Goal: Transaction & Acquisition: Book appointment/travel/reservation

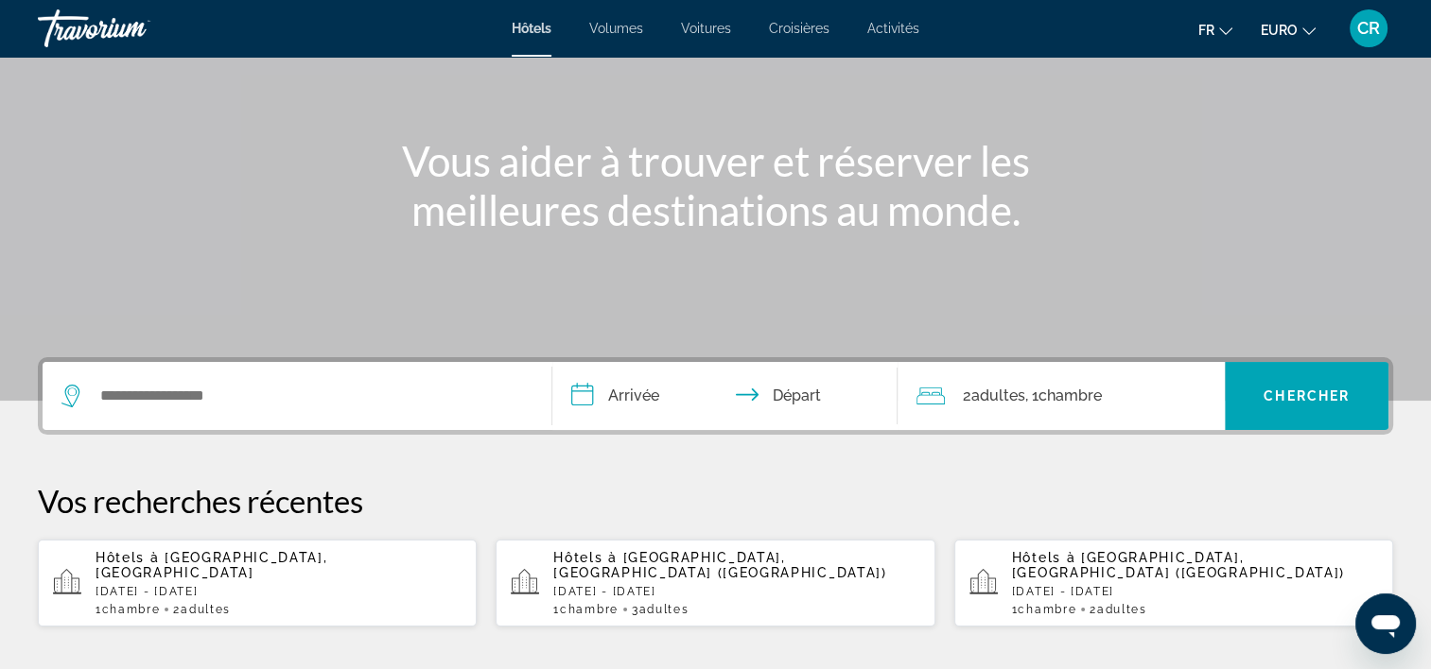
scroll to position [189, 0]
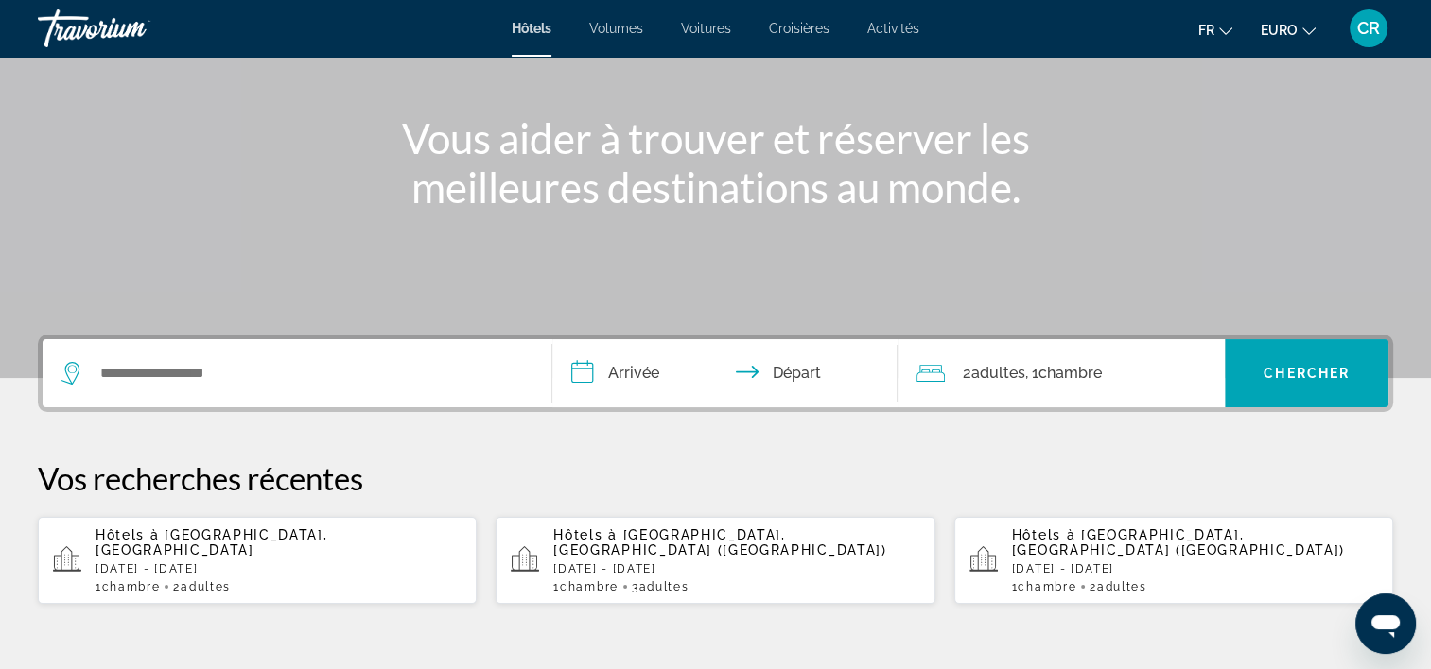
click at [905, 24] on span "Activités" at bounding box center [893, 28] width 52 height 15
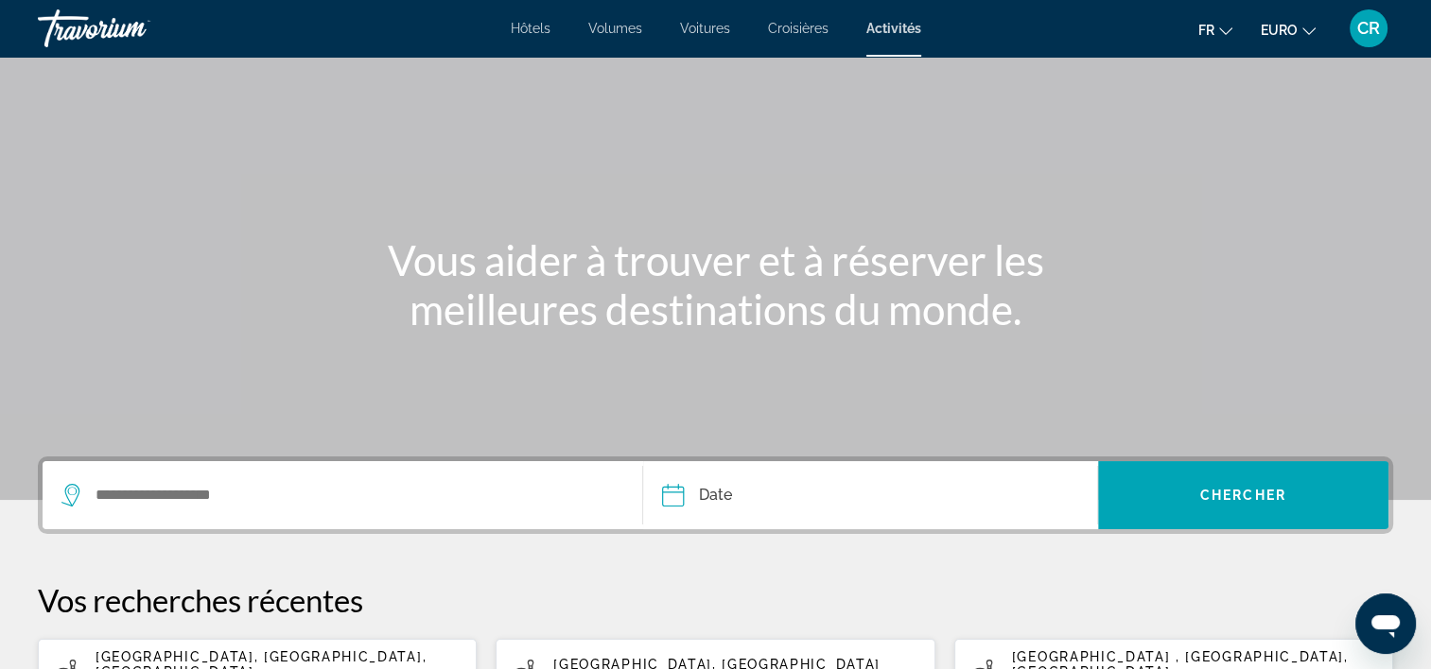
scroll to position [378, 0]
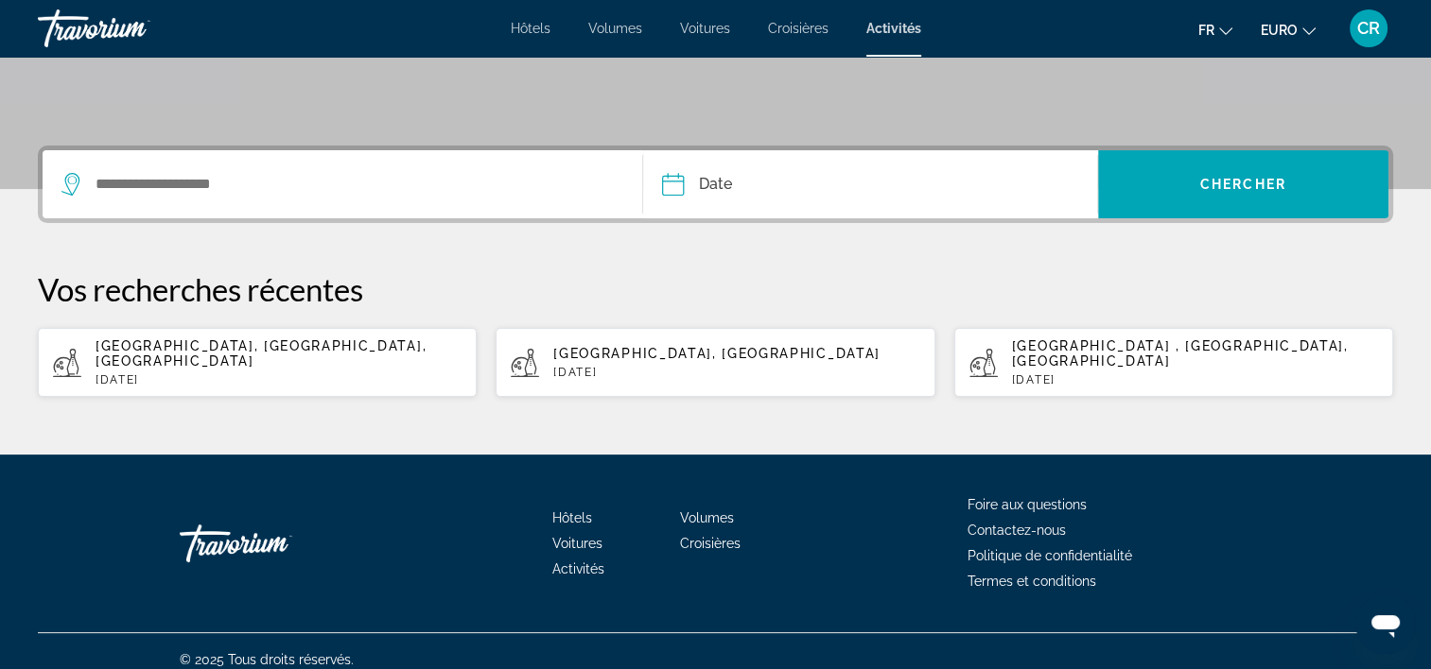
click at [144, 341] on span "[GEOGRAPHIC_DATA], [GEOGRAPHIC_DATA], [GEOGRAPHIC_DATA]" at bounding box center [261, 354] width 331 height 30
type input "**********"
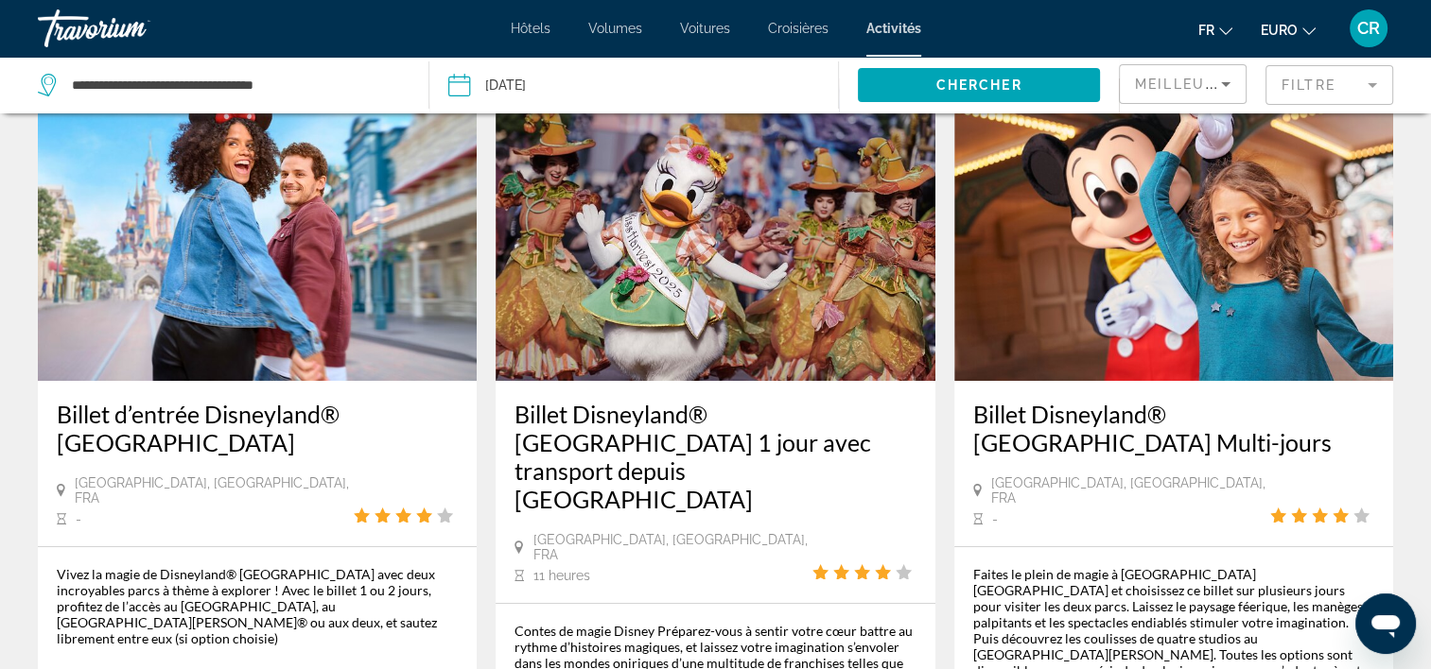
scroll to position [95, 0]
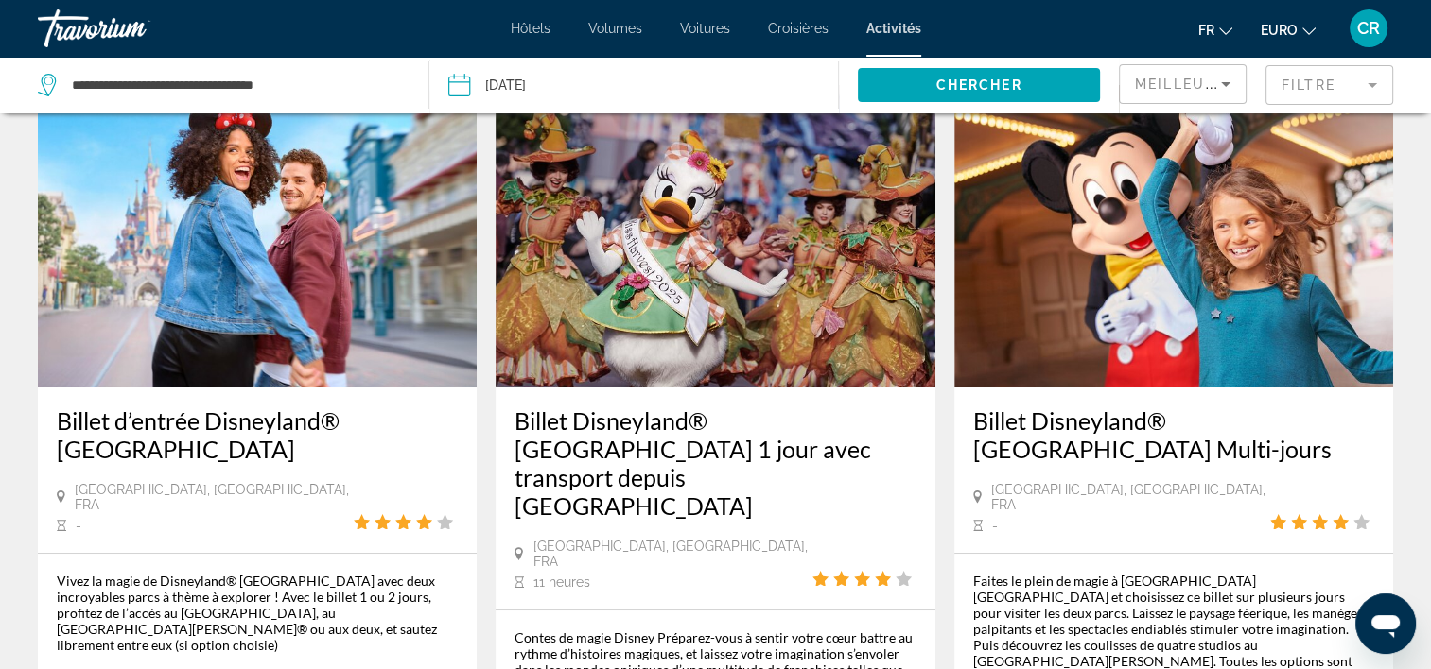
click at [319, 274] on img "Contenu principal" at bounding box center [257, 236] width 439 height 303
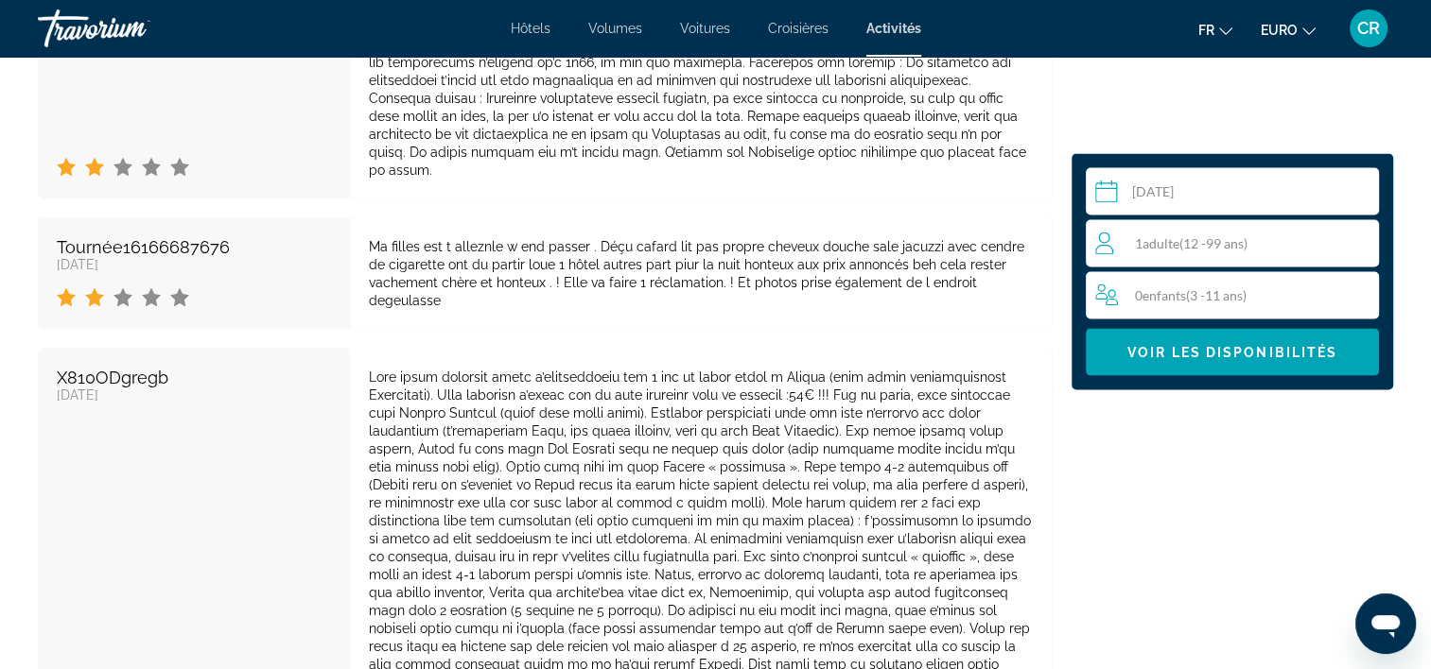
scroll to position [3593, 0]
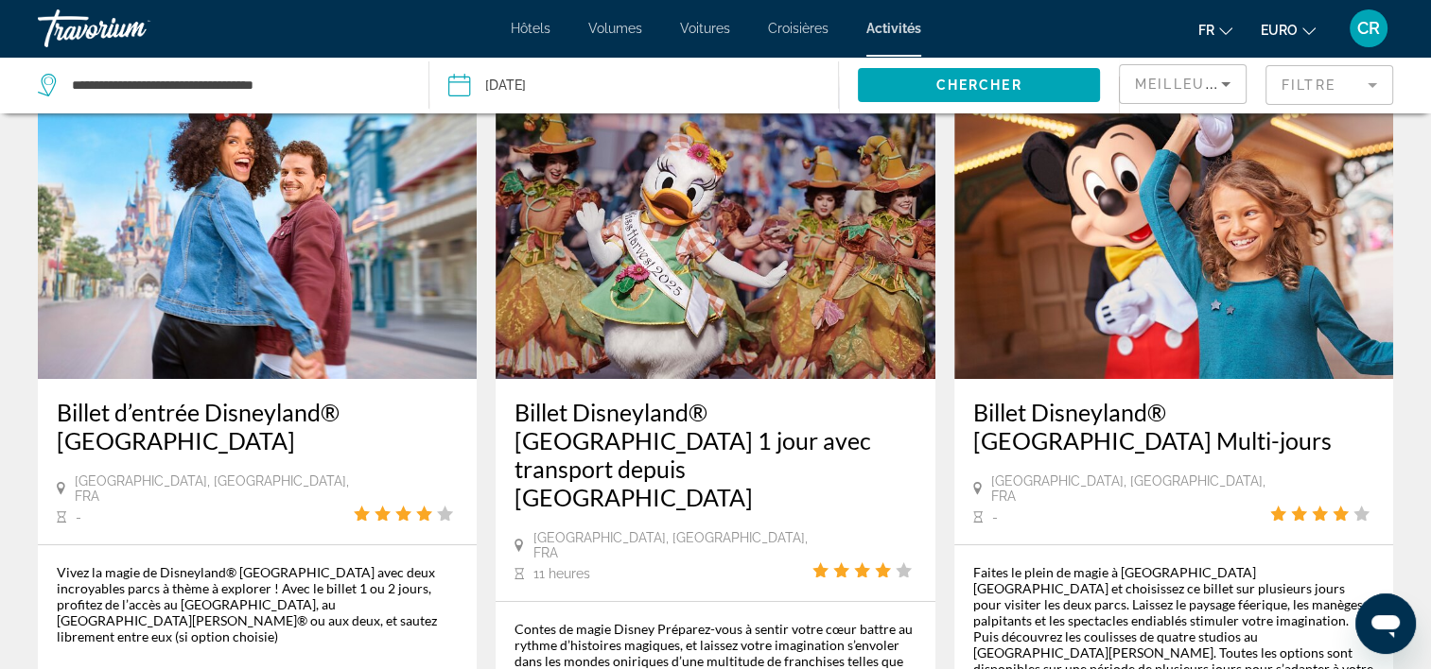
scroll to position [95, 0]
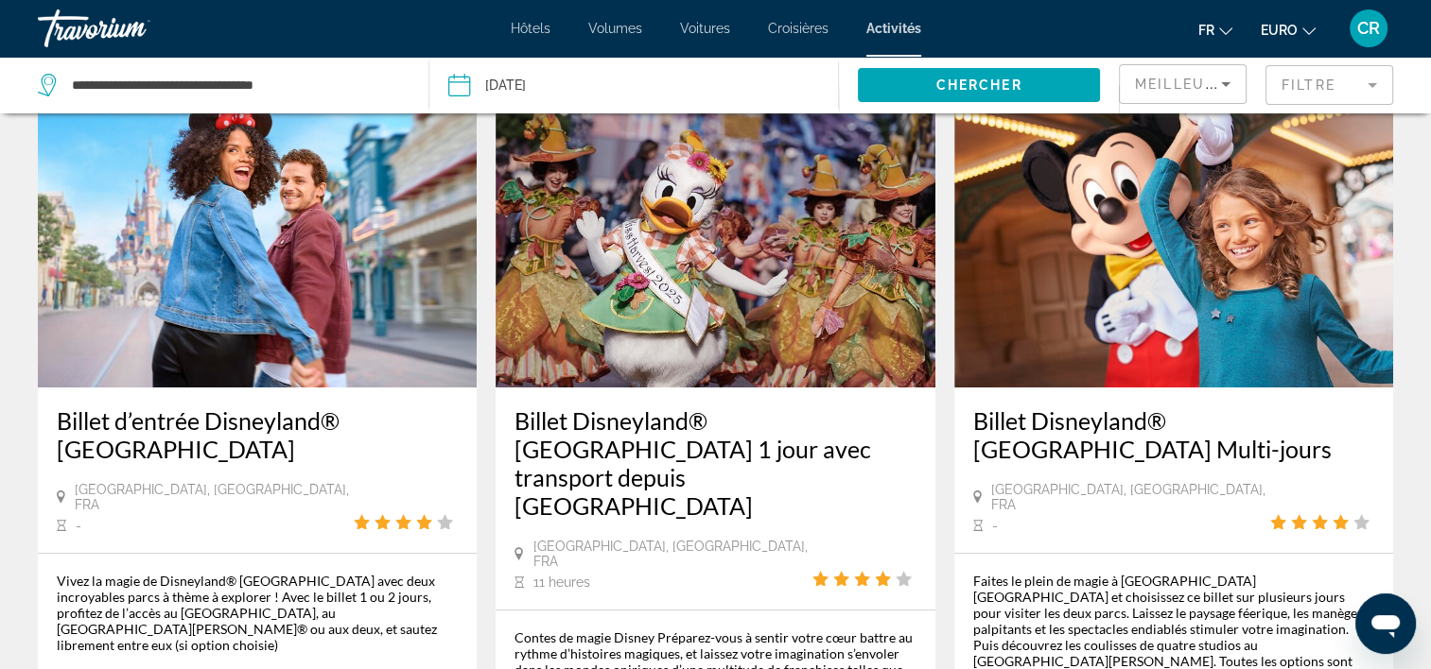
click at [1056, 198] on img "Contenu principal" at bounding box center [1173, 236] width 439 height 303
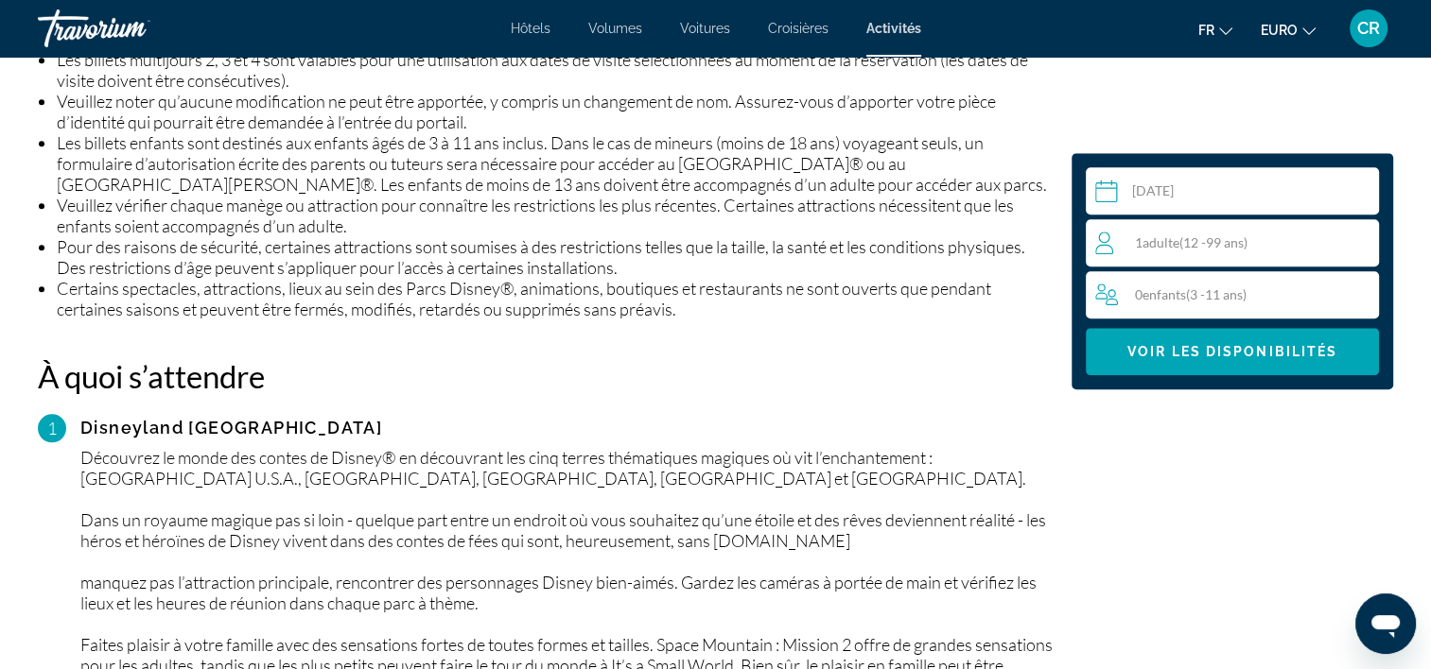
scroll to position [1702, 0]
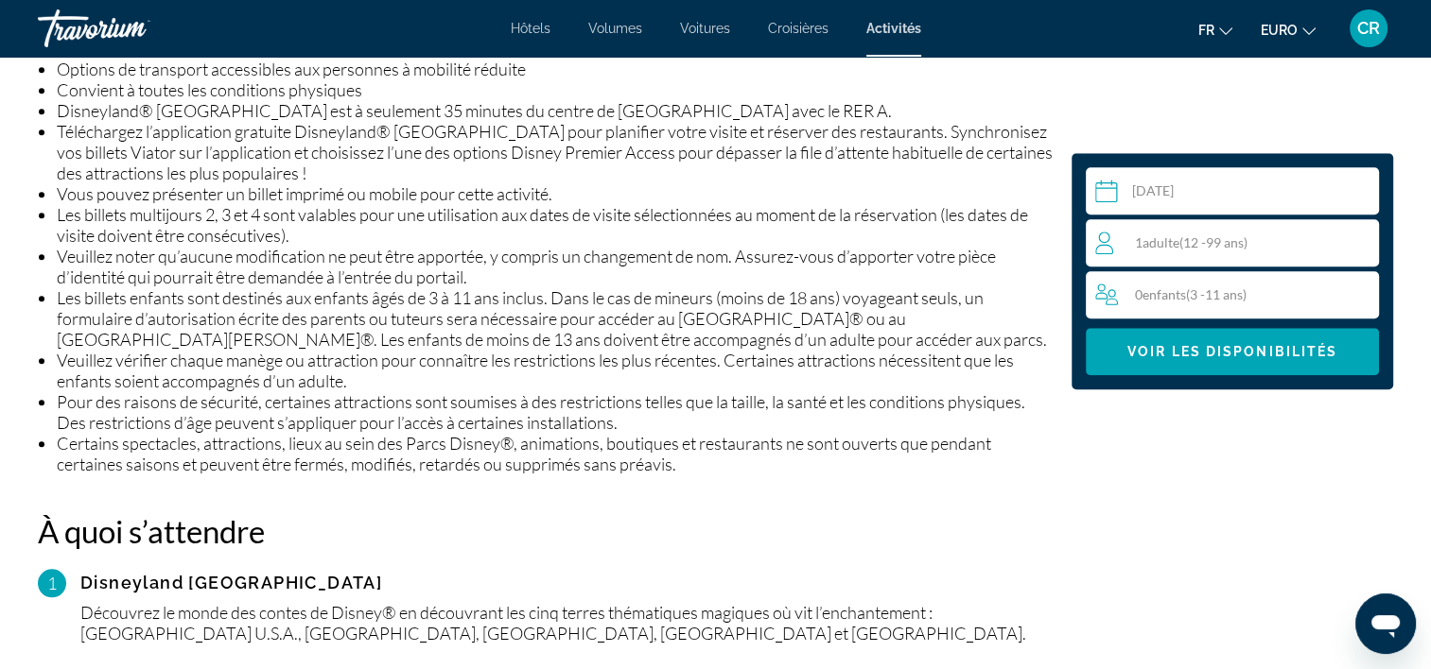
click at [1162, 239] on span "Adulte" at bounding box center [1160, 243] width 37 height 16
click at [1364, 241] on icon "Augmenter les adultes" at bounding box center [1359, 242] width 17 height 17
click at [1369, 293] on div "0 Enfant Enfants ( 3 - 11 ans) min : 0, max : 9" at bounding box center [1237, 295] width 284 height 30
click at [1365, 296] on icon "Augmenter les enfants" at bounding box center [1360, 294] width 17 height 23
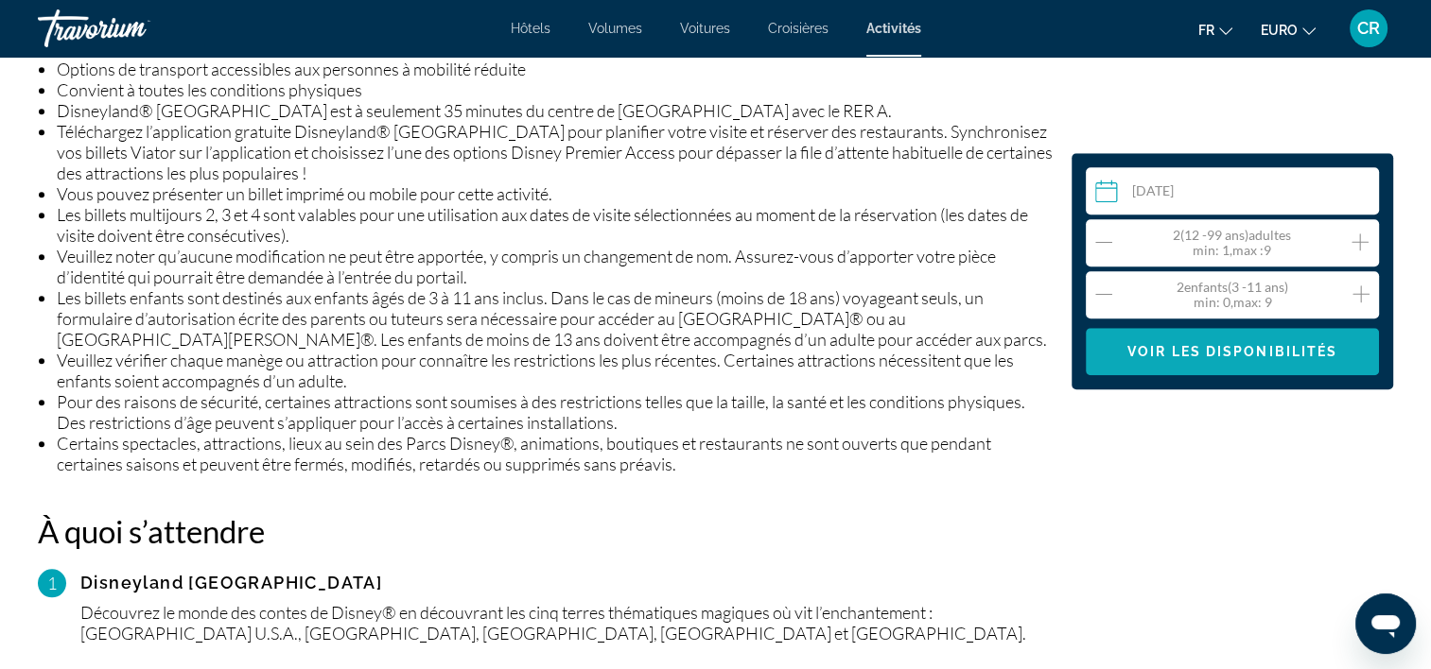
click at [1276, 371] on span "Contenu principal" at bounding box center [1232, 351] width 293 height 45
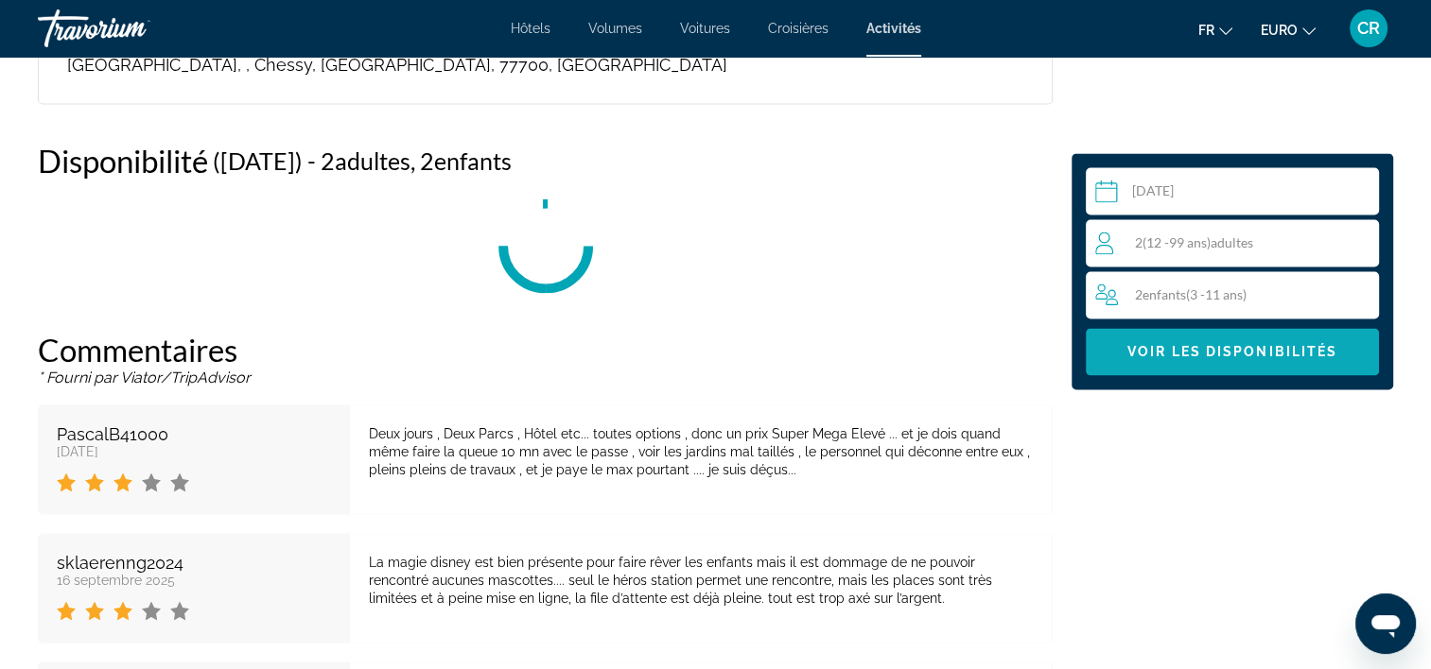
scroll to position [3214, 0]
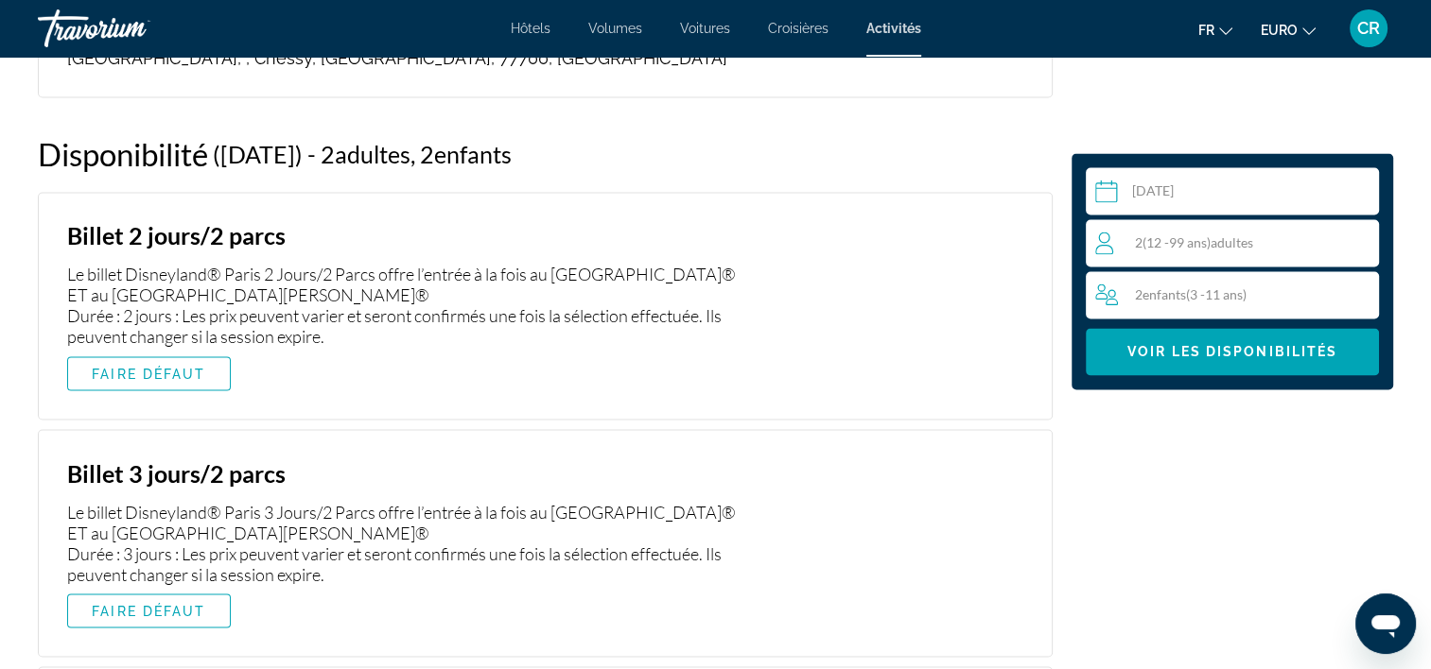
click at [1193, 193] on input "Contenu principal" at bounding box center [1236, 193] width 301 height 53
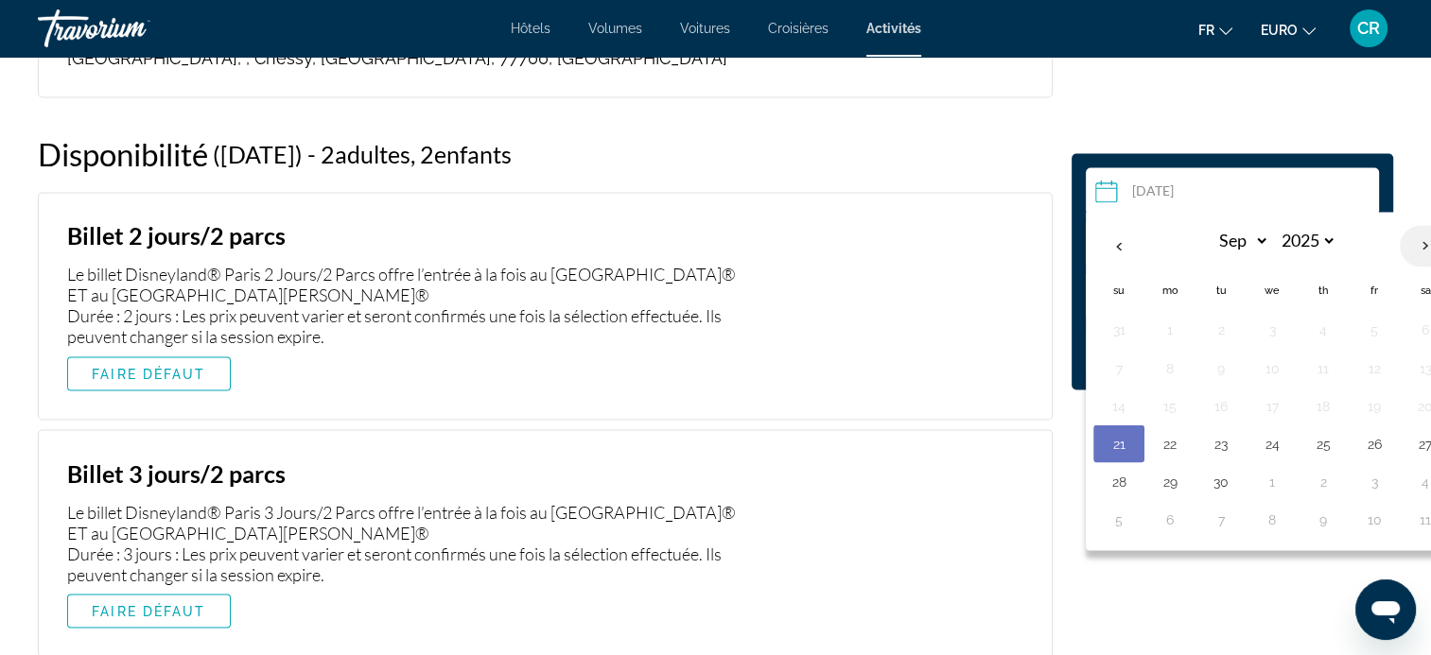
click at [1422, 250] on th "Next month" at bounding box center [1424, 246] width 51 height 42
select select "*"
click at [1373, 366] on button "10" at bounding box center [1374, 368] width 30 height 26
type input "**********"
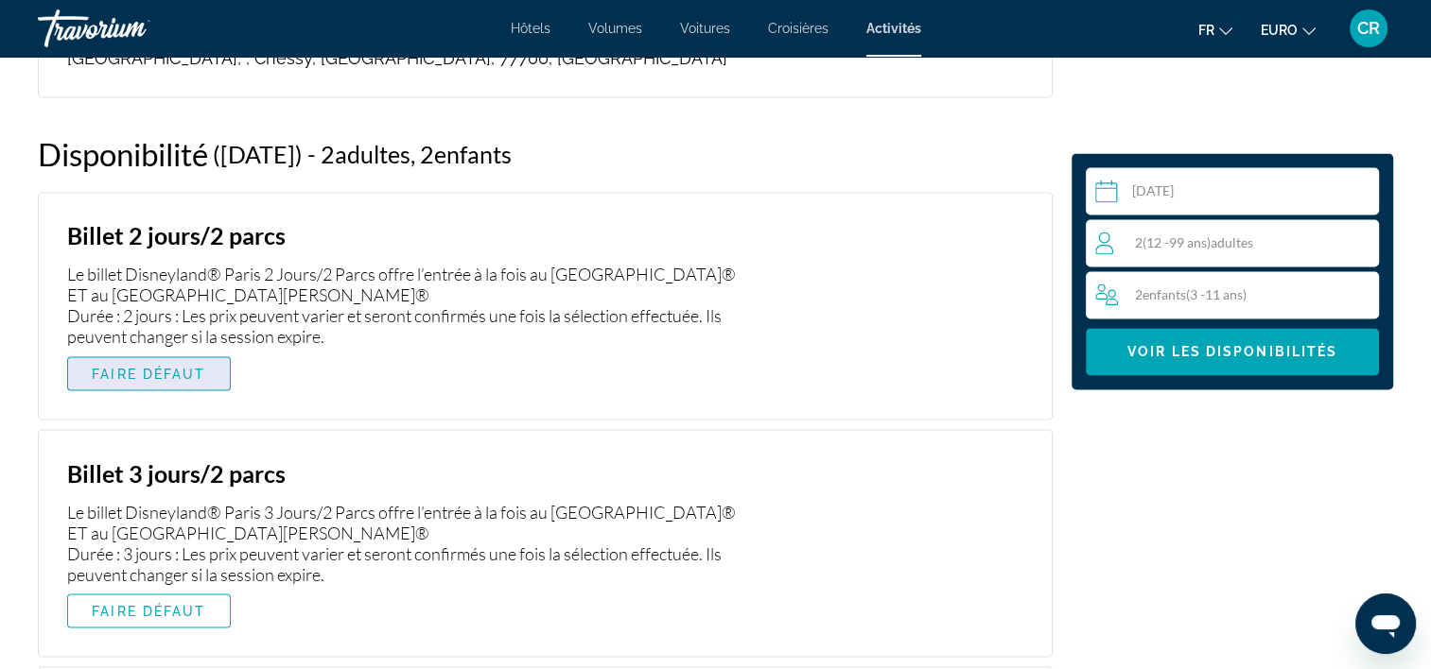
click at [138, 366] on span "FAIRE DÉFAUT" at bounding box center [148, 373] width 113 height 15
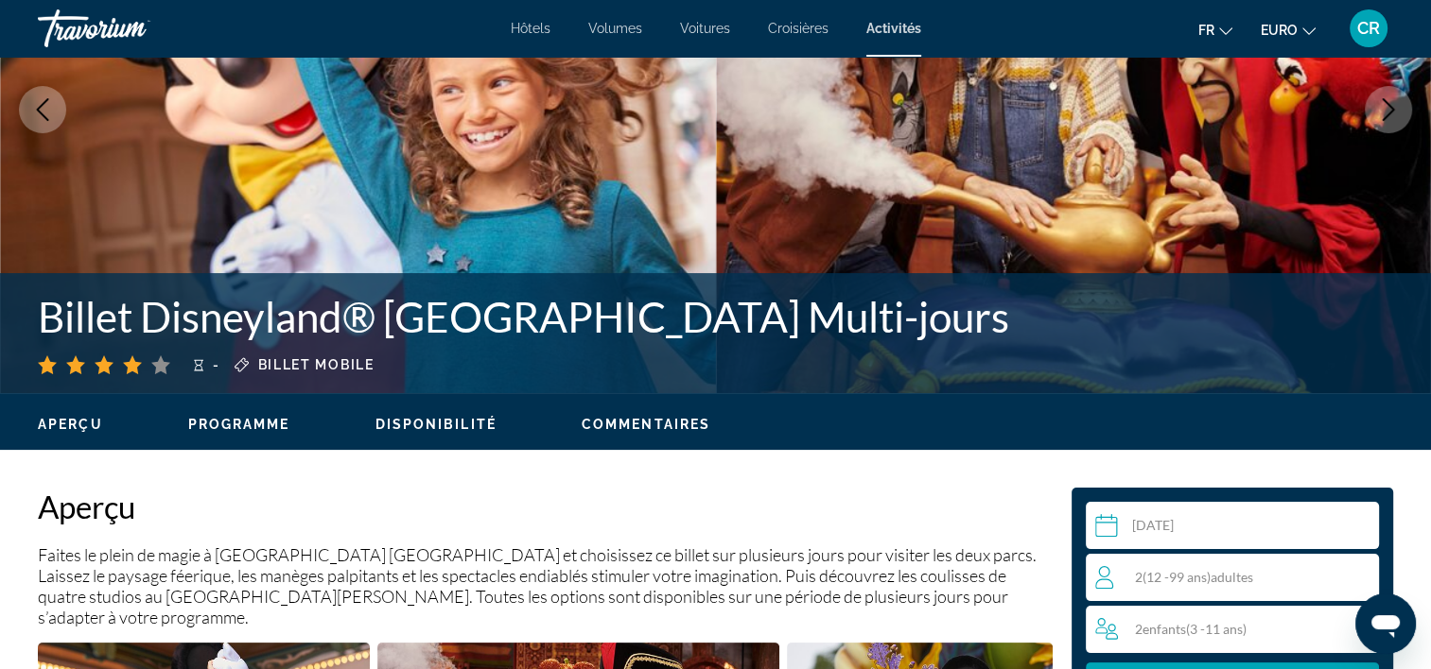
scroll to position [188, 0]
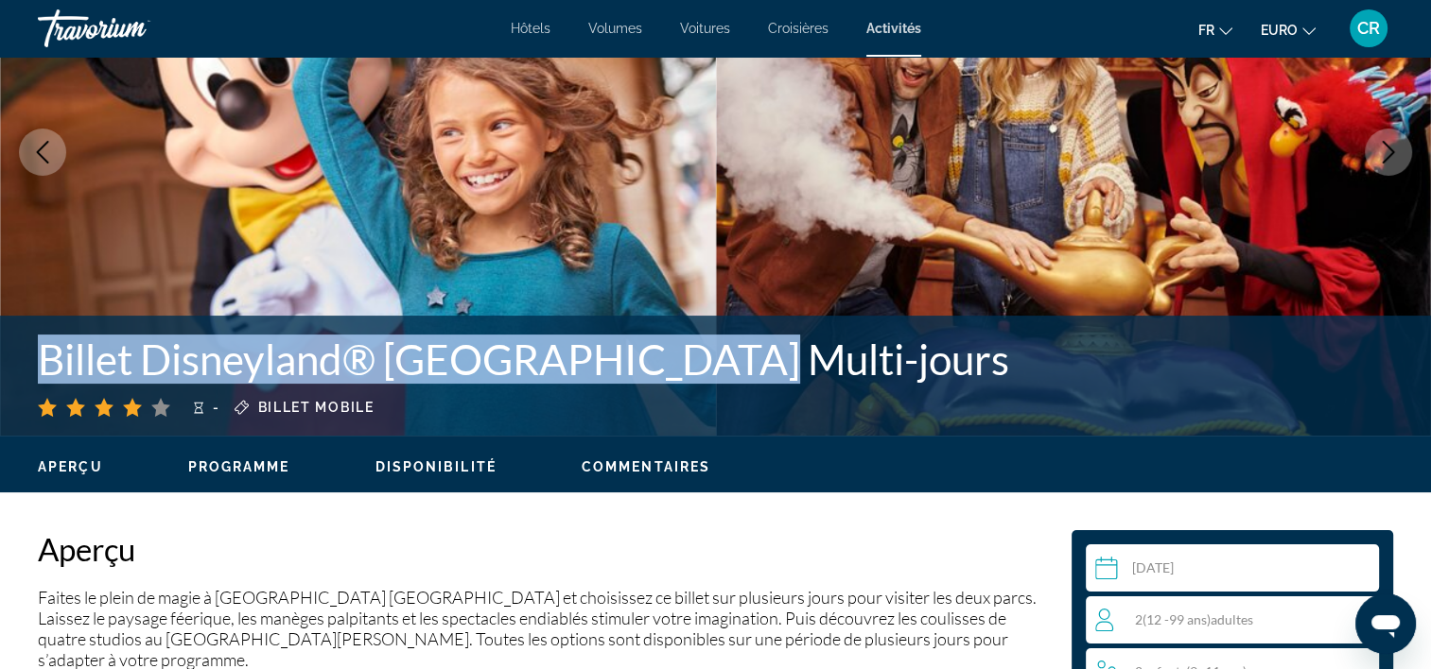
drag, startPoint x: 87, startPoint y: 340, endPoint x: 692, endPoint y: 361, distance: 605.5
click at [692, 361] on div "Billet Disneyland® Paris Multi-jours - Billet mobile" at bounding box center [715, 376] width 1431 height 82
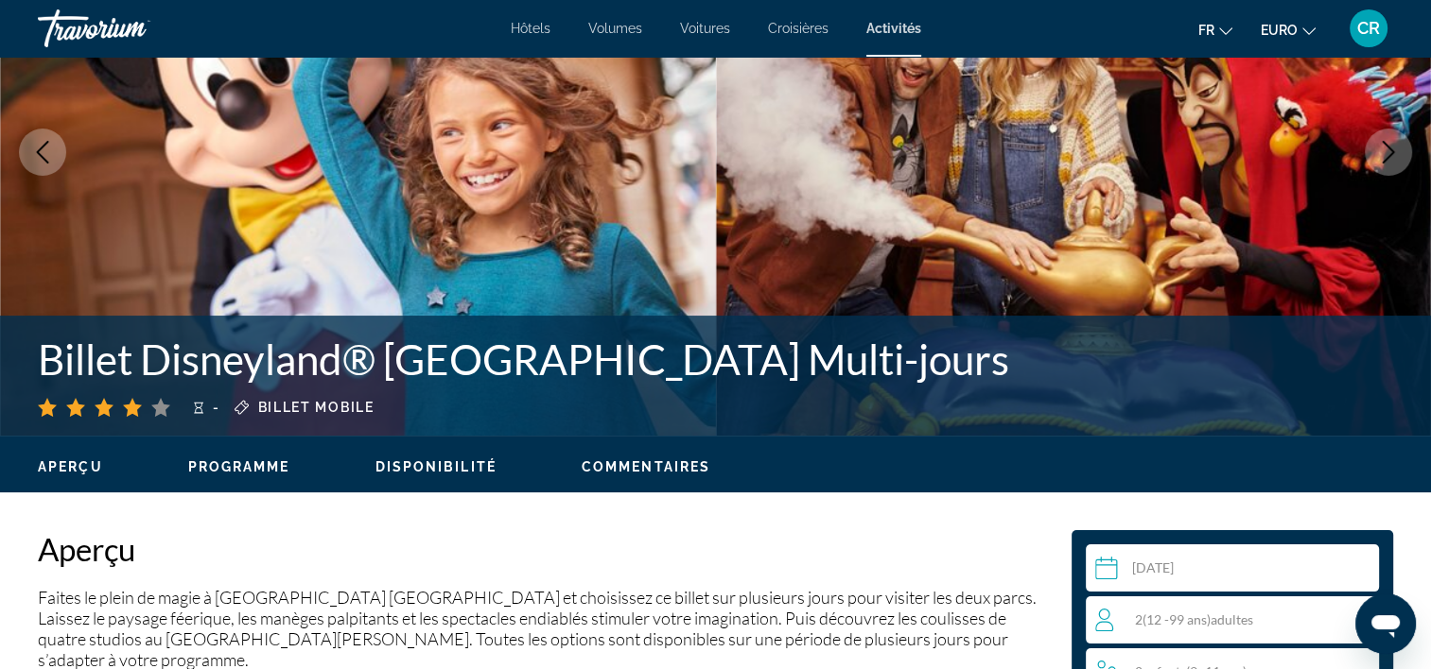
click at [538, 560] on h2 "Aperçu" at bounding box center [545, 549] width 1015 height 38
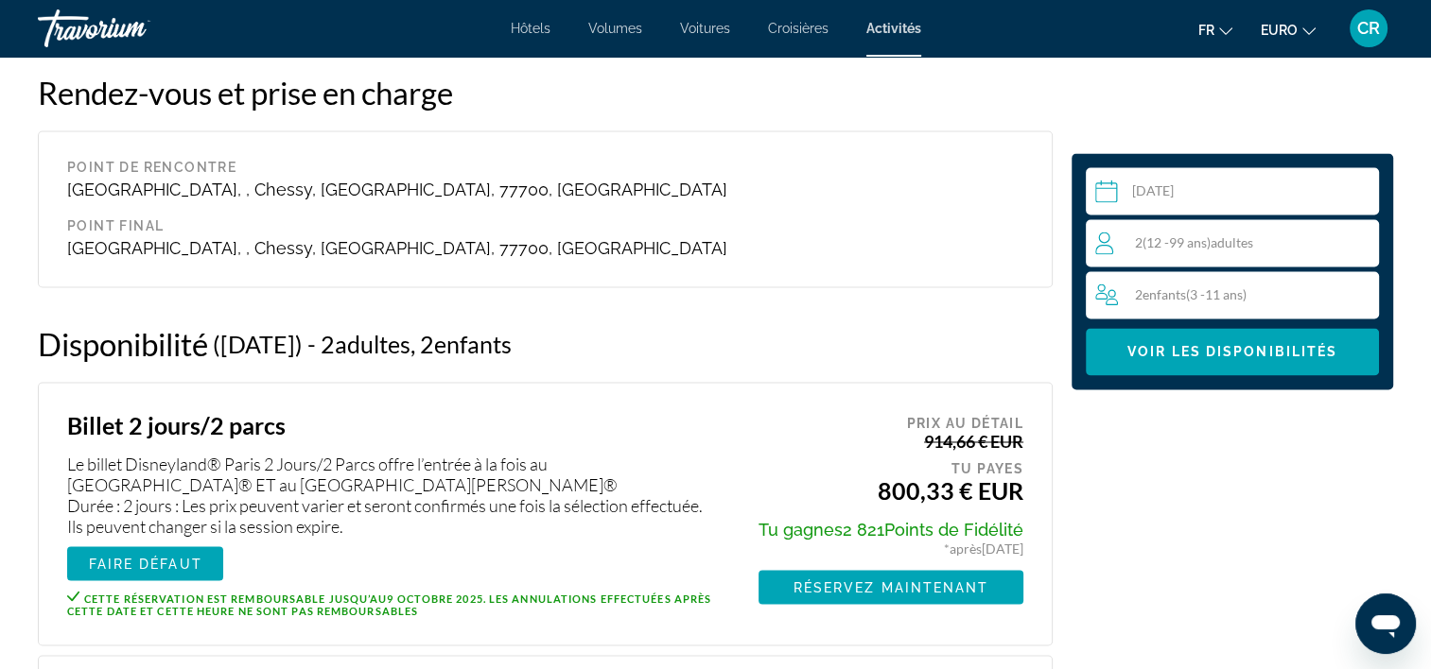
scroll to position [3025, 0]
click at [861, 579] on span "Réservez maintenant" at bounding box center [891, 586] width 196 height 15
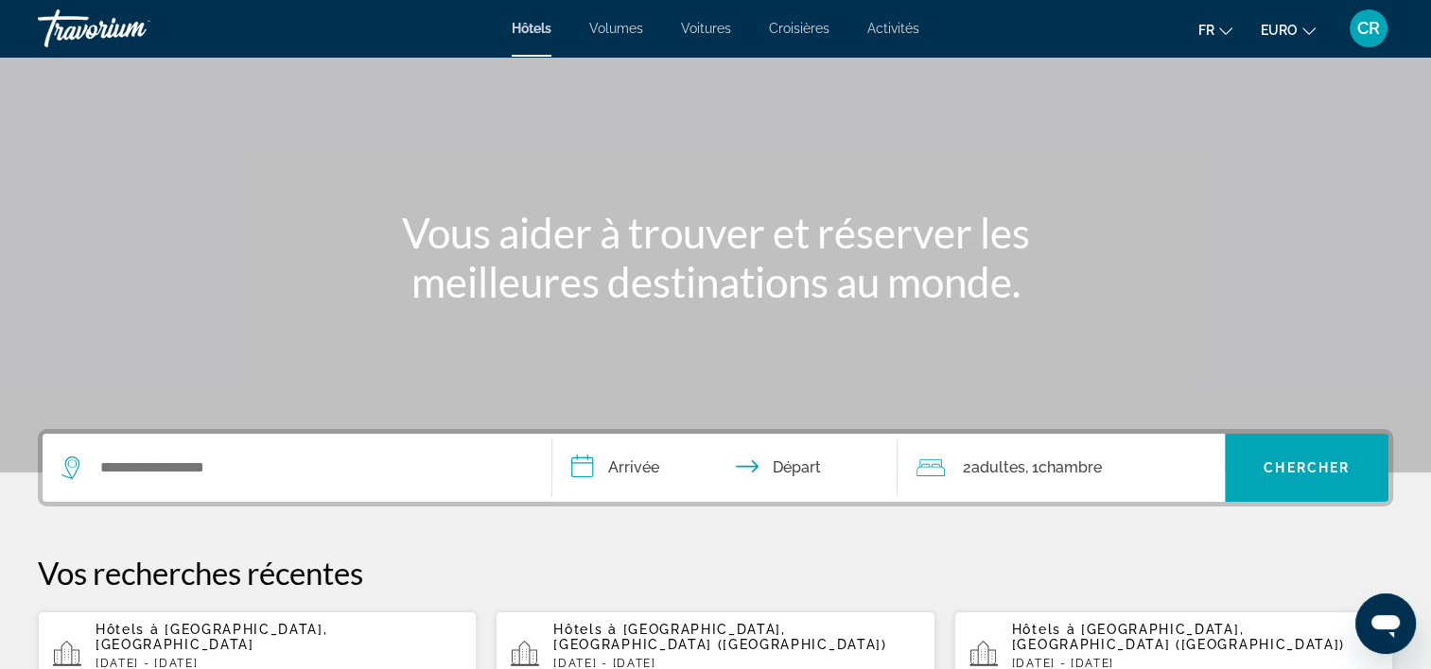
scroll to position [95, 0]
click at [912, 19] on div "Hôtels Volumes Voitures Croisières Activités Hôtels Vols Voitures Croisières Ac…" at bounding box center [715, 28] width 1431 height 49
click at [904, 26] on span "Activités" at bounding box center [893, 28] width 52 height 15
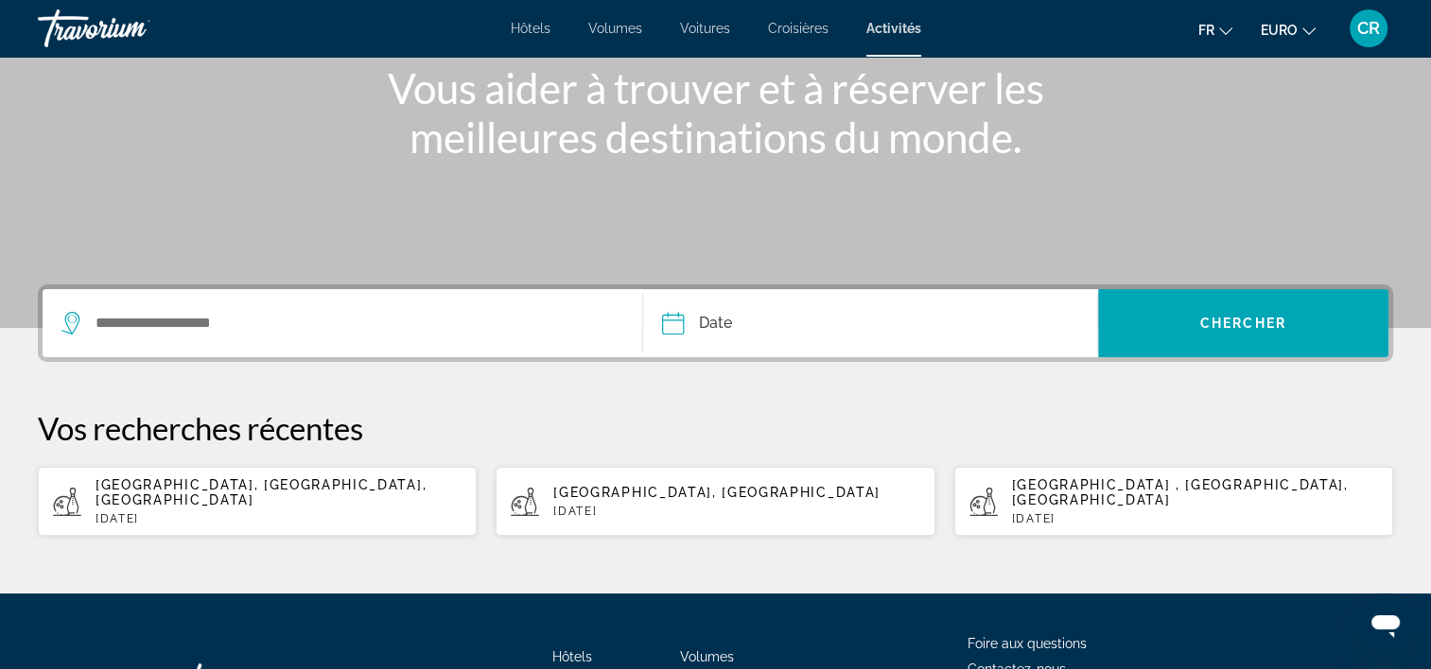
scroll to position [284, 0]
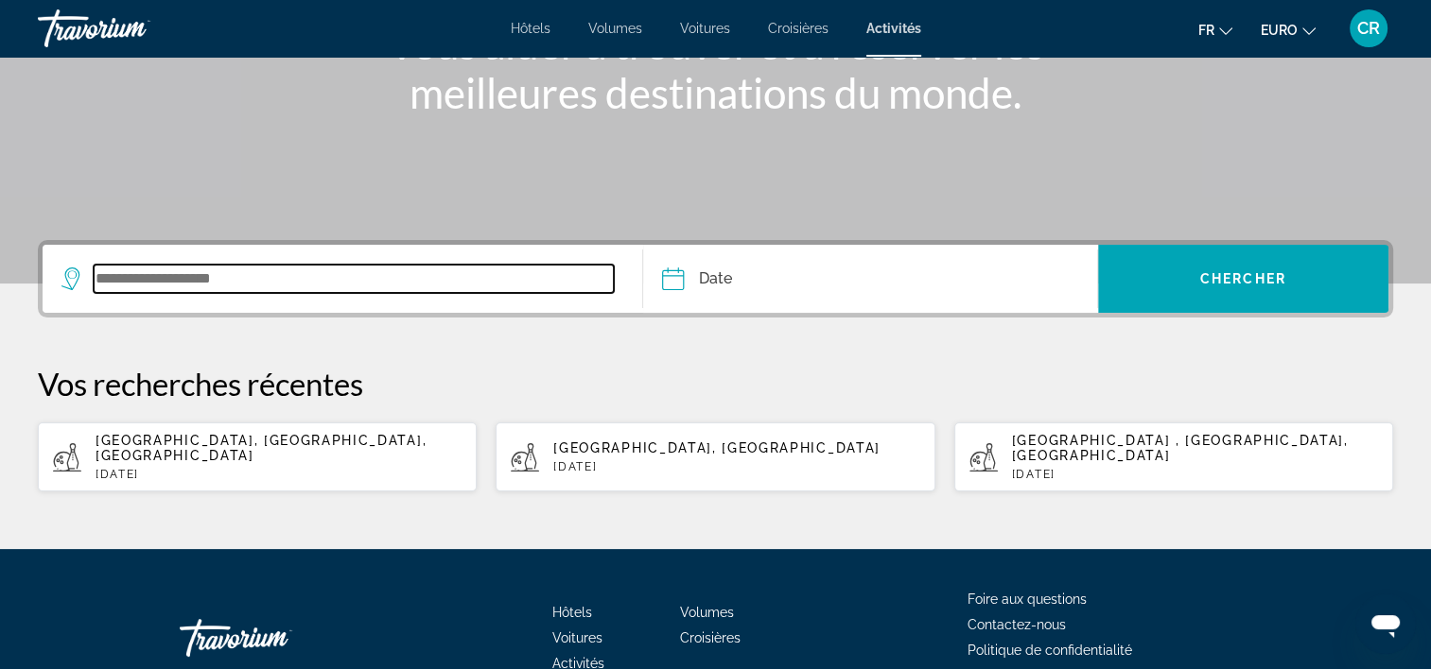
click at [251, 273] on input "Widget de recherche" at bounding box center [354, 279] width 520 height 28
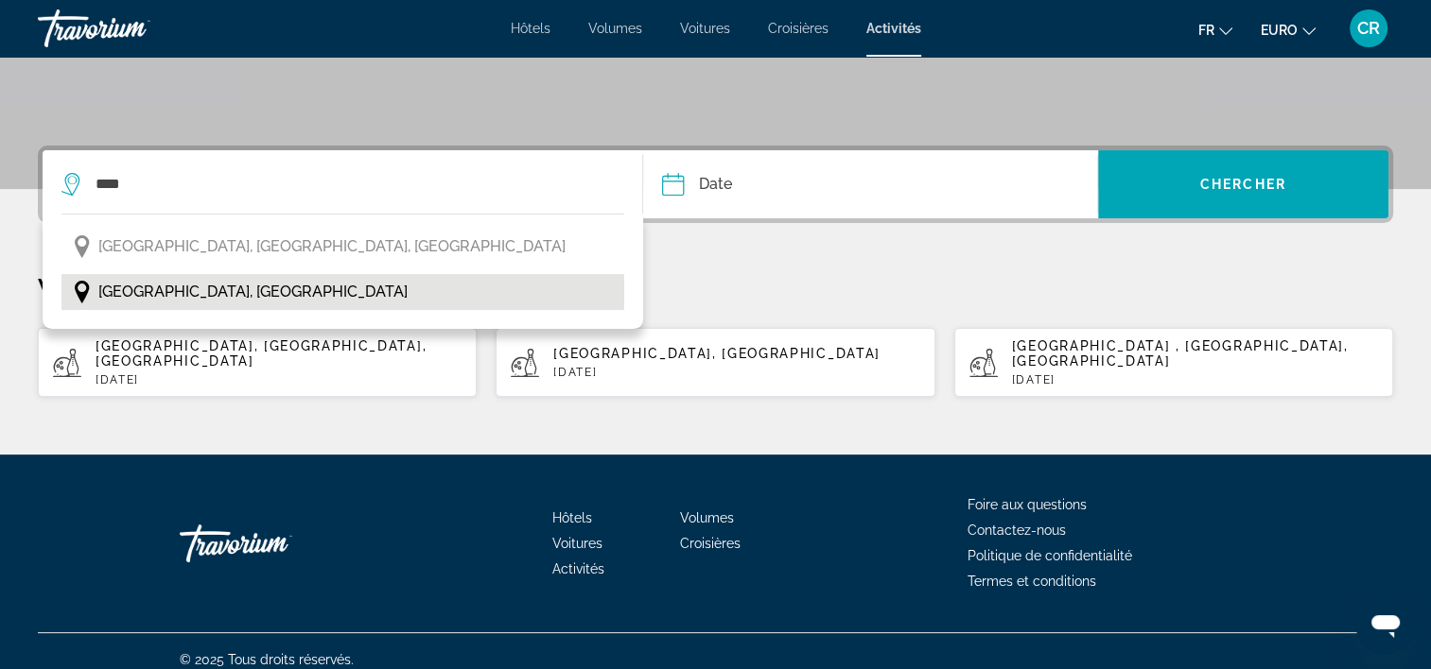
click at [185, 285] on button "[GEOGRAPHIC_DATA], [GEOGRAPHIC_DATA]" at bounding box center [342, 292] width 563 height 36
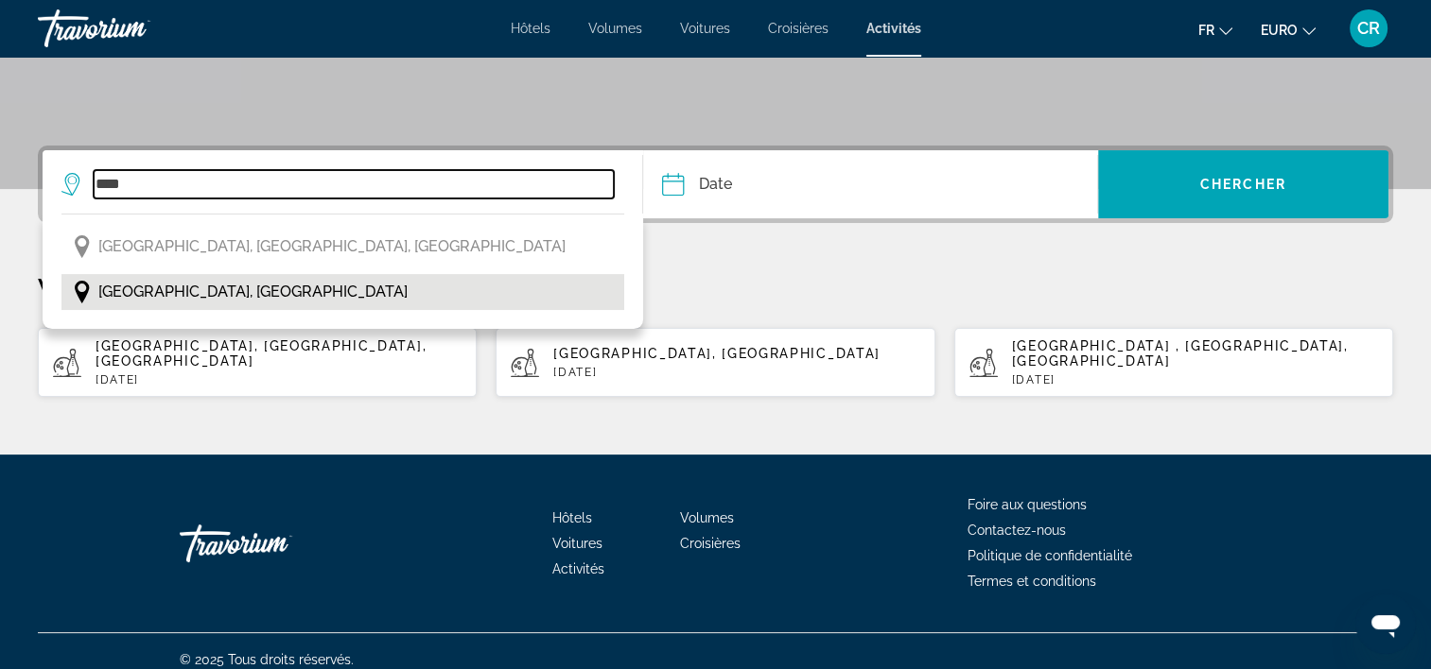
type input "**********"
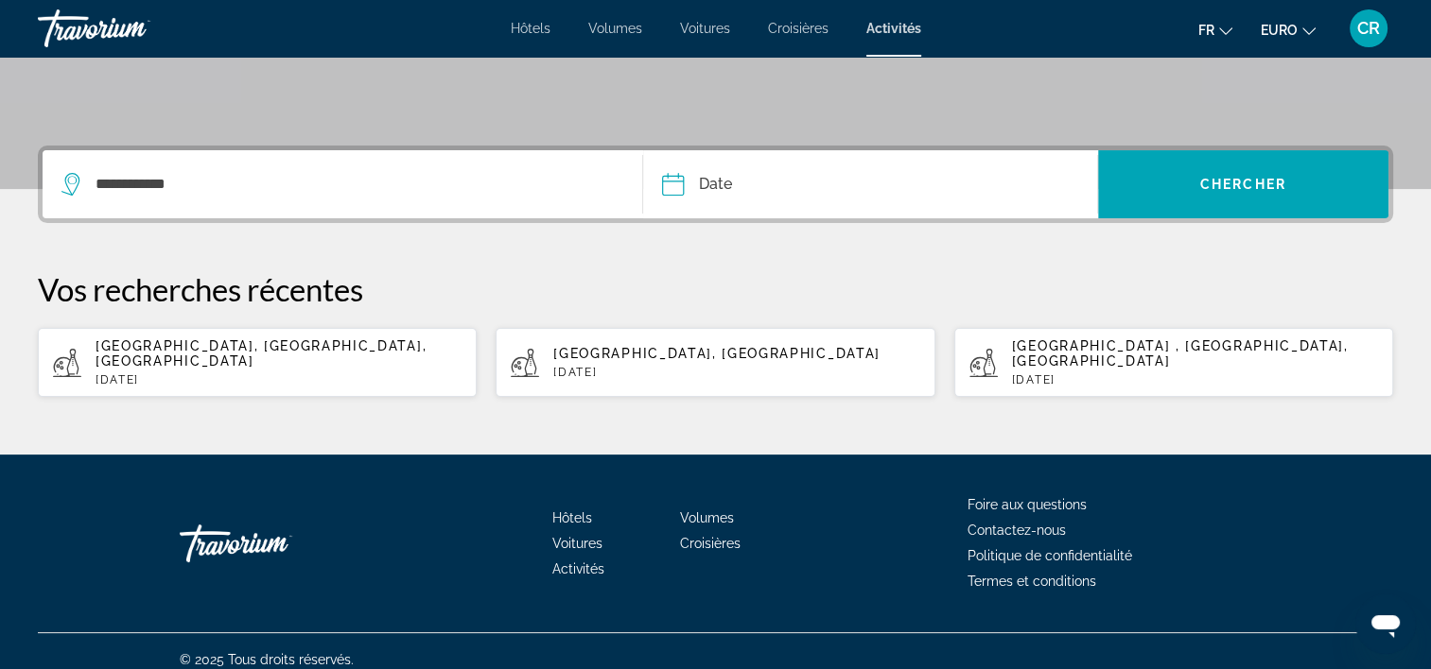
click at [719, 162] on input "Date" at bounding box center [769, 187] width 225 height 74
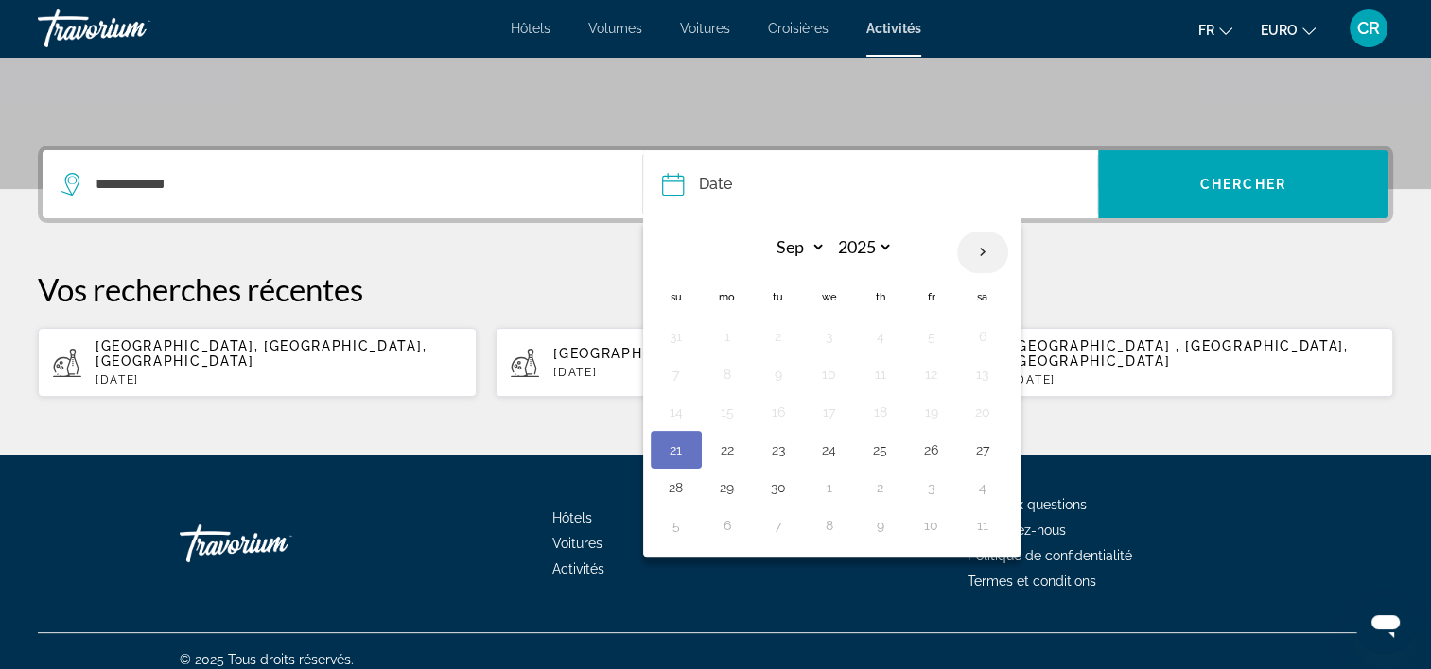
click at [984, 249] on th "Next month" at bounding box center [982, 253] width 51 height 42
select select "*"
click at [934, 335] on button "3" at bounding box center [931, 336] width 30 height 26
type input "**********"
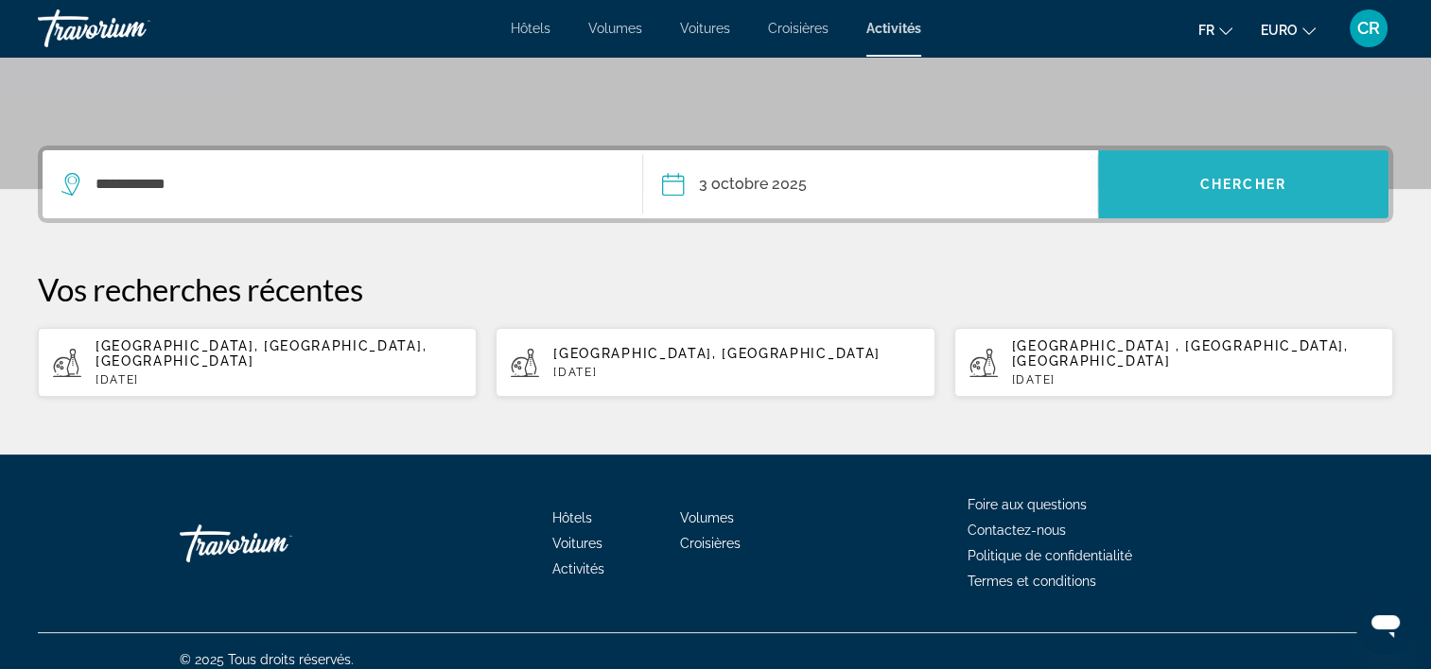
click at [1197, 177] on span "Widget de recherche" at bounding box center [1243, 184] width 290 height 45
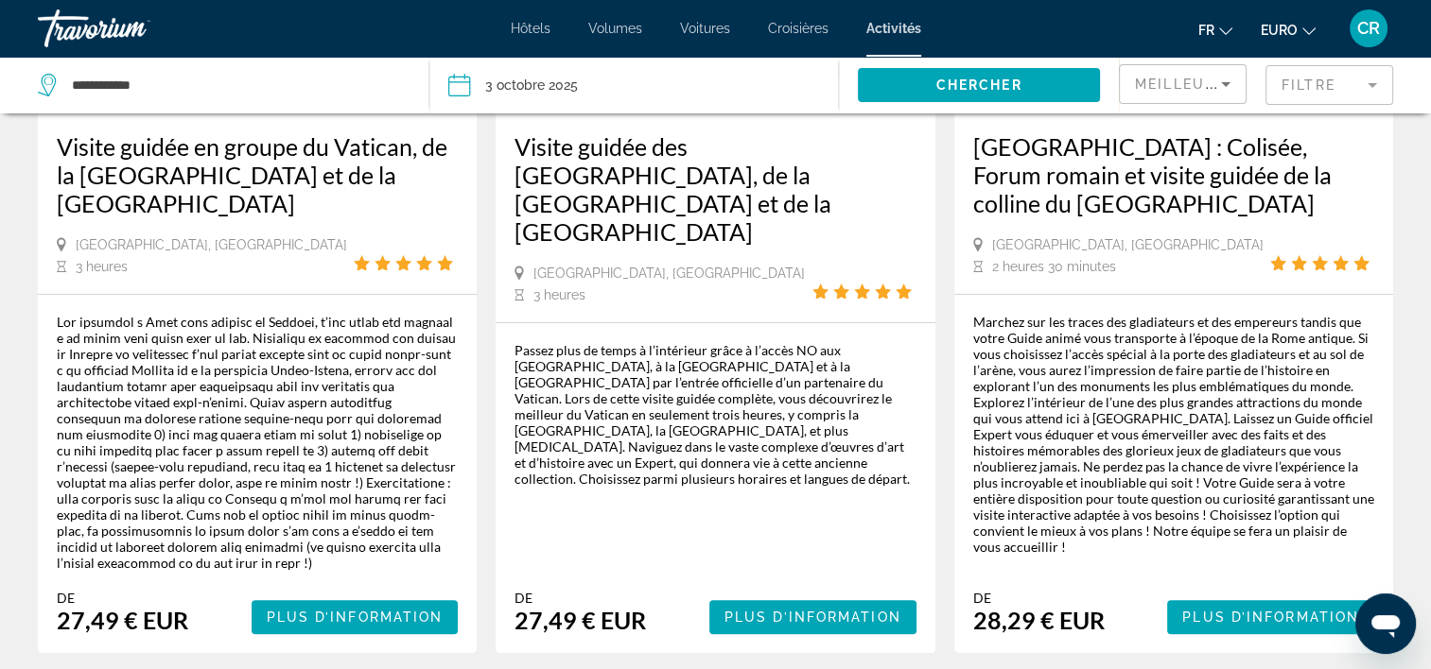
scroll to position [189, 0]
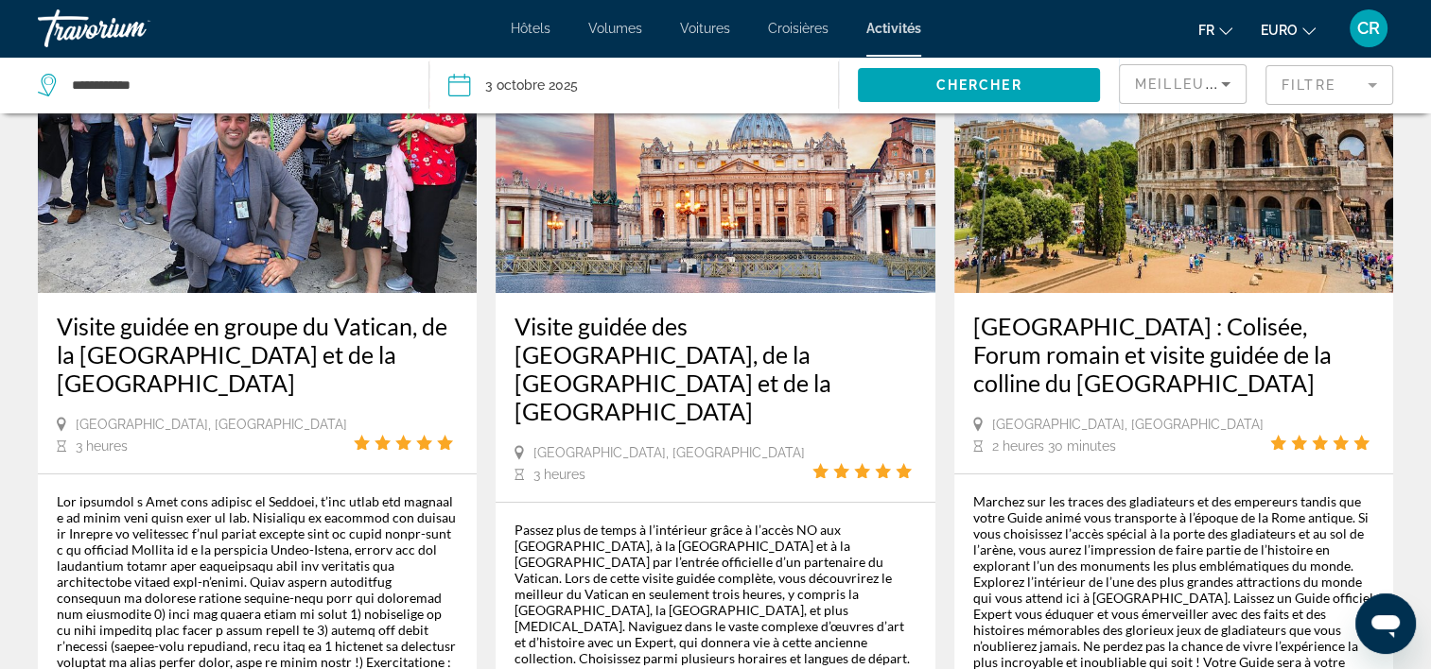
click at [193, 221] on img "Contenu principal" at bounding box center [257, 142] width 439 height 303
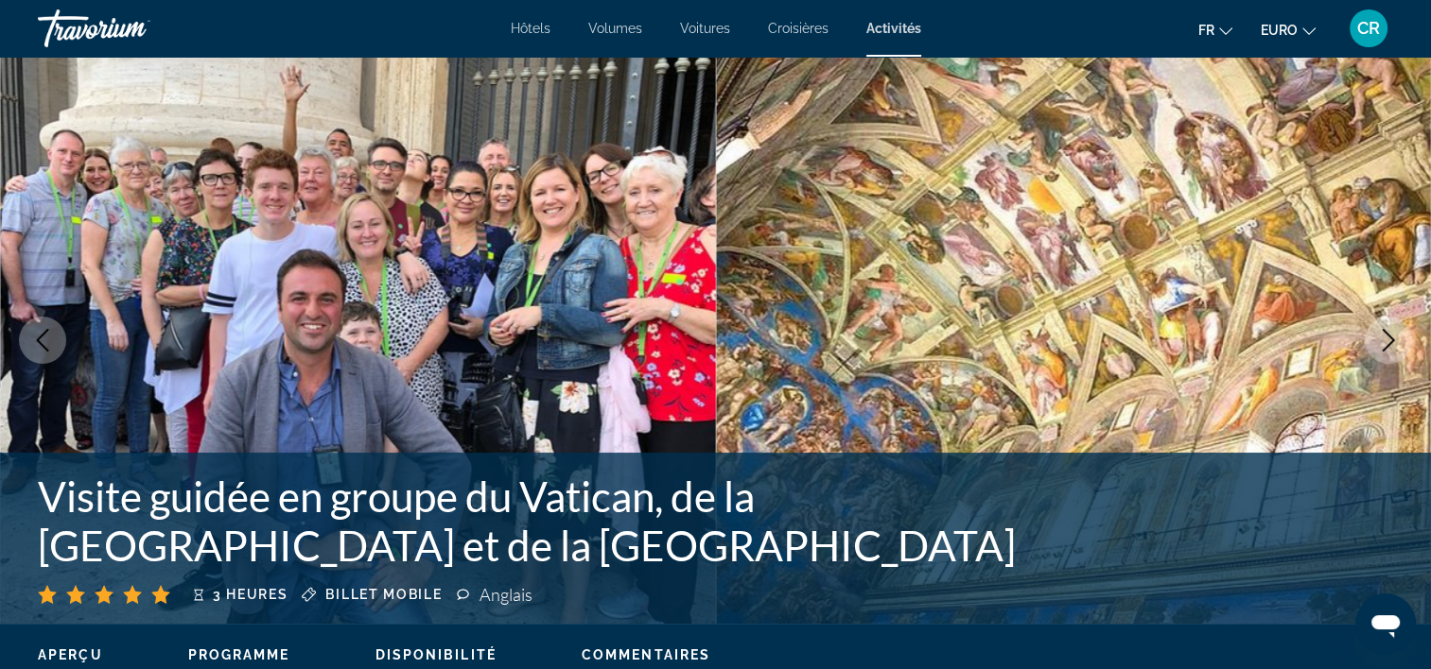
scroll to position [189, 0]
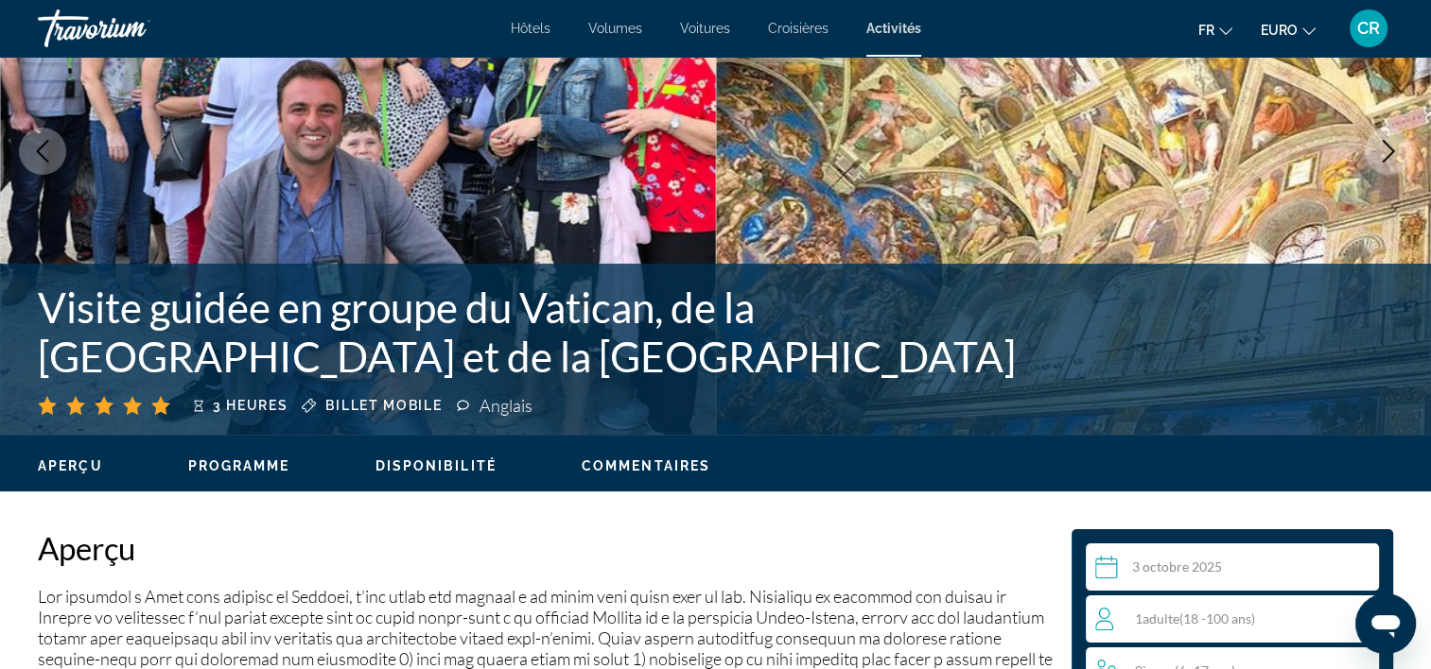
drag, startPoint x: 159, startPoint y: 302, endPoint x: 623, endPoint y: 372, distance: 469.5
click at [623, 372] on h1 "Visite guidée en groupe du Vatican, de la [GEOGRAPHIC_DATA] et de la [GEOGRAPHI…" at bounding box center [564, 332] width 1052 height 98
drag, startPoint x: 43, startPoint y: 306, endPoint x: 630, endPoint y: 367, distance: 589.4
click at [630, 367] on h1 "Visite guidée en groupe du Vatican, de la [GEOGRAPHIC_DATA] et de la [GEOGRAPHI…" at bounding box center [564, 332] width 1052 height 98
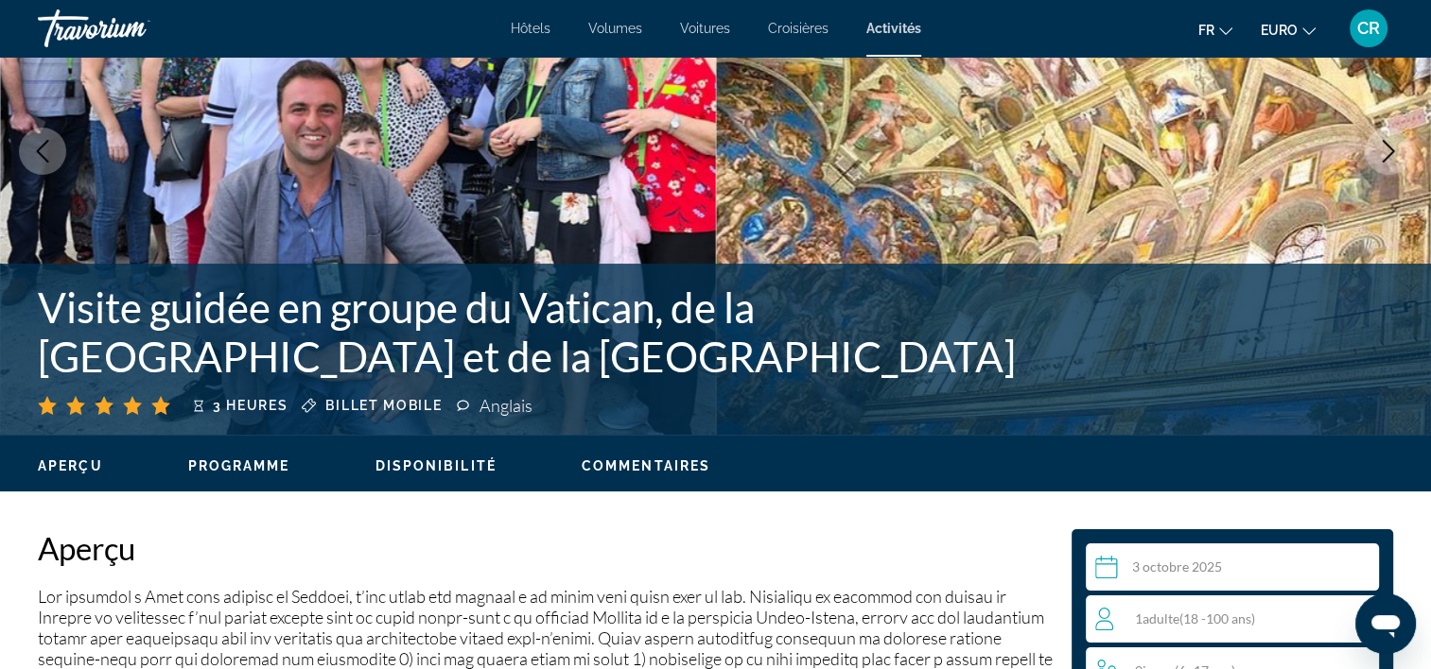
copy h1 "Visite guidée en groupe du Vatican, de la [GEOGRAPHIC_DATA] et de la [GEOGRAPHI…"
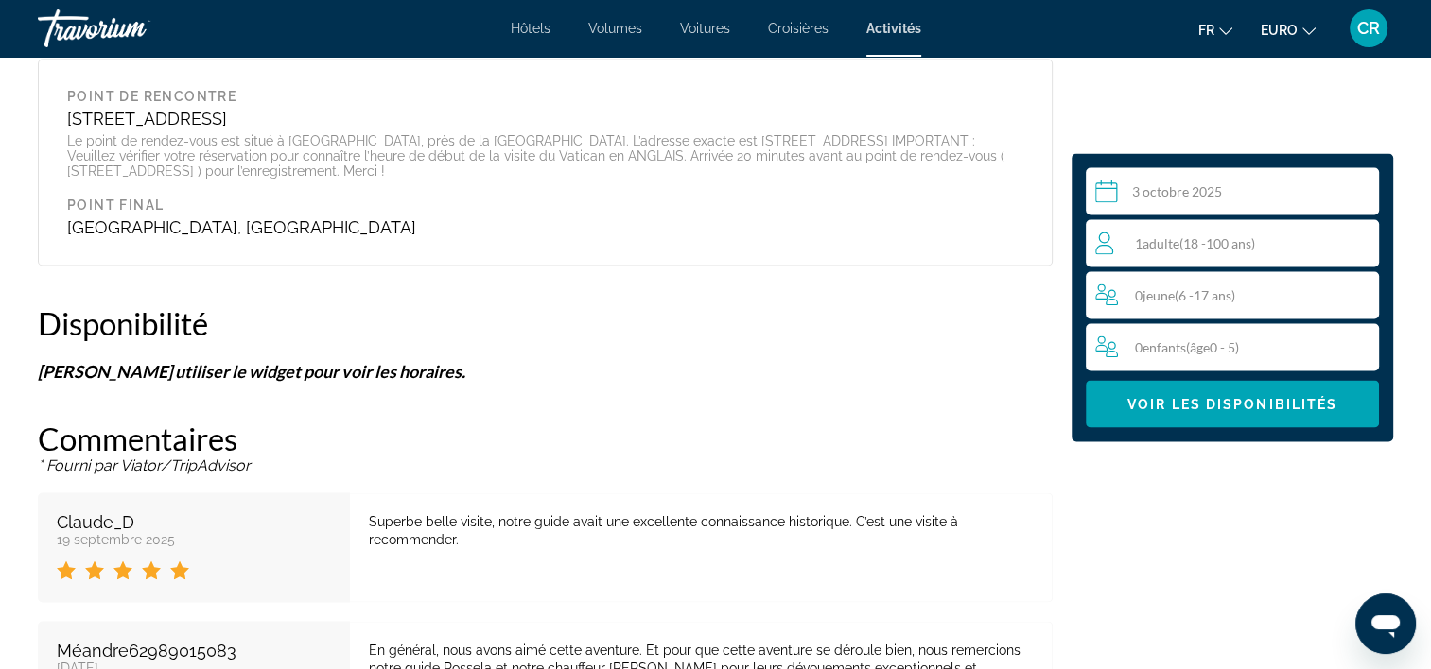
scroll to position [3499, 0]
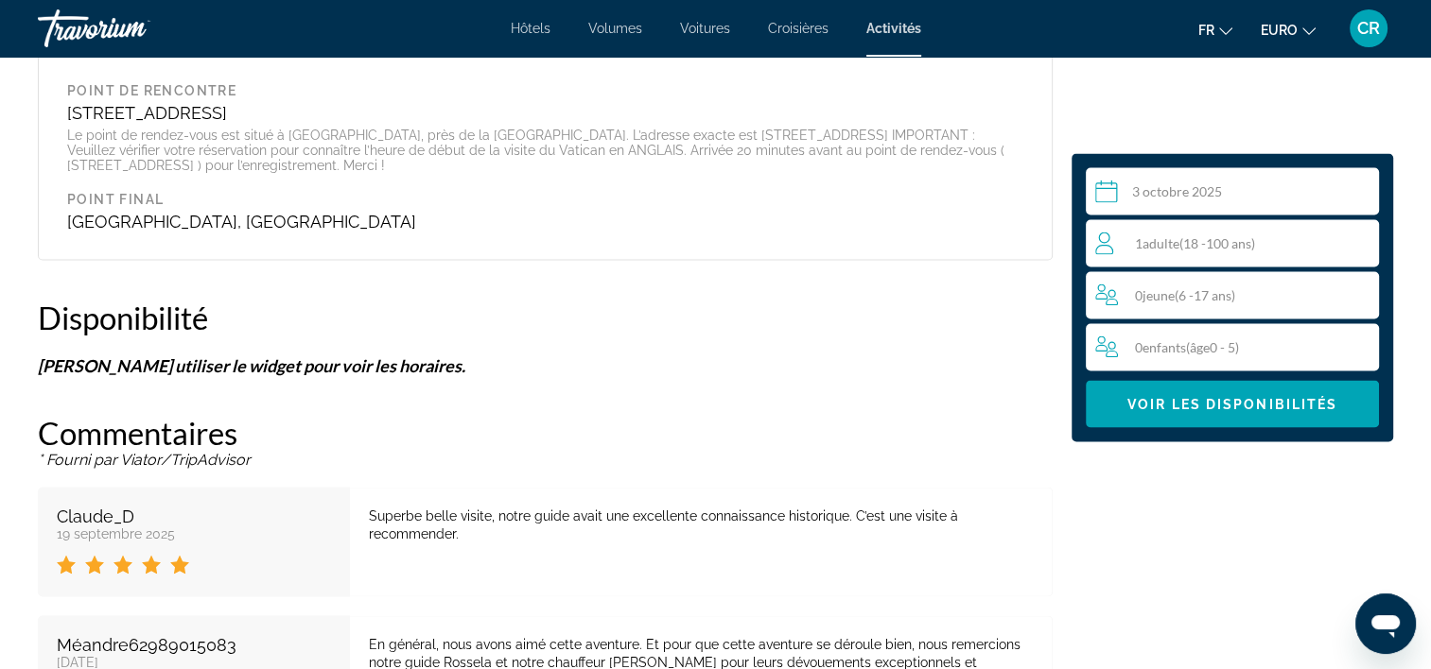
click at [1207, 431] on div "Sélectionnez une date [DATE] Sep *** *** *** *** *** *** *** *** *** *** *** **…" at bounding box center [1231, 297] width 321 height 288
click at [1211, 422] on span "Contenu principal" at bounding box center [1232, 403] width 293 height 45
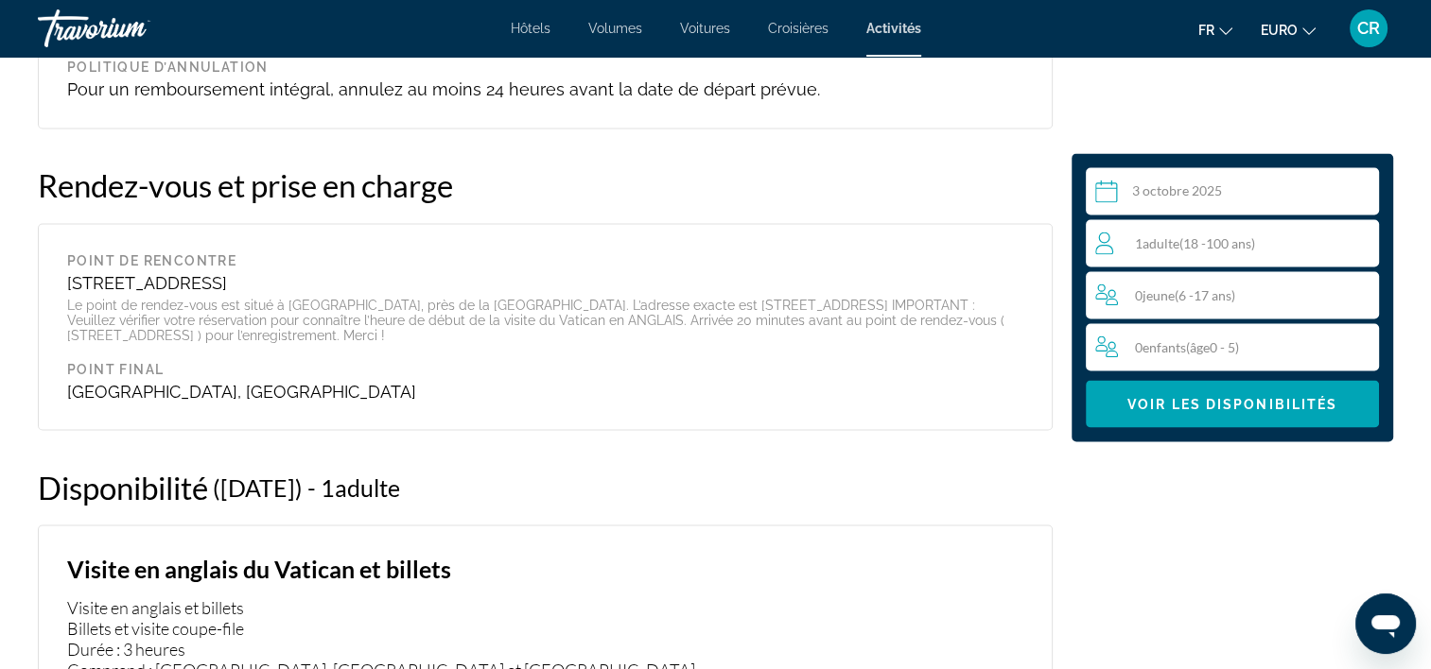
scroll to position [3431, 0]
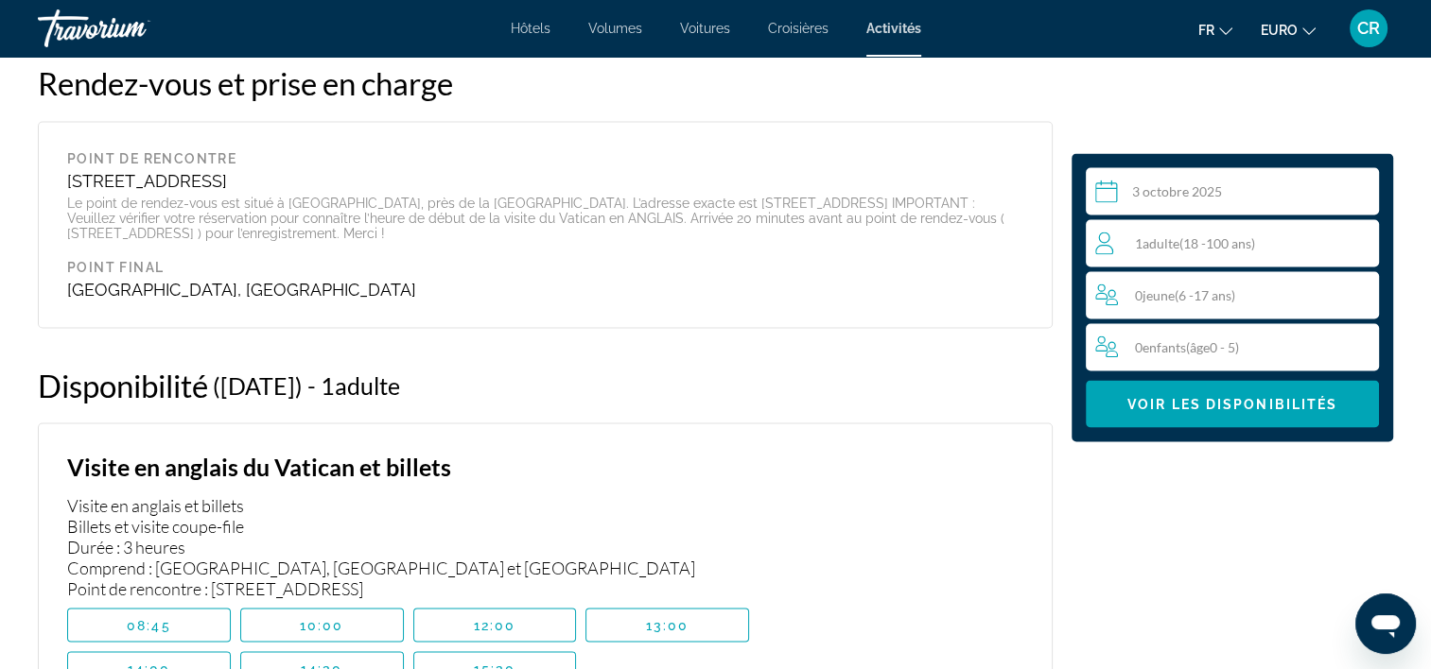
click at [1165, 238] on span "Adulte" at bounding box center [1160, 243] width 37 height 16
drag, startPoint x: 1355, startPoint y: 246, endPoint x: 1316, endPoint y: 296, distance: 63.4
click at [1354, 246] on icon "Augmenter les adultes" at bounding box center [1359, 242] width 17 height 23
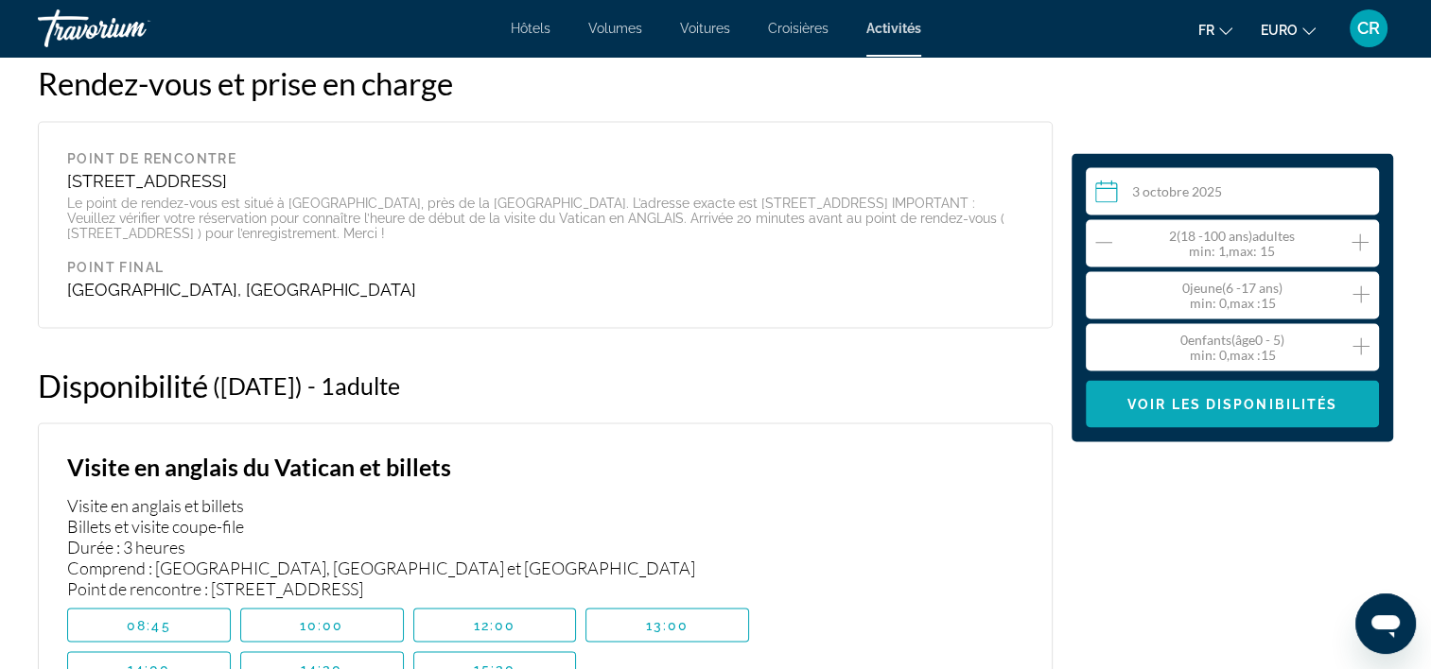
click at [1238, 402] on span "Voir les disponibilités" at bounding box center [1232, 403] width 210 height 15
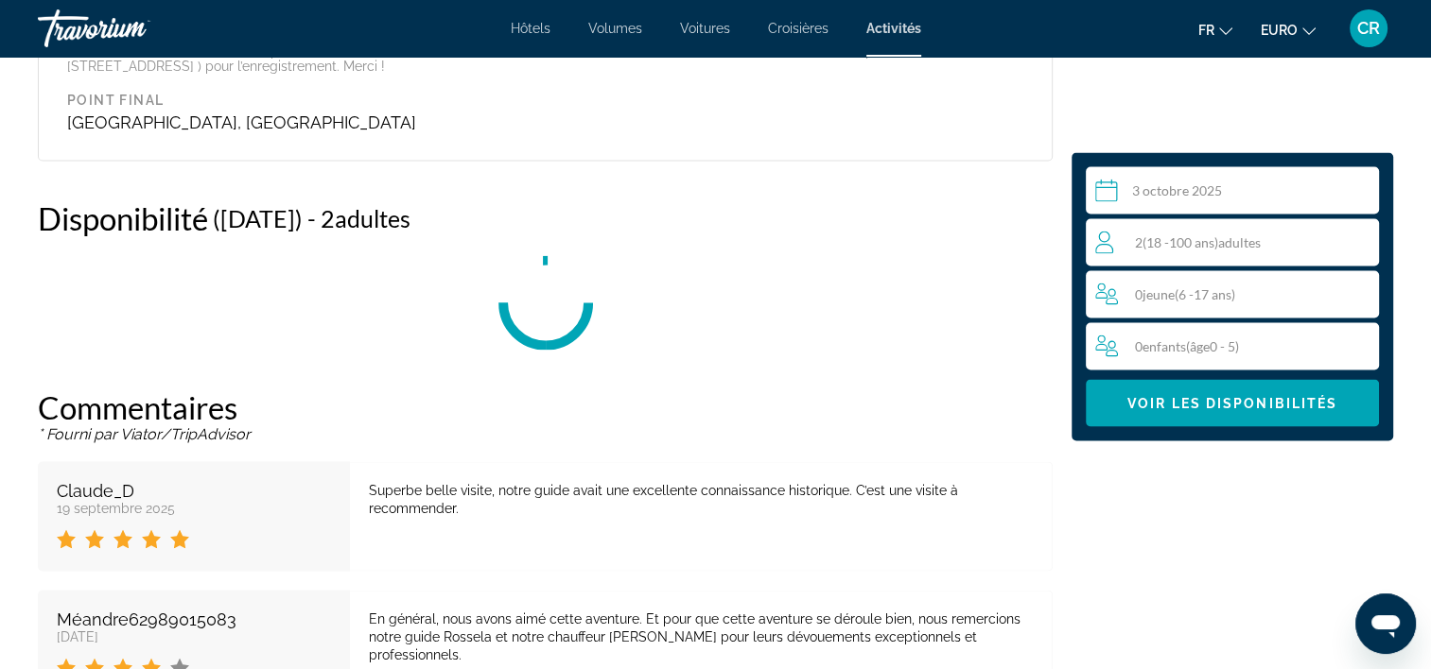
scroll to position [3620, 0]
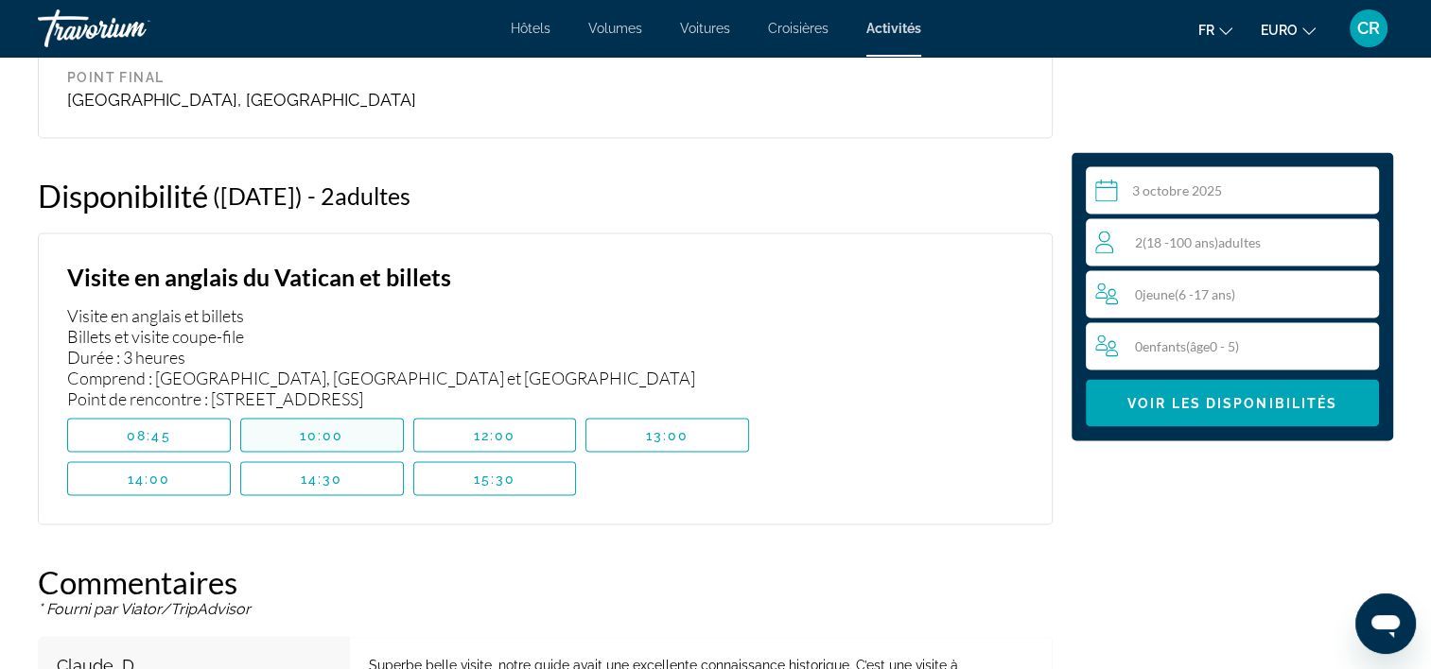
drag, startPoint x: 305, startPoint y: 369, endPoint x: 332, endPoint y: 376, distance: 27.5
click at [306, 428] on span "10:00" at bounding box center [322, 435] width 44 height 15
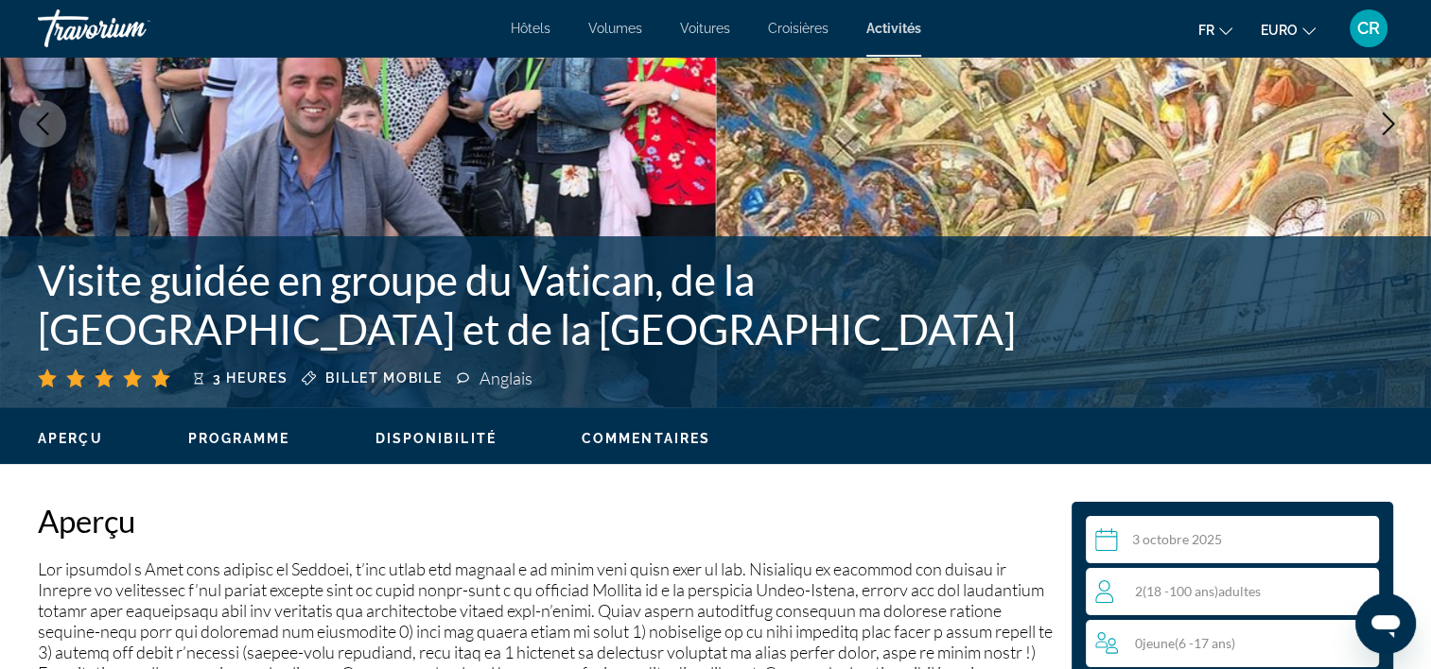
scroll to position [216, 0]
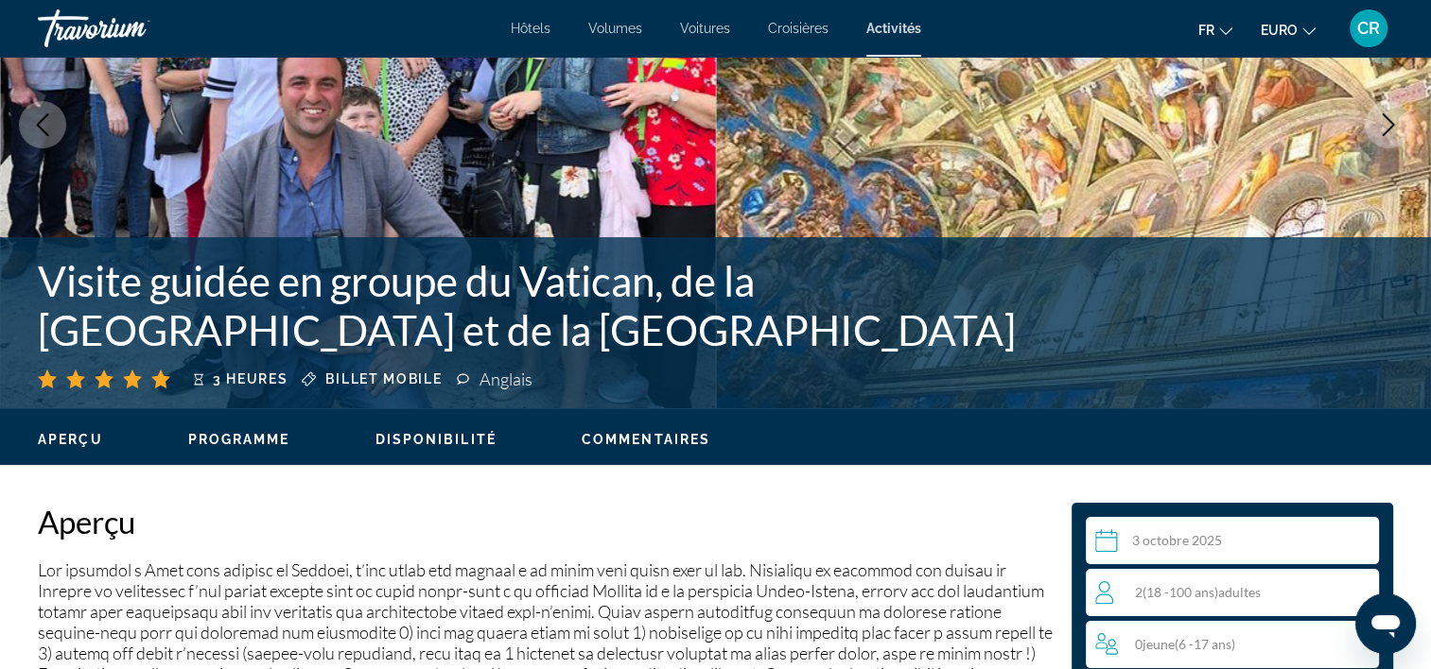
drag, startPoint x: 148, startPoint y: 288, endPoint x: 631, endPoint y: 316, distance: 484.0
click at [631, 316] on h1 "Visite guidée en groupe du Vatican, de la [GEOGRAPHIC_DATA] et de la [GEOGRAPHI…" at bounding box center [564, 305] width 1052 height 98
drag, startPoint x: 22, startPoint y: 322, endPoint x: 49, endPoint y: 272, distance: 57.1
click at [22, 321] on div "Visite guidée en groupe du Vatican, de la [GEOGRAPHIC_DATA] et de la [GEOGRAPHI…" at bounding box center [715, 322] width 1431 height 133
click at [31, 290] on div "Visite guidée en groupe du Vatican, de la [GEOGRAPHIC_DATA] et de la [GEOGRAPHI…" at bounding box center [715, 322] width 1431 height 133
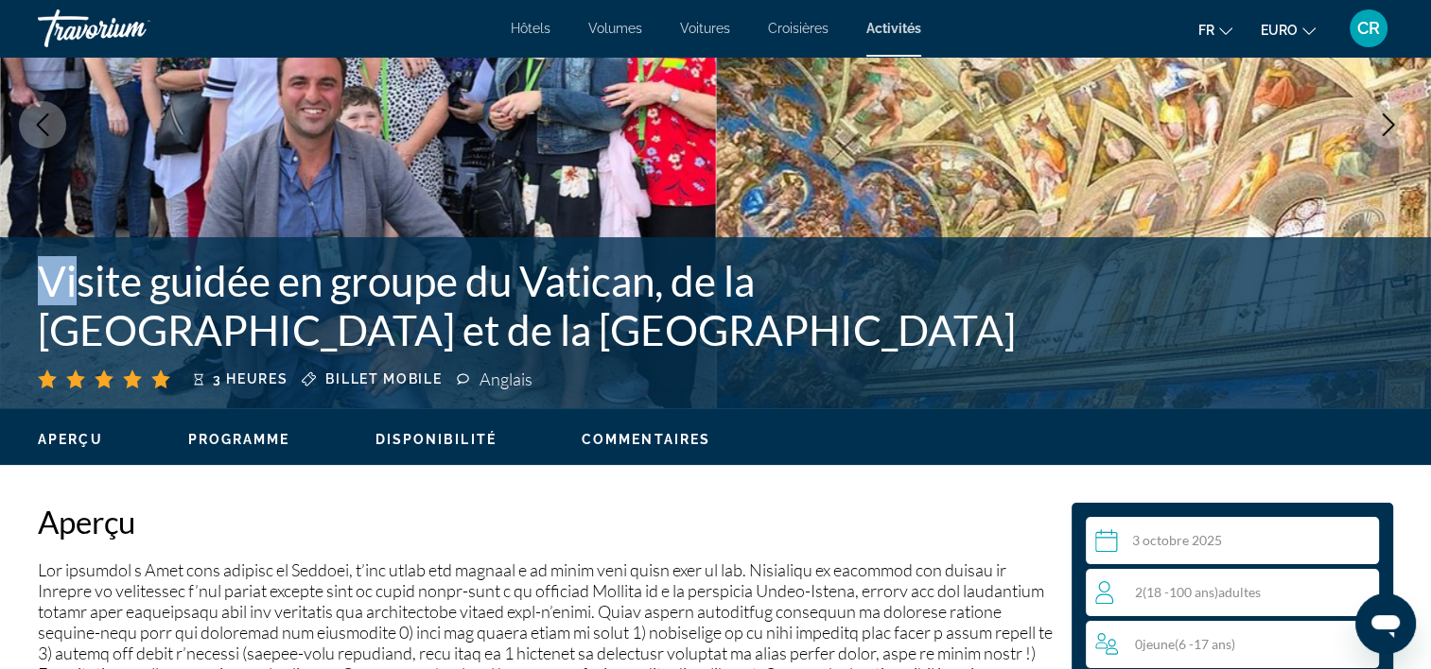
drag, startPoint x: 37, startPoint y: 286, endPoint x: 85, endPoint y: 287, distance: 48.3
click at [85, 287] on div "Visite guidée en groupe du Vatican, de la [GEOGRAPHIC_DATA] et de la [GEOGRAPHI…" at bounding box center [715, 322] width 1431 height 133
click at [10, 321] on div "Visite guidée en groupe du Vatican, de la [GEOGRAPHIC_DATA] et de la [GEOGRAPHI…" at bounding box center [715, 322] width 1431 height 133
drag, startPoint x: 46, startPoint y: 284, endPoint x: 572, endPoint y: 352, distance: 530.1
click at [572, 352] on h1 "Visite guidée en groupe du Vatican, de la [GEOGRAPHIC_DATA] et de la [GEOGRAPHI…" at bounding box center [564, 305] width 1052 height 98
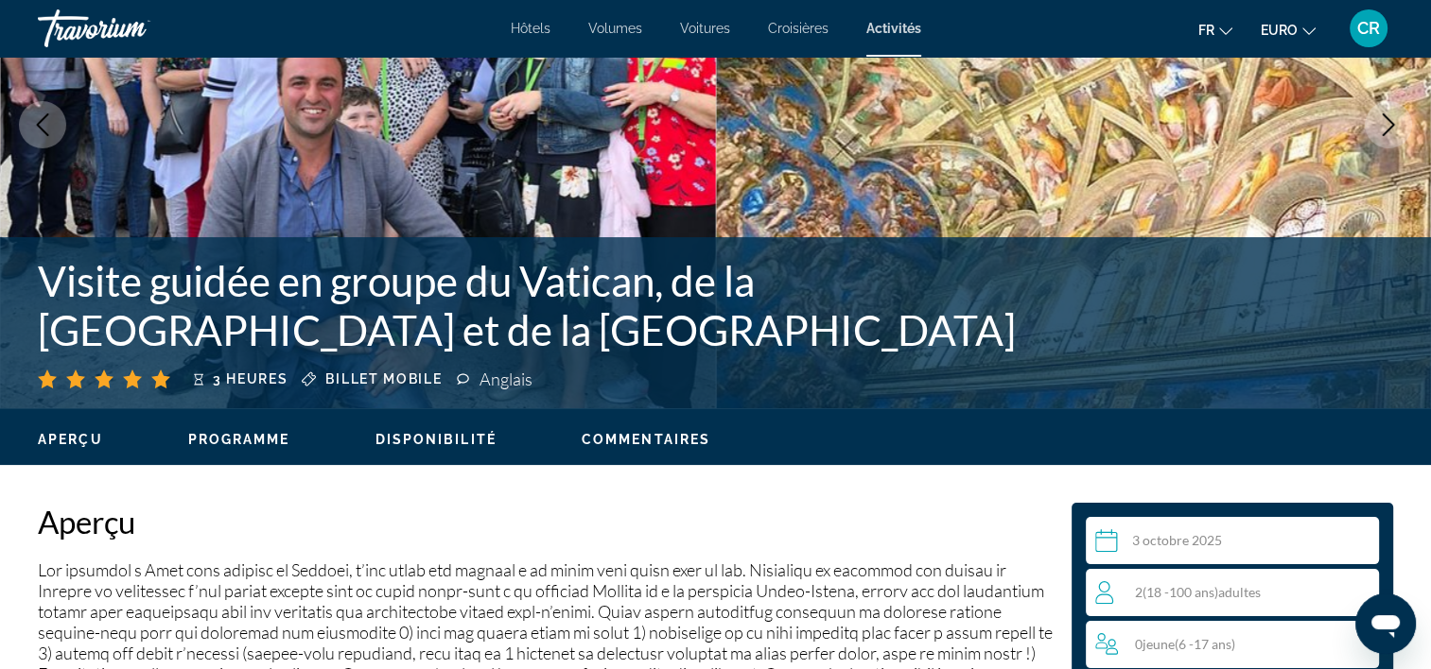
copy h1 "Visite guidée en groupe du Vatican, de la [GEOGRAPHIC_DATA] et de la [GEOGRAPHI…"
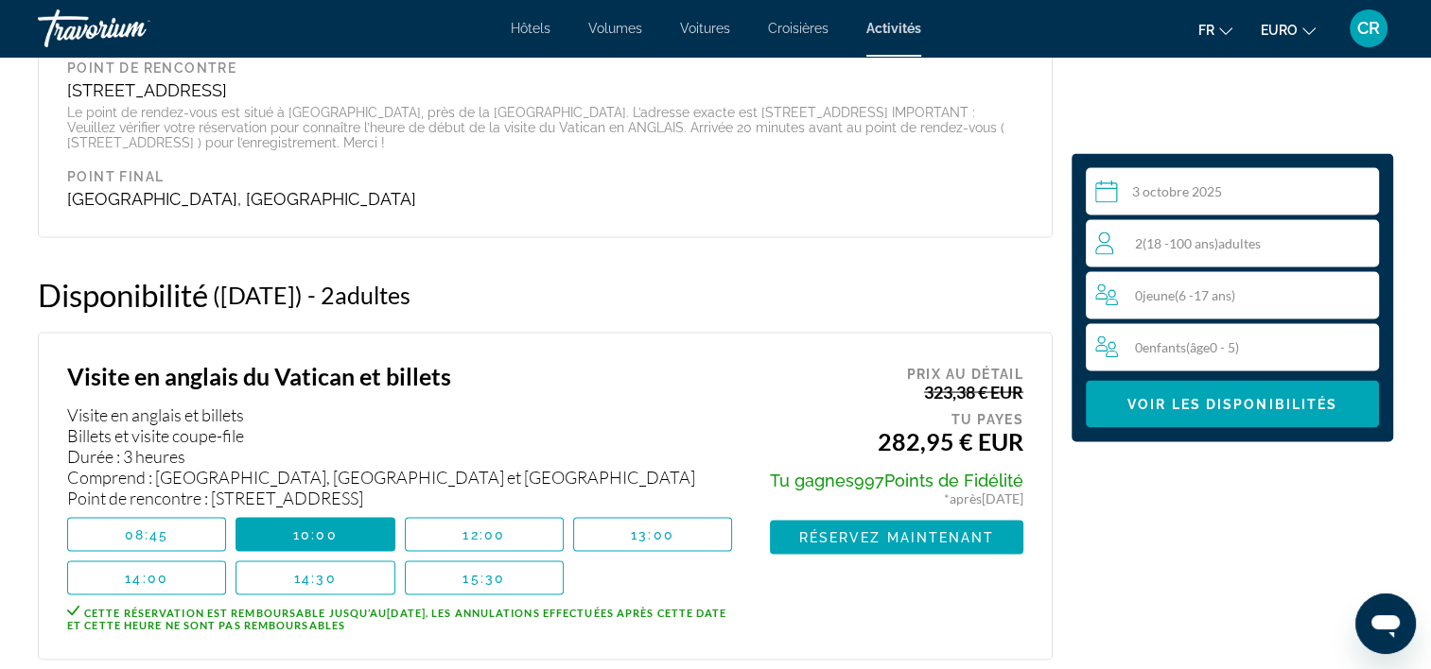
scroll to position [3525, 0]
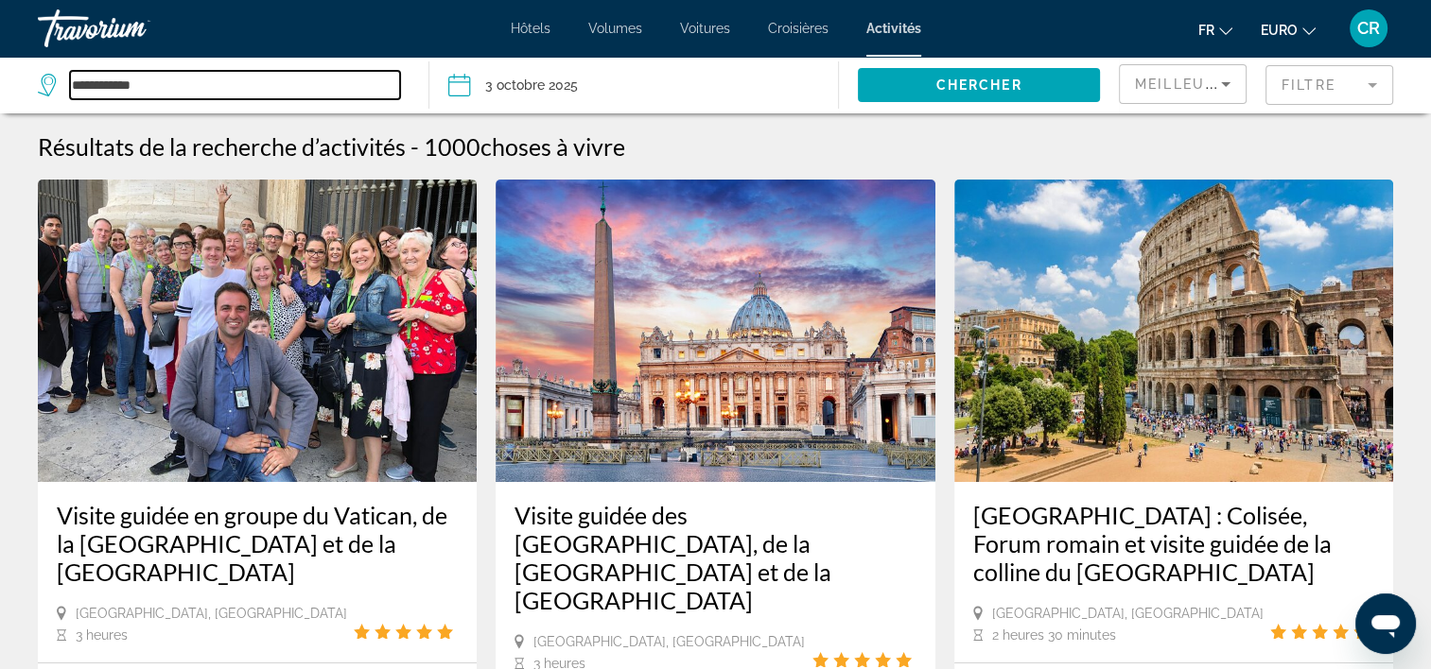
click at [172, 89] on input "**********" at bounding box center [235, 85] width 330 height 28
type input "*"
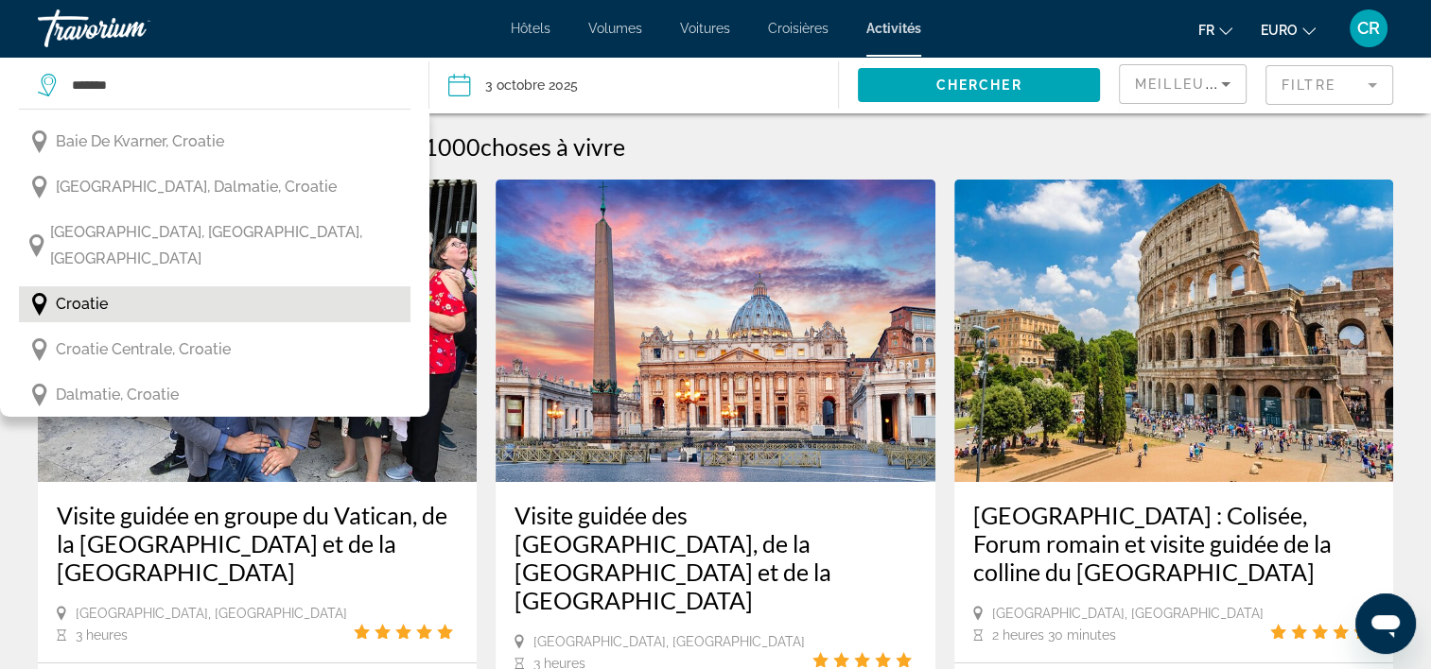
click at [100, 291] on span "Croatie" at bounding box center [82, 304] width 52 height 26
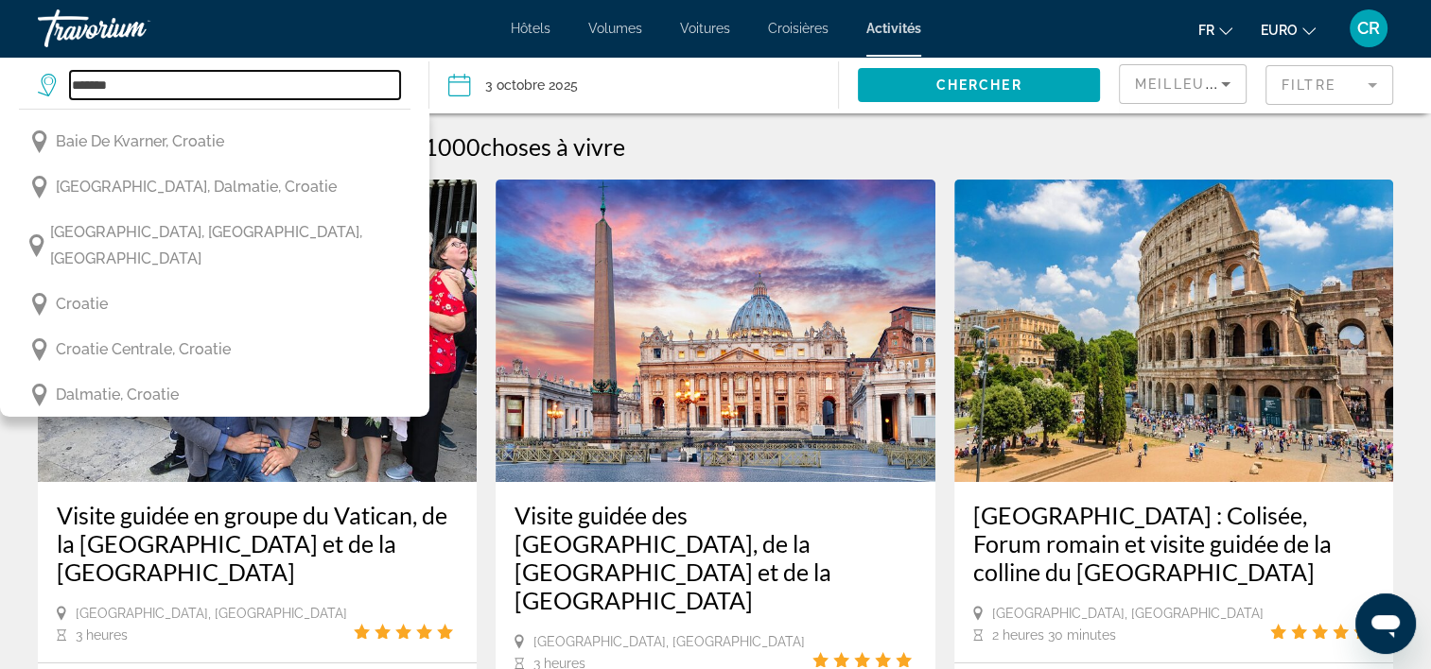
type input "*******"
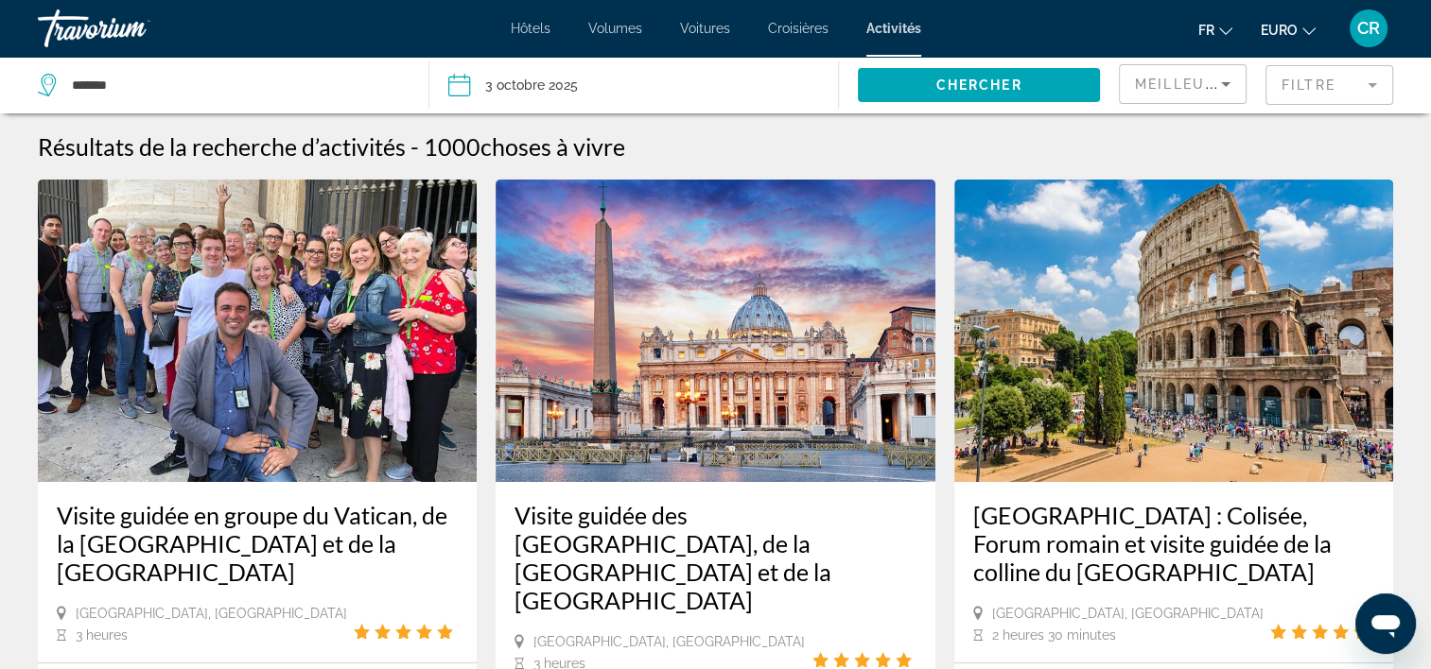
click at [513, 95] on input "Date : 3 octobre 2025" at bounding box center [544, 88] width 202 height 62
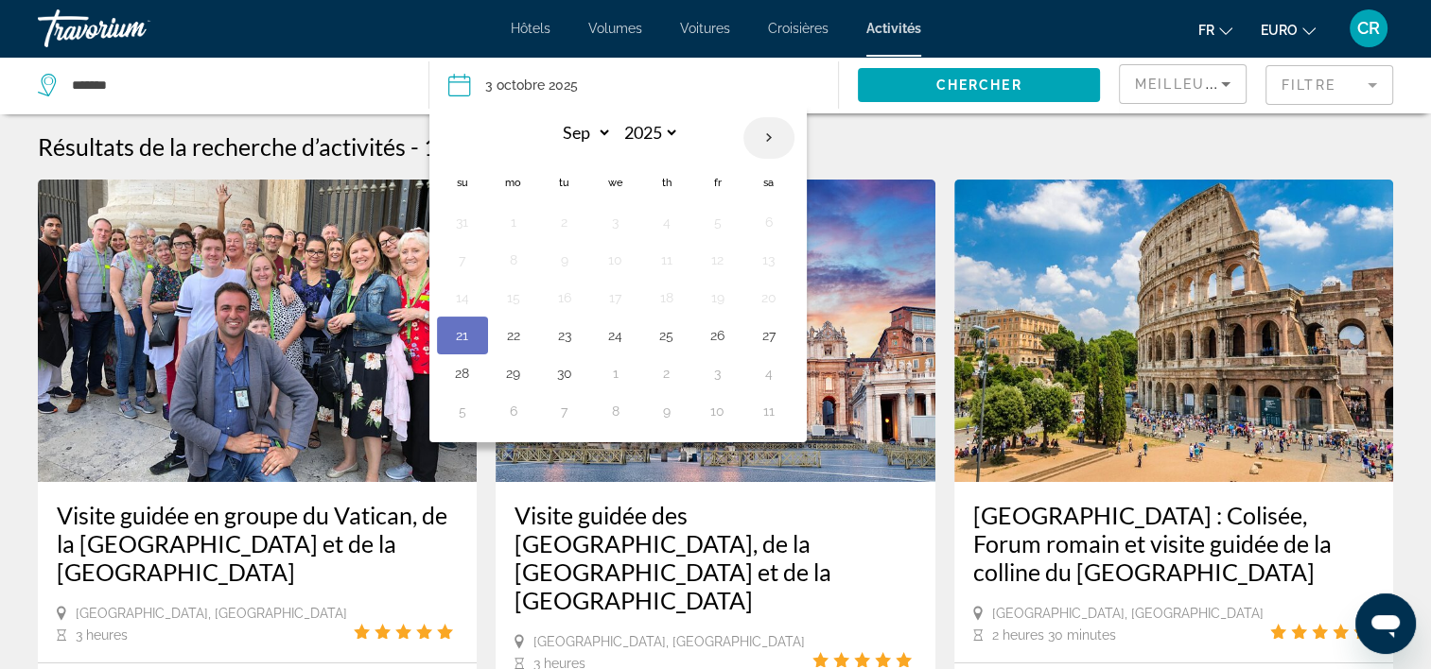
click at [775, 136] on th "Next month" at bounding box center [768, 138] width 51 height 42
click at [774, 136] on th "Next month" at bounding box center [768, 138] width 51 height 42
select select "**"
click at [722, 257] on button "7" at bounding box center [718, 260] width 30 height 26
type input "**********"
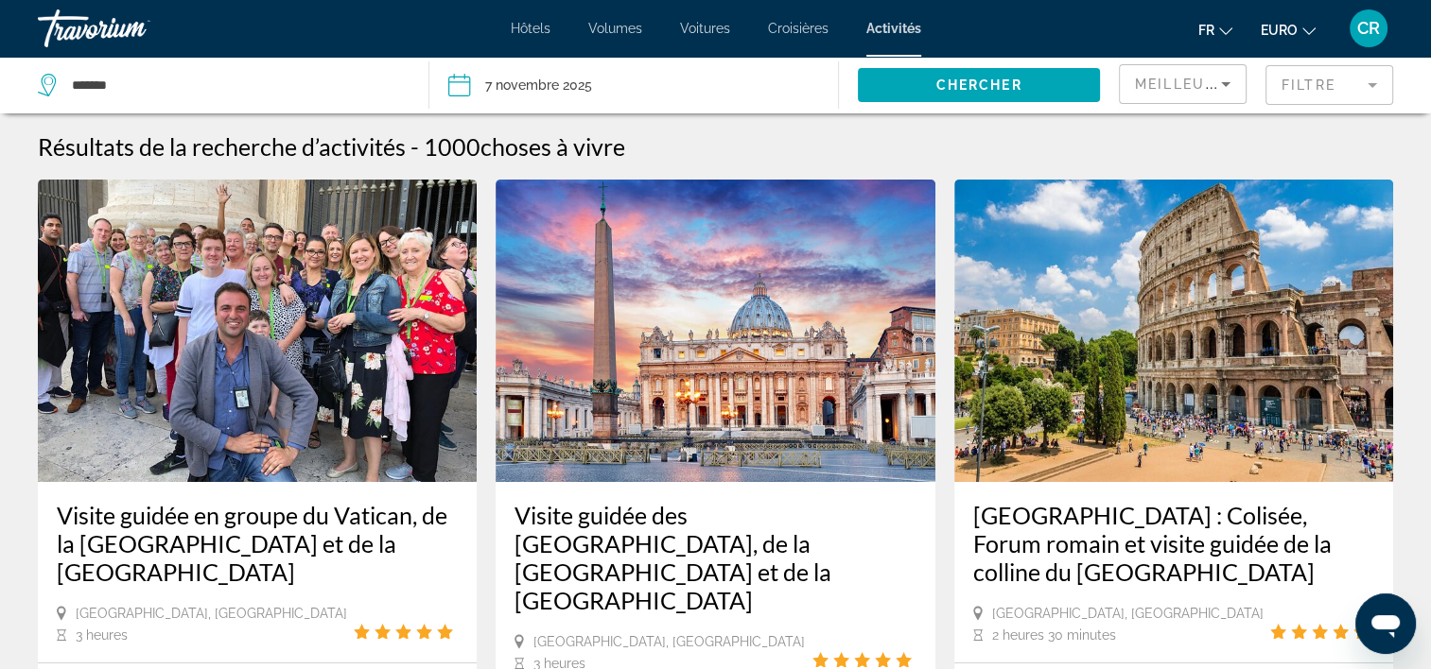
click at [964, 59] on div "Chercher" at bounding box center [979, 85] width 280 height 57
click at [973, 89] on span "Chercher" at bounding box center [979, 85] width 86 height 15
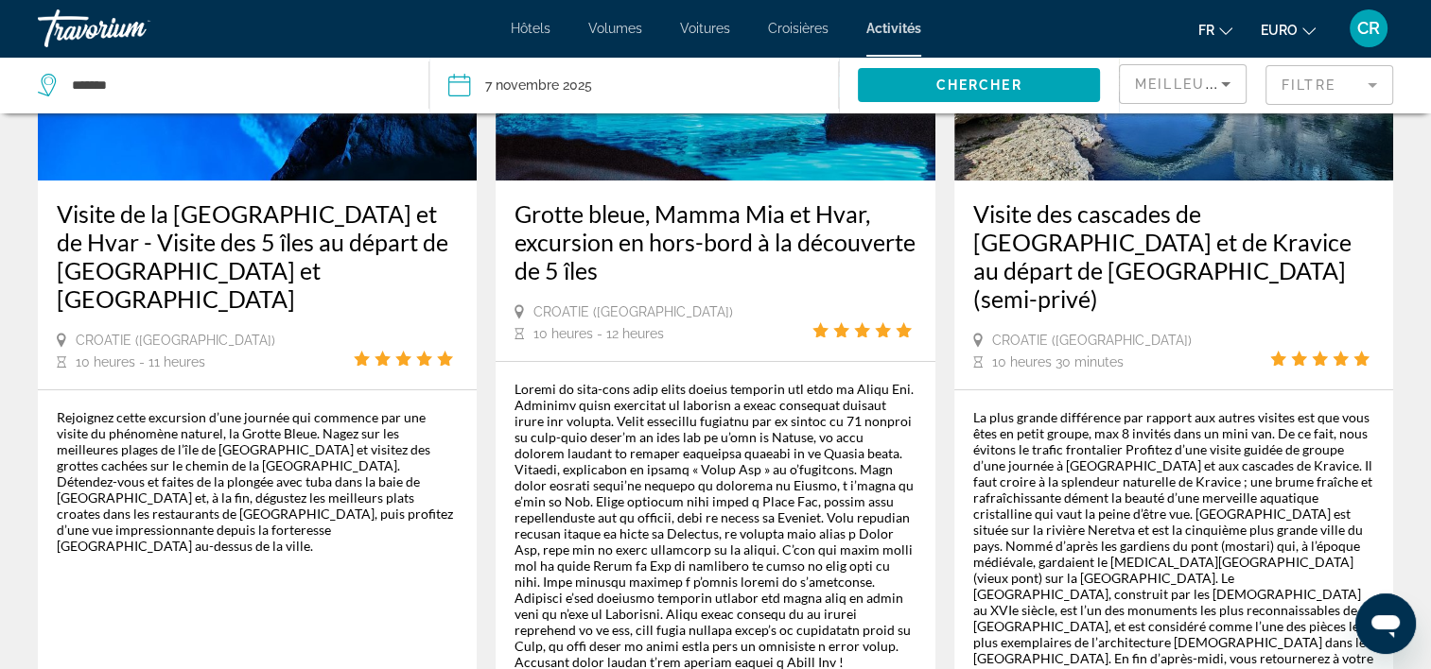
scroll to position [189, 0]
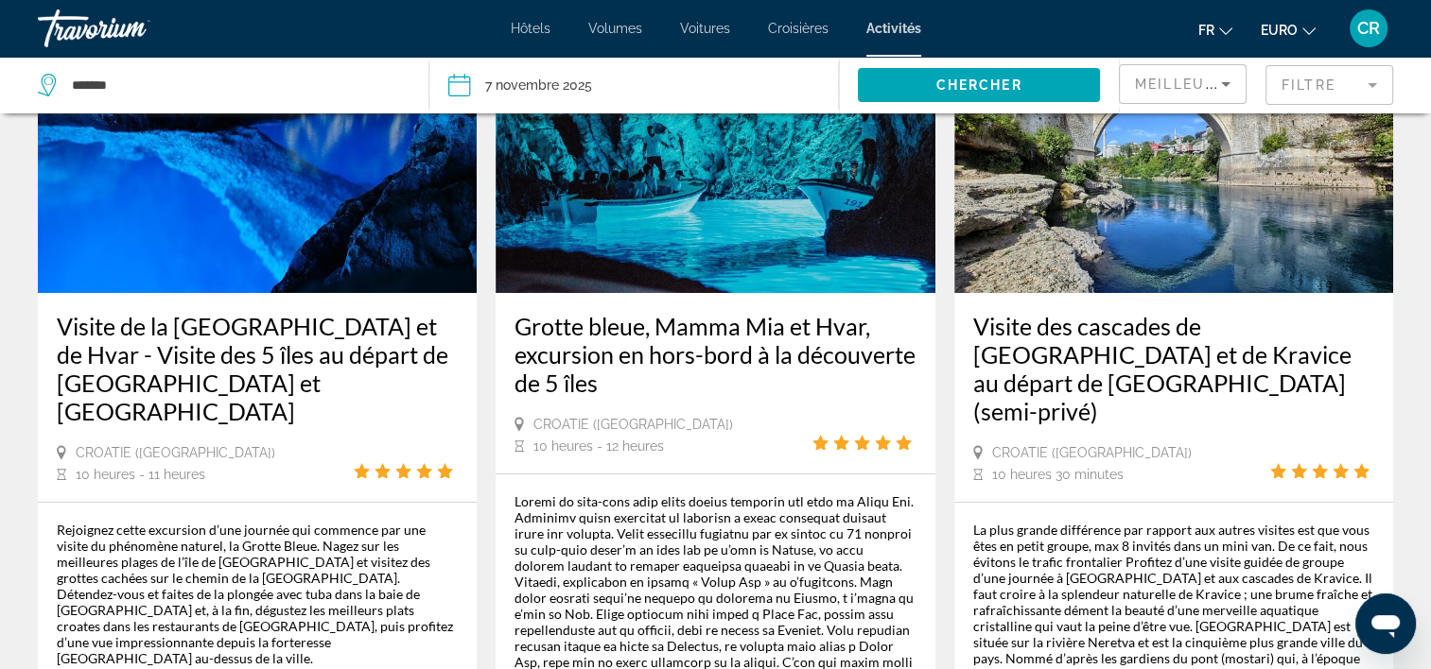
click at [250, 250] on img "Contenu principal" at bounding box center [257, 142] width 439 height 303
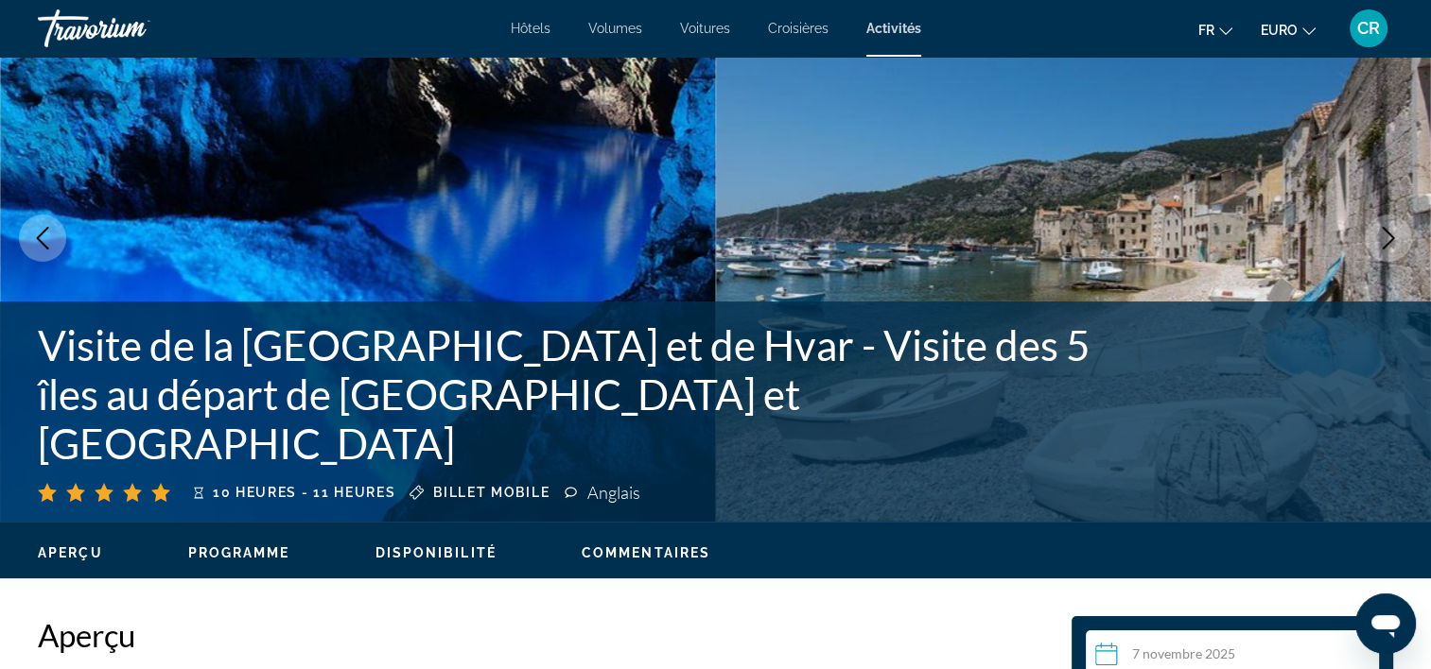
scroll to position [189, 0]
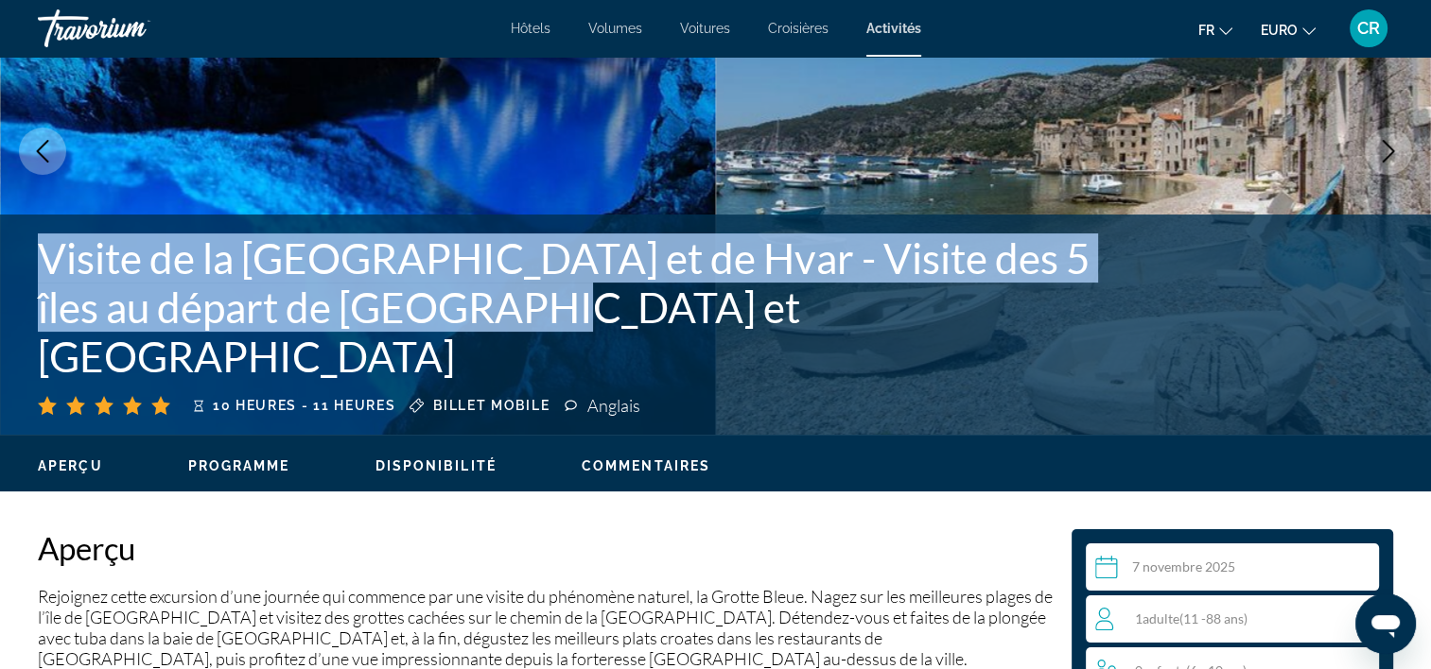
drag, startPoint x: 50, startPoint y: 314, endPoint x: 674, endPoint y: 356, distance: 625.5
click at [674, 356] on h1 "Visite de la [GEOGRAPHIC_DATA] et de Hvar - Visite des 5 îles au départ de [GEO…" at bounding box center [564, 308] width 1052 height 148
copy h1 "Visite de la [GEOGRAPHIC_DATA] et de Hvar - Visite des 5 îles au départ de [GEO…"
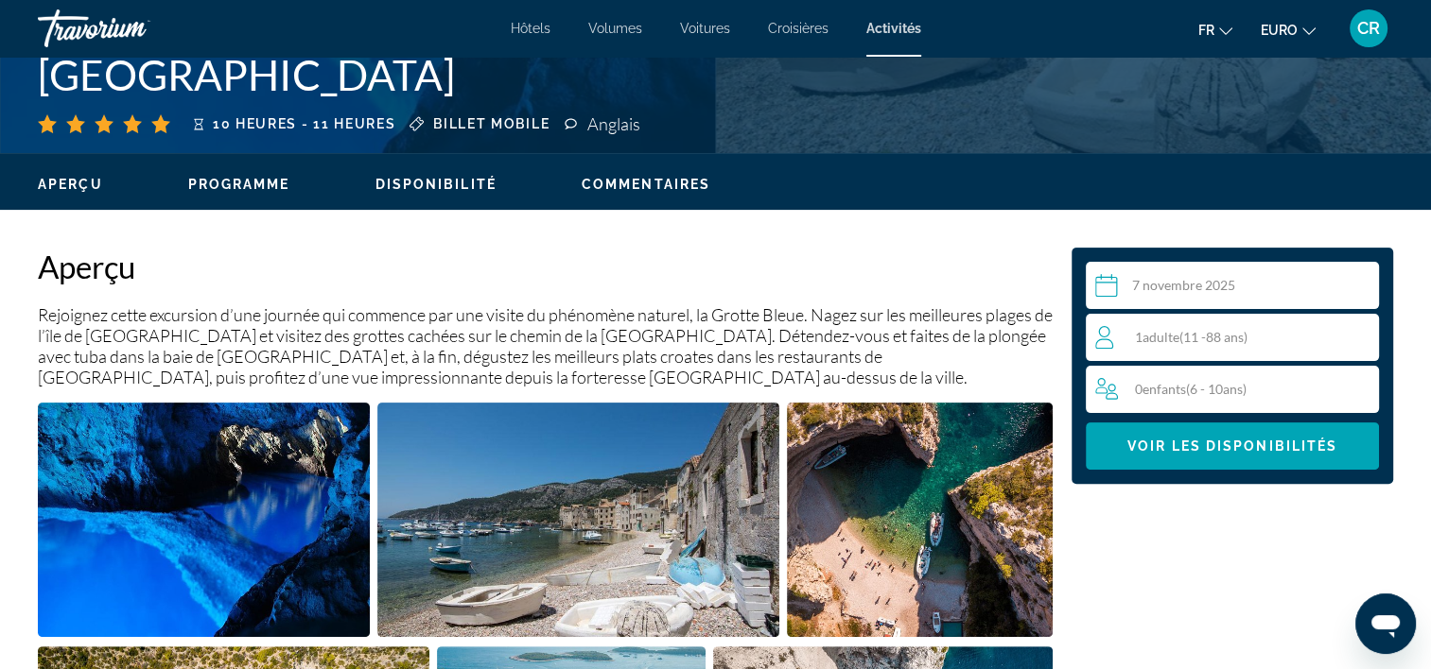
scroll to position [473, 0]
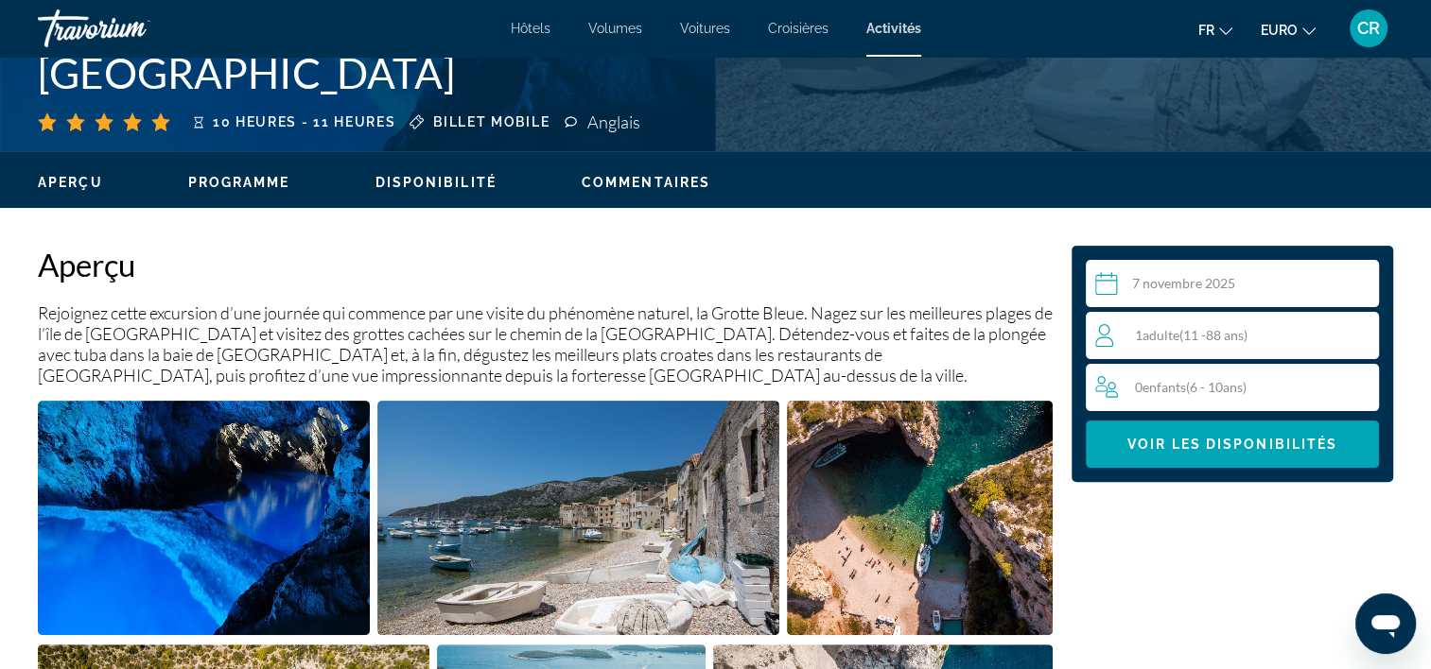
click at [1143, 325] on div "1 Adulte ( 11 - 88 ans) Adultes" at bounding box center [1236, 335] width 283 height 23
click at [1365, 338] on icon "Augmenter les adultes" at bounding box center [1359, 334] width 17 height 23
click at [1364, 391] on icon "Augmenter les enfants" at bounding box center [1360, 386] width 17 height 23
click at [1225, 454] on span "Contenu principal" at bounding box center [1232, 444] width 293 height 45
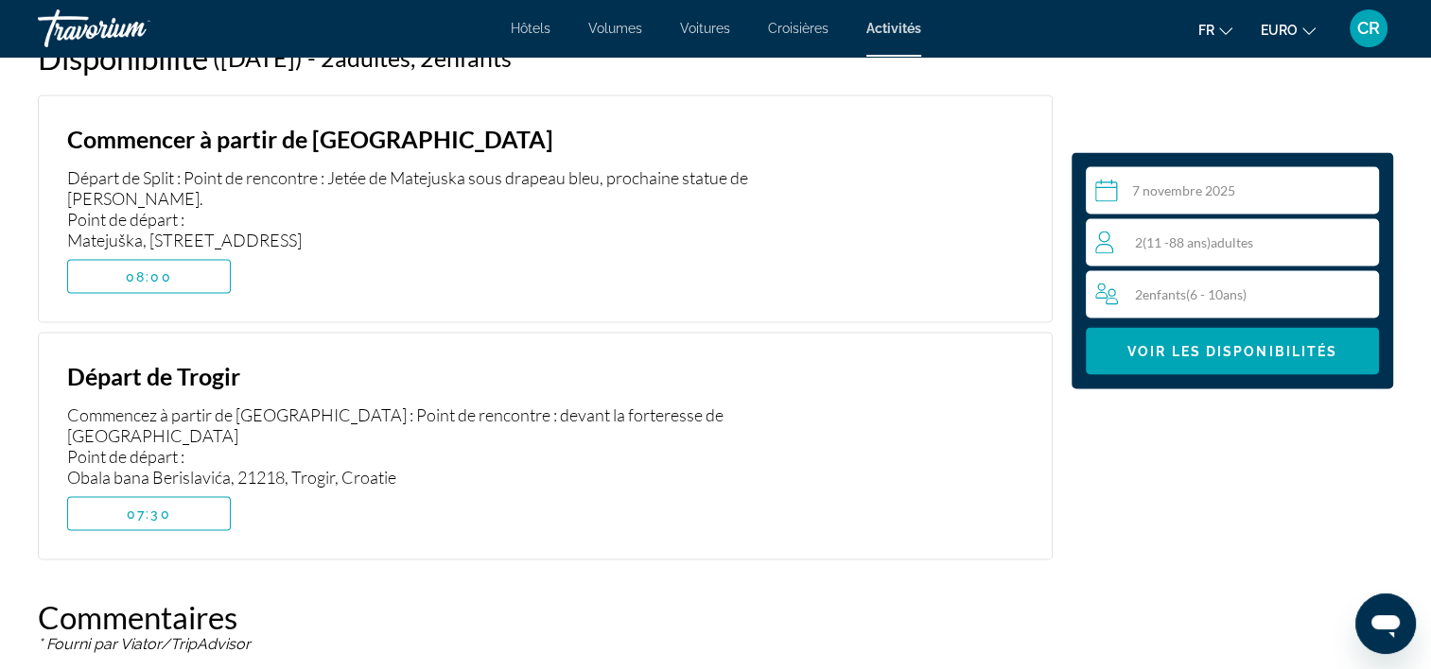
scroll to position [3370, 0]
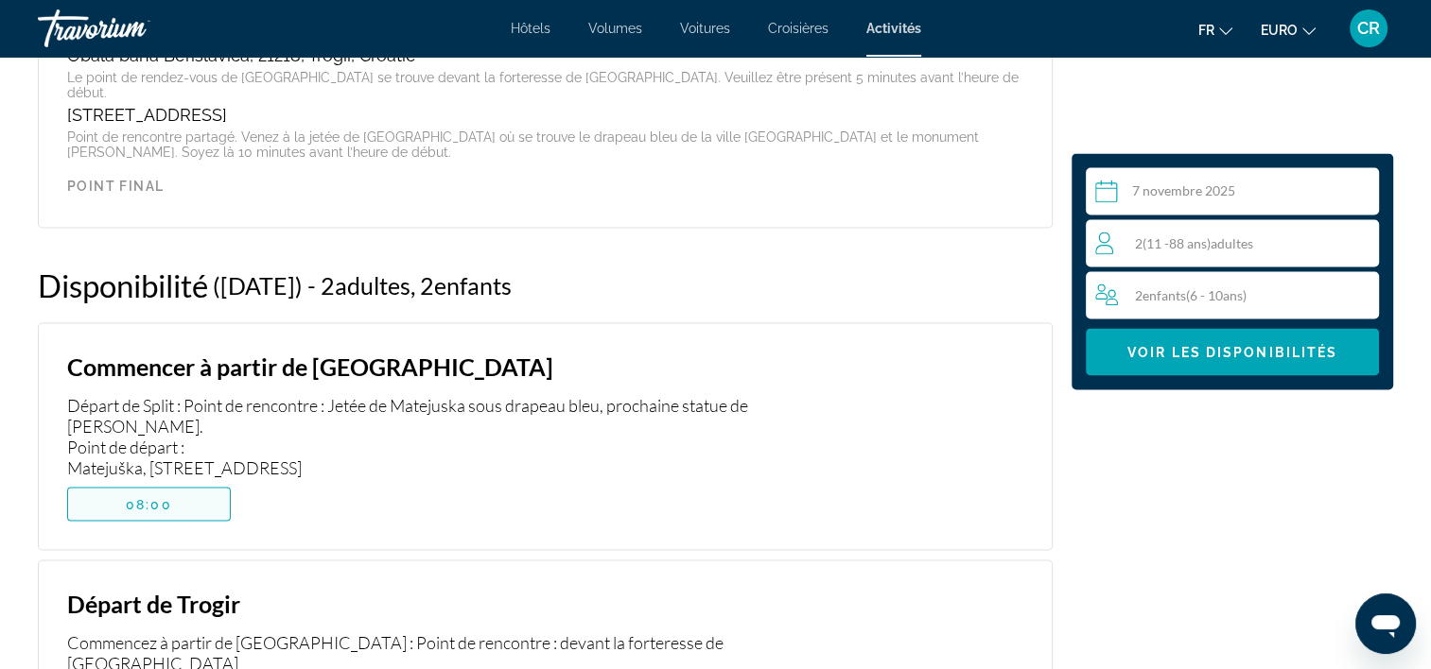
click at [165, 496] on span "08:00" at bounding box center [149, 503] width 46 height 15
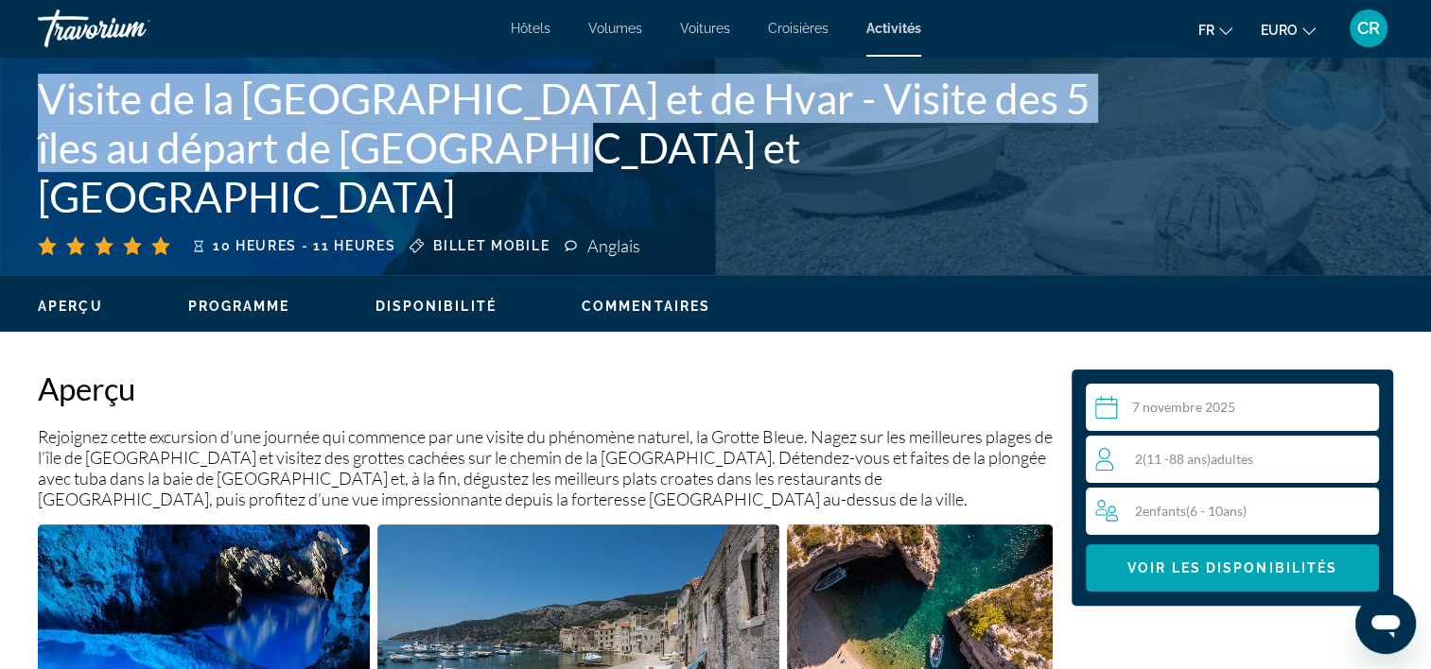
scroll to position [250, 0]
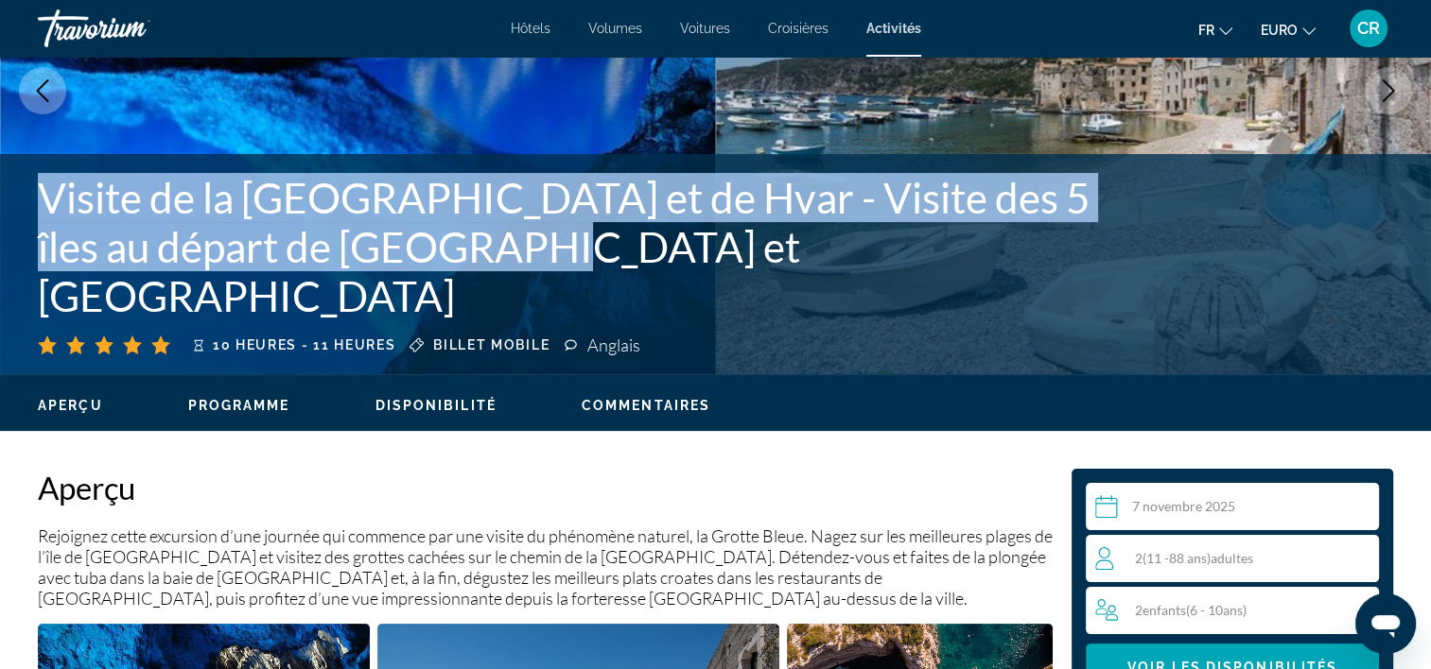
click at [52, 251] on h1 "Visite de la [GEOGRAPHIC_DATA] et de Hvar - Visite des 5 îles au départ de [GEO…" at bounding box center [564, 247] width 1052 height 148
drag, startPoint x: 45, startPoint y: 251, endPoint x: 482, endPoint y: 300, distance: 439.6
click at [482, 300] on h1 "Visite de la [GEOGRAPHIC_DATA] et de Hvar - Visite des 5 îles au départ de [GEO…" at bounding box center [564, 247] width 1052 height 148
copy h1 "Visite de la [GEOGRAPHIC_DATA] et de Hvar - Visite des 5 îles au départ de [GEO…"
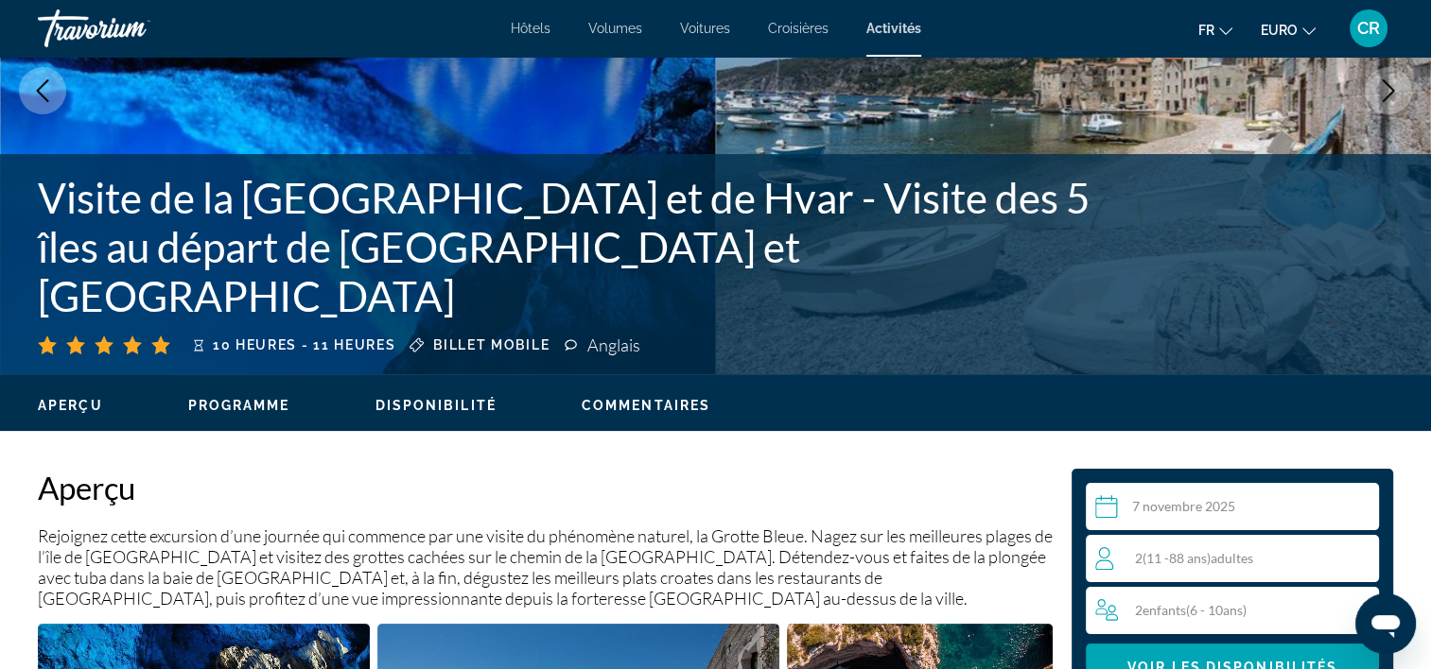
click at [856, 345] on div "10 heures - 11 heures Billet mobile [DEMOGRAPHIC_DATA]" at bounding box center [564, 345] width 1052 height 21
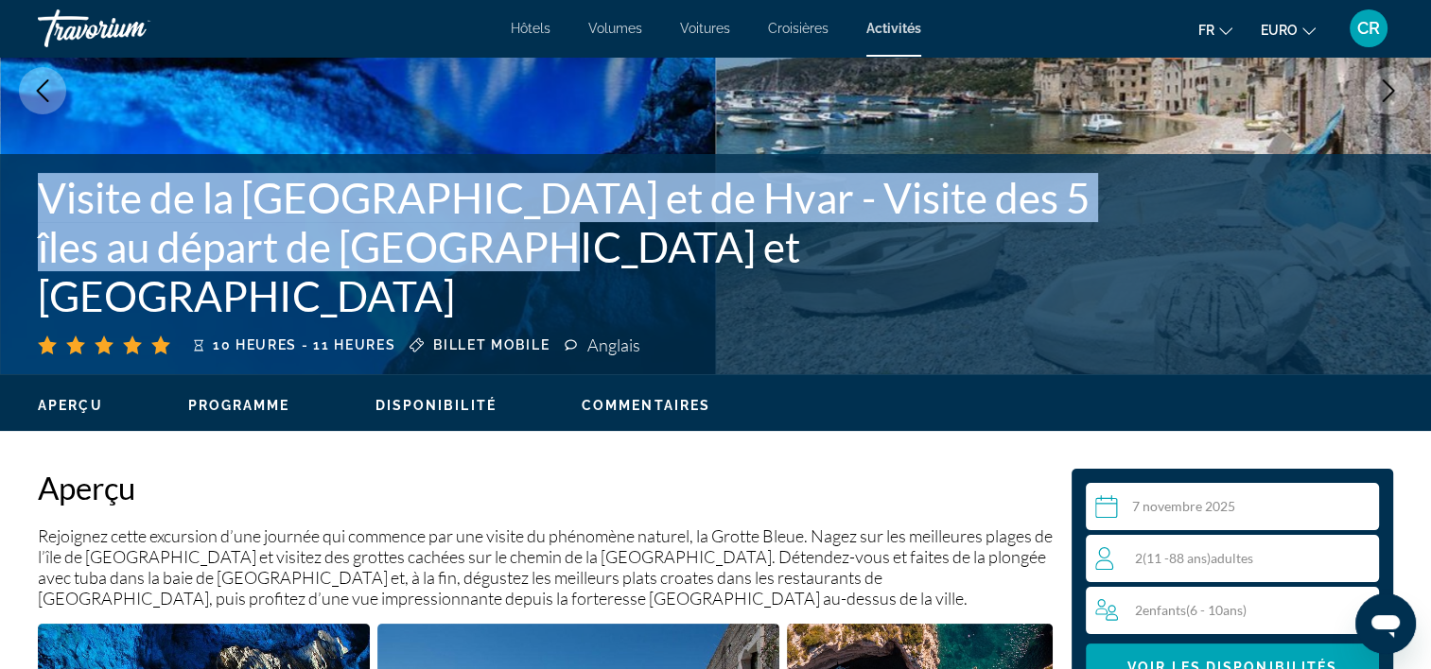
drag, startPoint x: 49, startPoint y: 256, endPoint x: 452, endPoint y: 291, distance: 404.3
click at [452, 291] on h1 "Visite de la [GEOGRAPHIC_DATA] et de Hvar - Visite des 5 îles au départ de [GEO…" at bounding box center [564, 247] width 1052 height 148
copy h1 "Visite de la [GEOGRAPHIC_DATA] et de Hvar - Visite des 5 îles au départ de [GEO…"
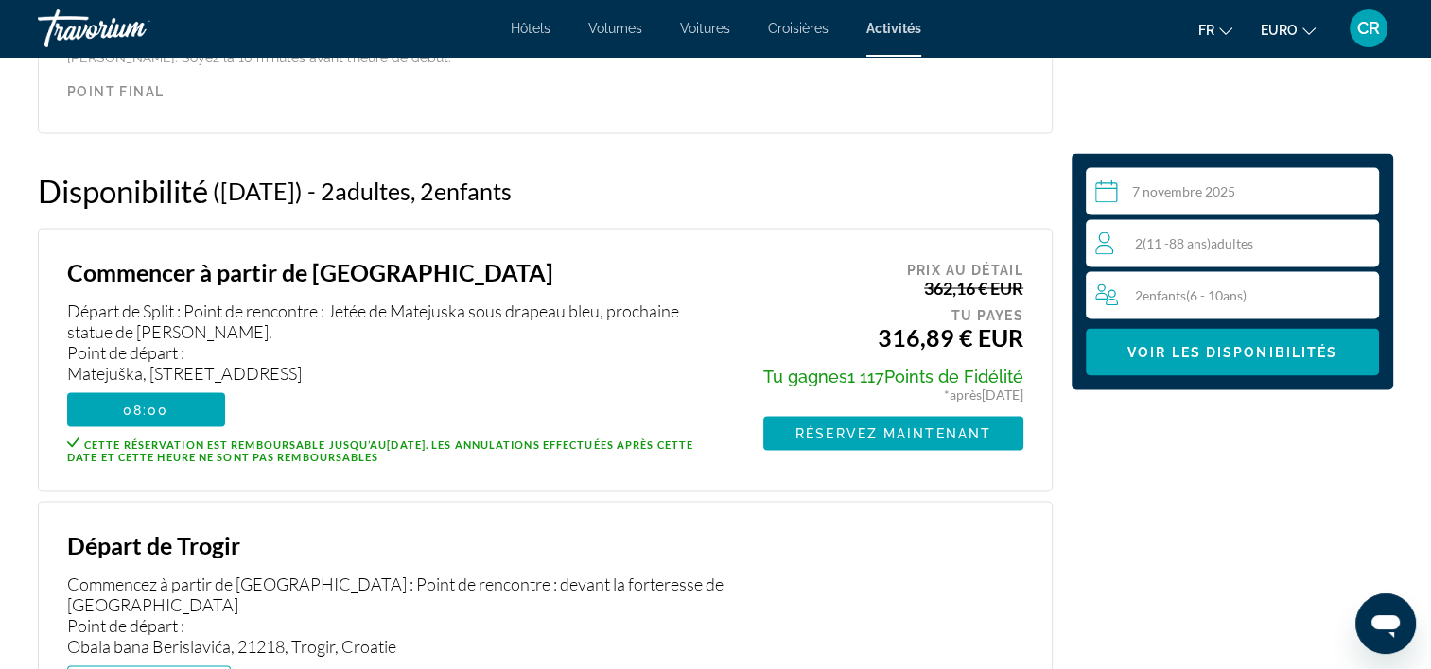
scroll to position [3748, 0]
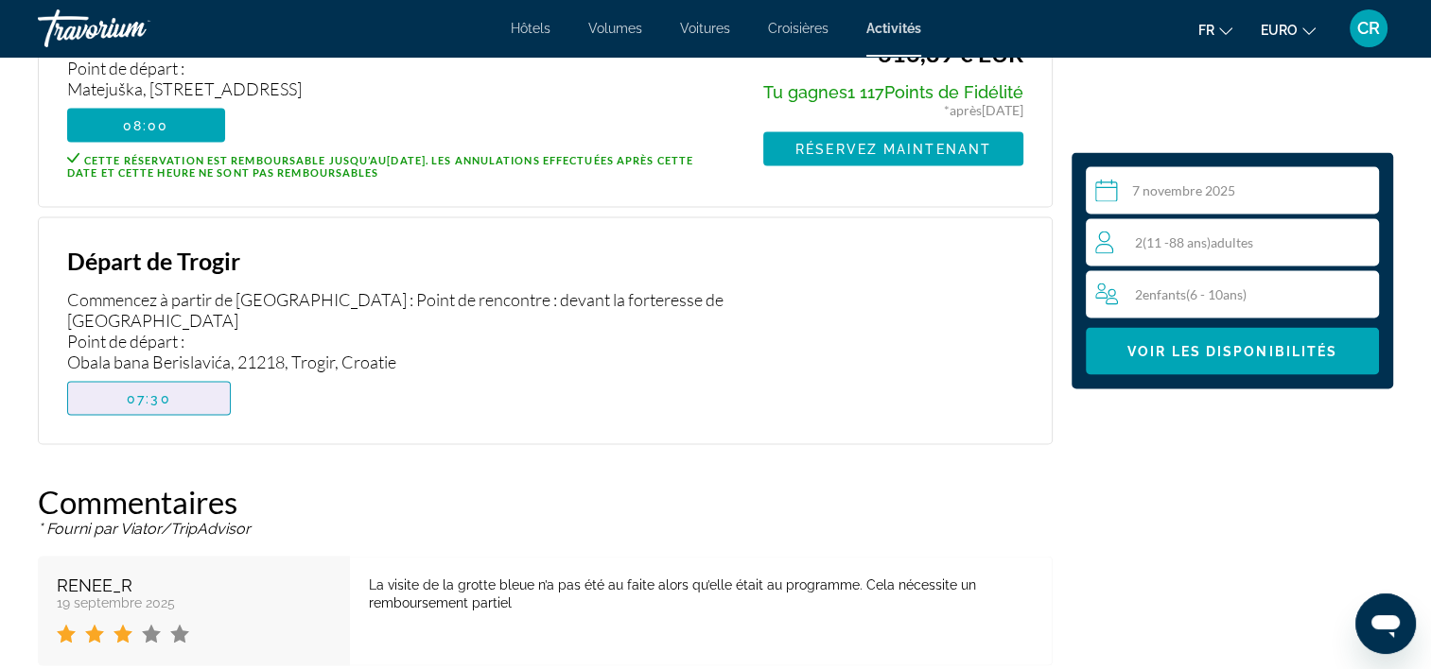
drag, startPoint x: 162, startPoint y: 323, endPoint x: 250, endPoint y: 314, distance: 88.4
click at [168, 391] on span "07:30" at bounding box center [149, 398] width 44 height 15
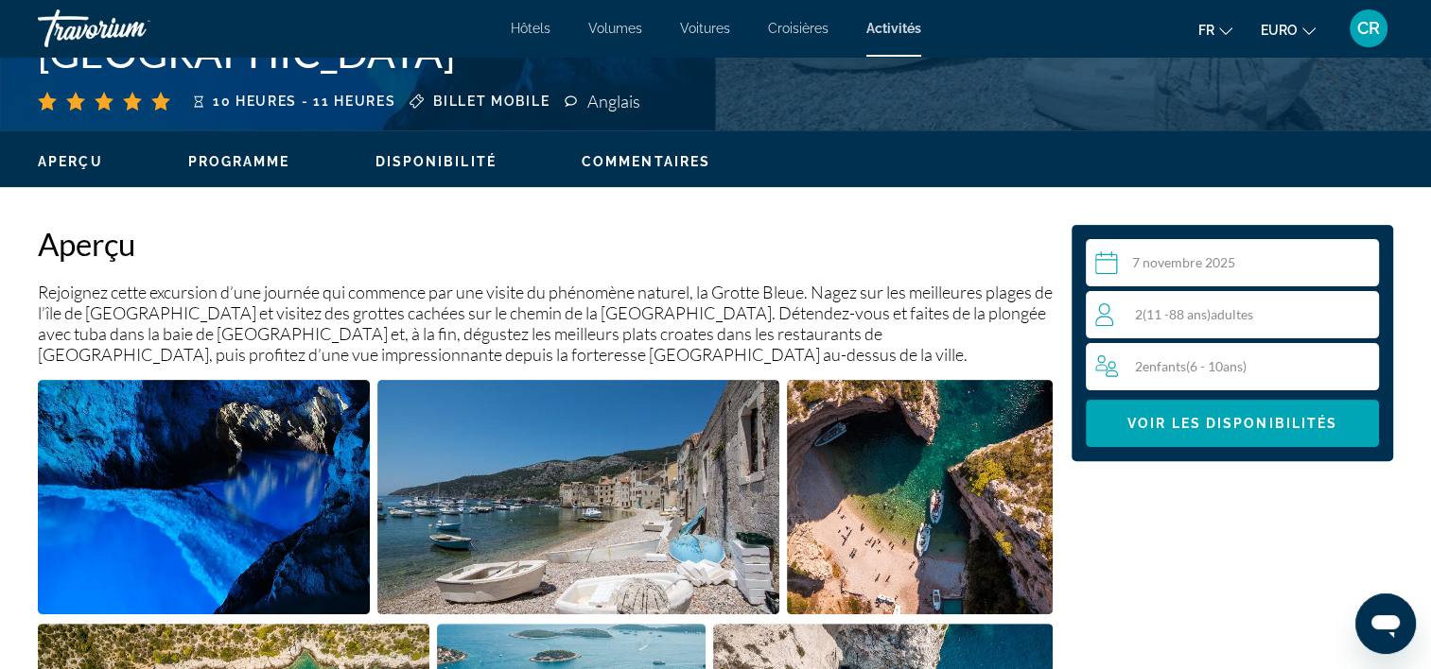
scroll to position [344, 0]
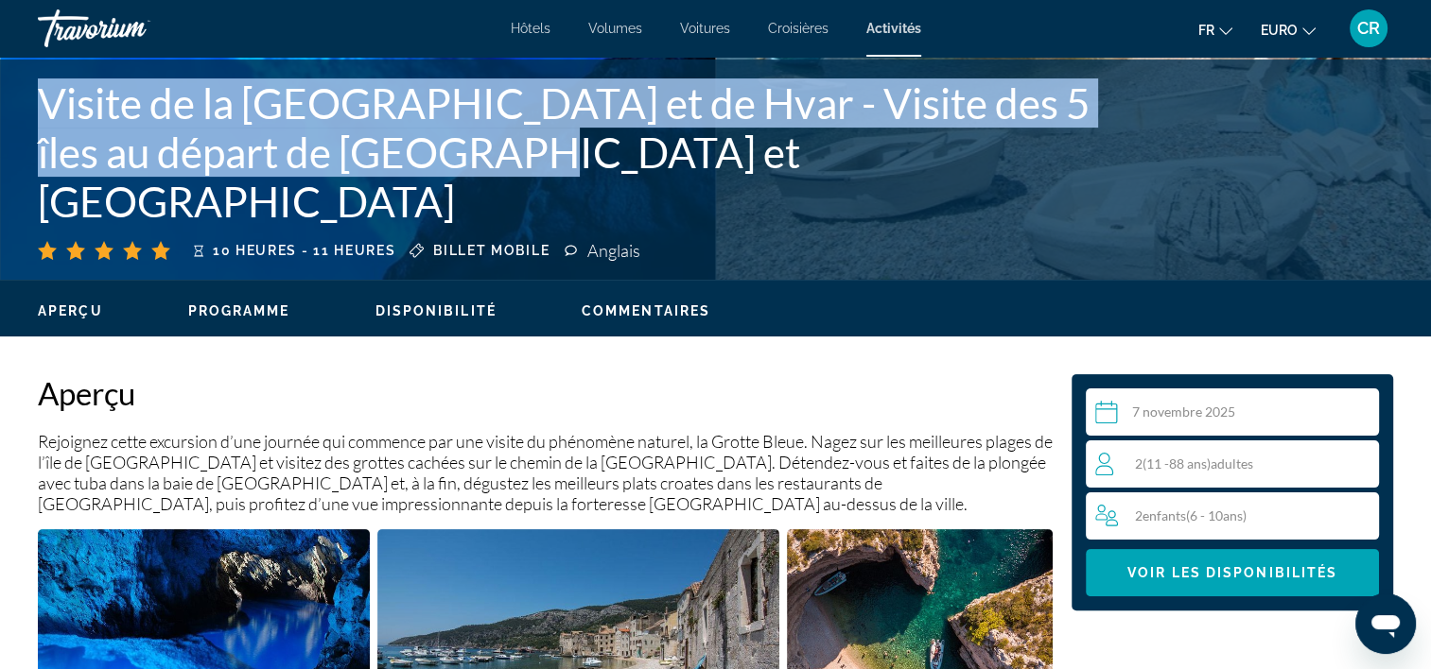
click at [102, 176] on h1 "Visite de la [GEOGRAPHIC_DATA] et de Hvar - Visite des 5 îles au départ de [GEO…" at bounding box center [564, 152] width 1052 height 148
drag, startPoint x: 198, startPoint y: 175, endPoint x: 515, endPoint y: 200, distance: 318.7
click at [515, 200] on h1 "Visite de la [GEOGRAPHIC_DATA] et de Hvar - Visite des 5 îles au départ de [GEO…" at bounding box center [564, 152] width 1052 height 148
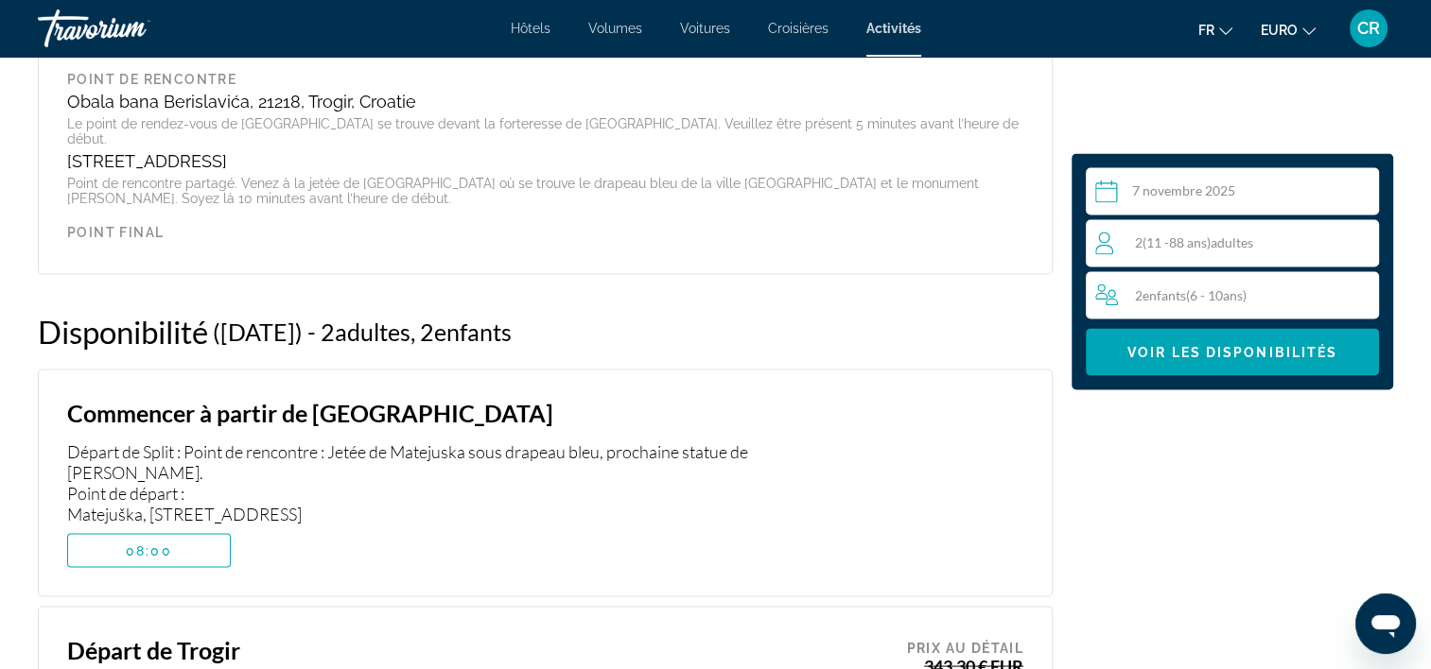
scroll to position [3370, 0]
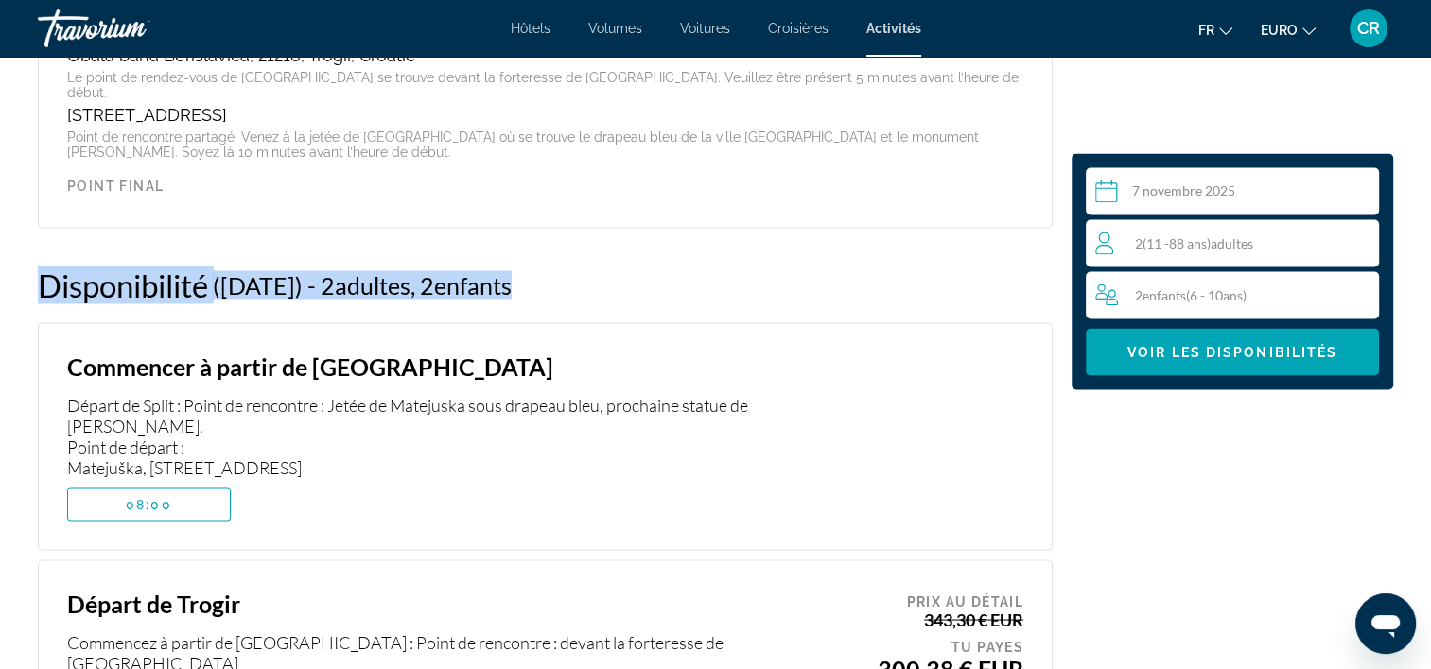
drag, startPoint x: 39, startPoint y: 227, endPoint x: 642, endPoint y: 229, distance: 603.3
click at [642, 266] on div "Disponibilité ([DATE]) - 2 Adulte Adultes , 0 Senior Seniors - 0 Youth , 2 Enfa…" at bounding box center [545, 285] width 1015 height 38
copy div "Disponibilité ([DATE]) - 2 Adulte Adultes , 0 Senior Seniors - 0 Youth , 2 Enfa…"
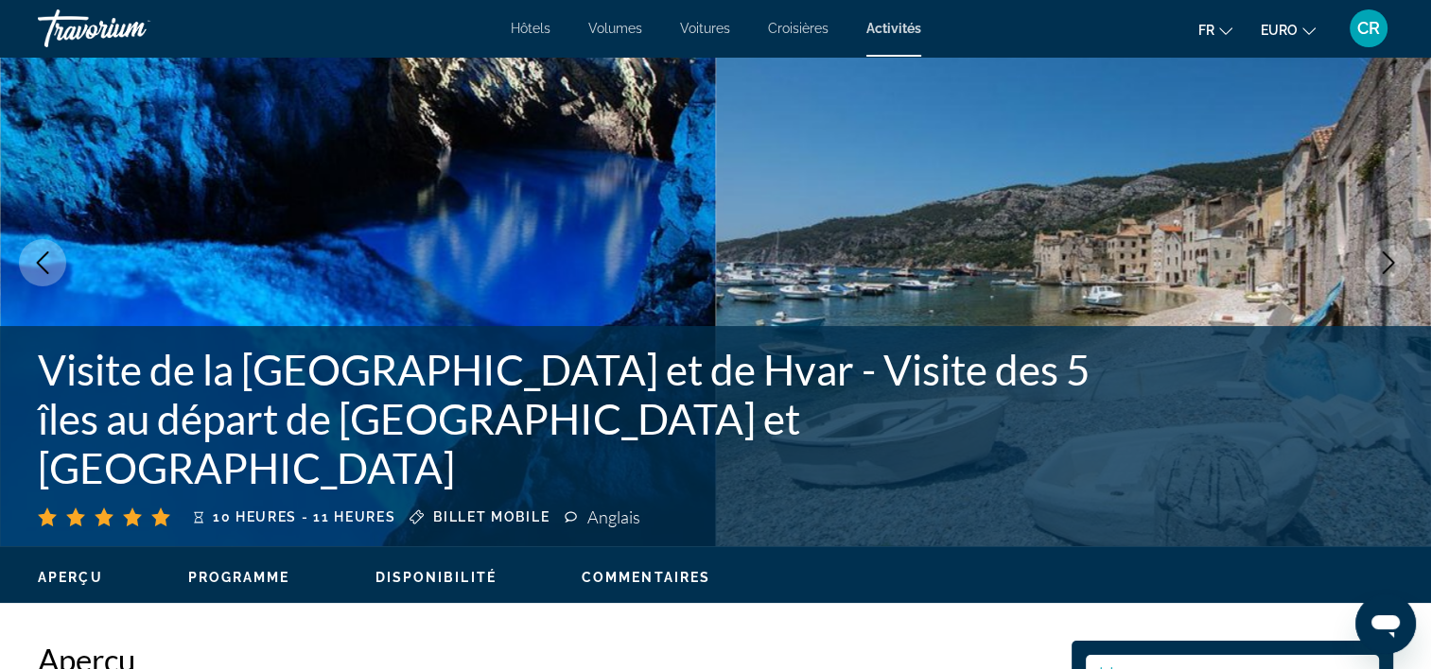
scroll to position [189, 0]
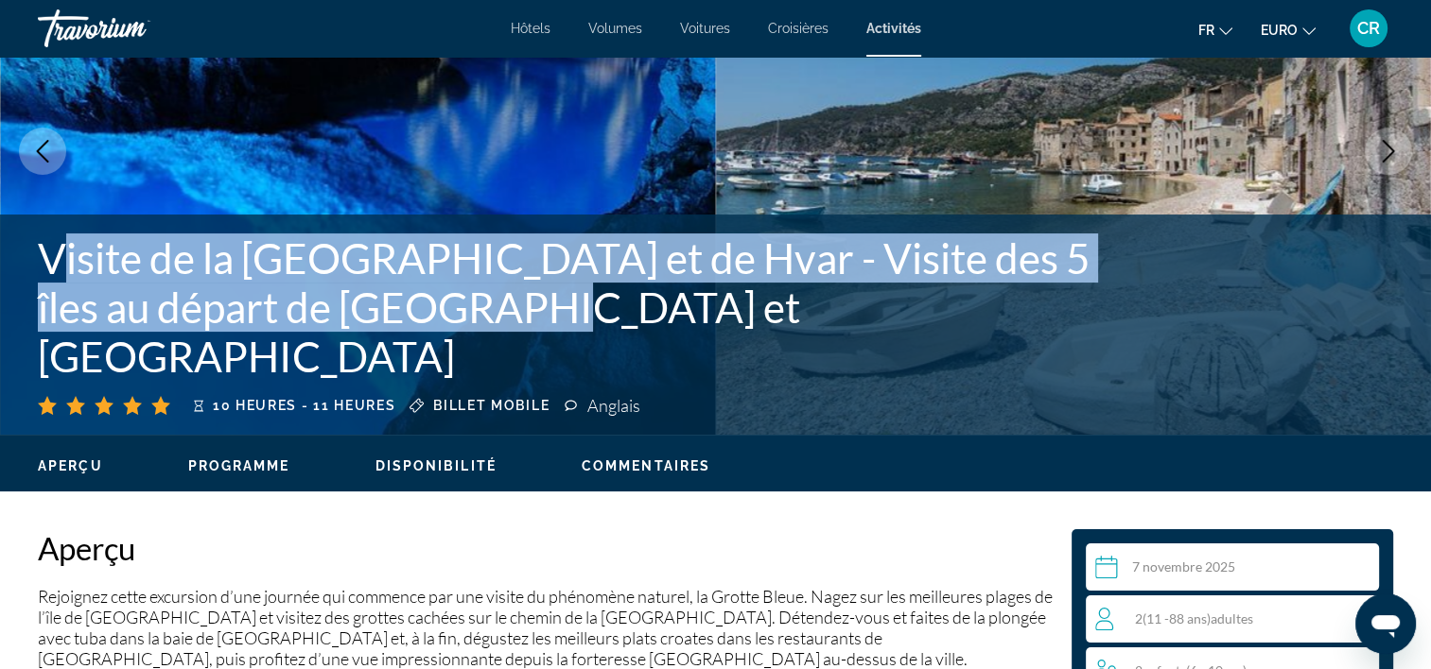
drag, startPoint x: 53, startPoint y: 304, endPoint x: 579, endPoint y: 340, distance: 527.0
click at [579, 340] on h1 "Visite de la [GEOGRAPHIC_DATA] et de Hvar - Visite des 5 îles au départ de [GEO…" at bounding box center [564, 308] width 1052 height 148
click at [21, 333] on div "Visite de la [GEOGRAPHIC_DATA] et de Hvar - Visite des 5 îles au départ de [GEO…" at bounding box center [715, 325] width 1431 height 182
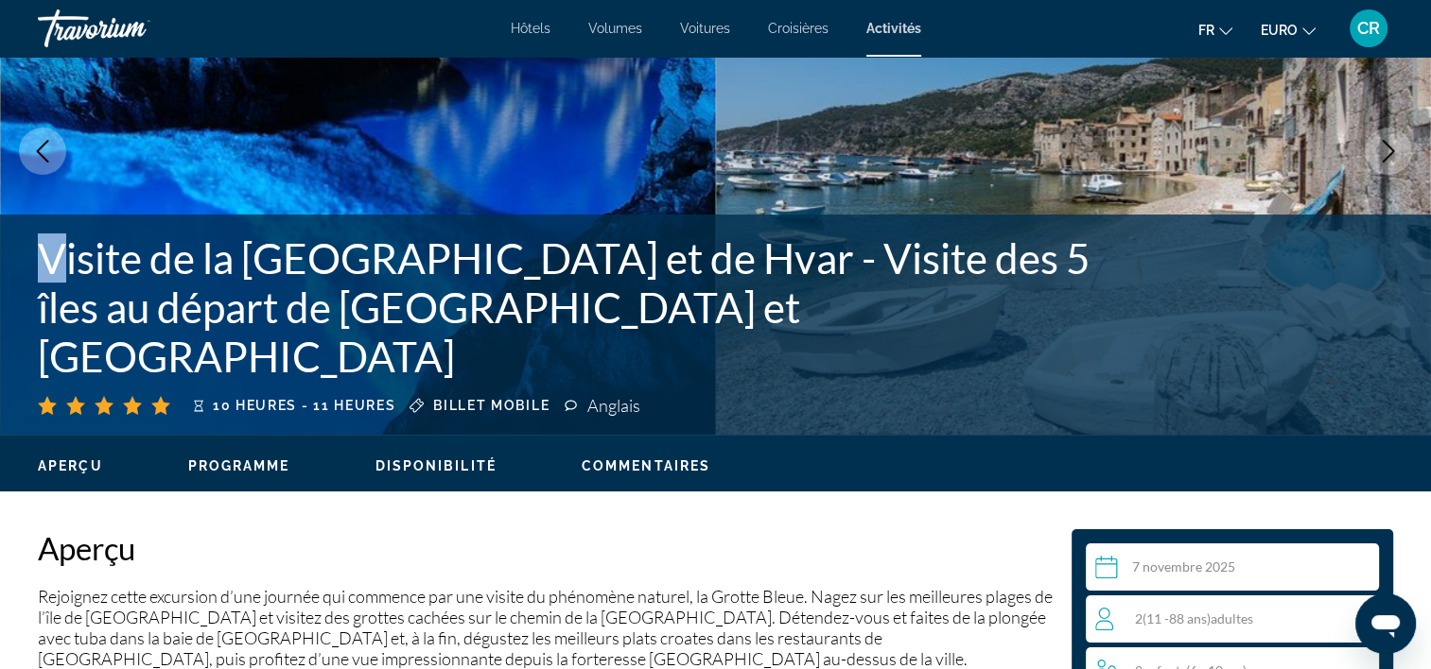
click at [53, 303] on h1 "Visite de la [GEOGRAPHIC_DATA] et de Hvar - Visite des 5 îles au départ de [GEO…" at bounding box center [564, 308] width 1052 height 148
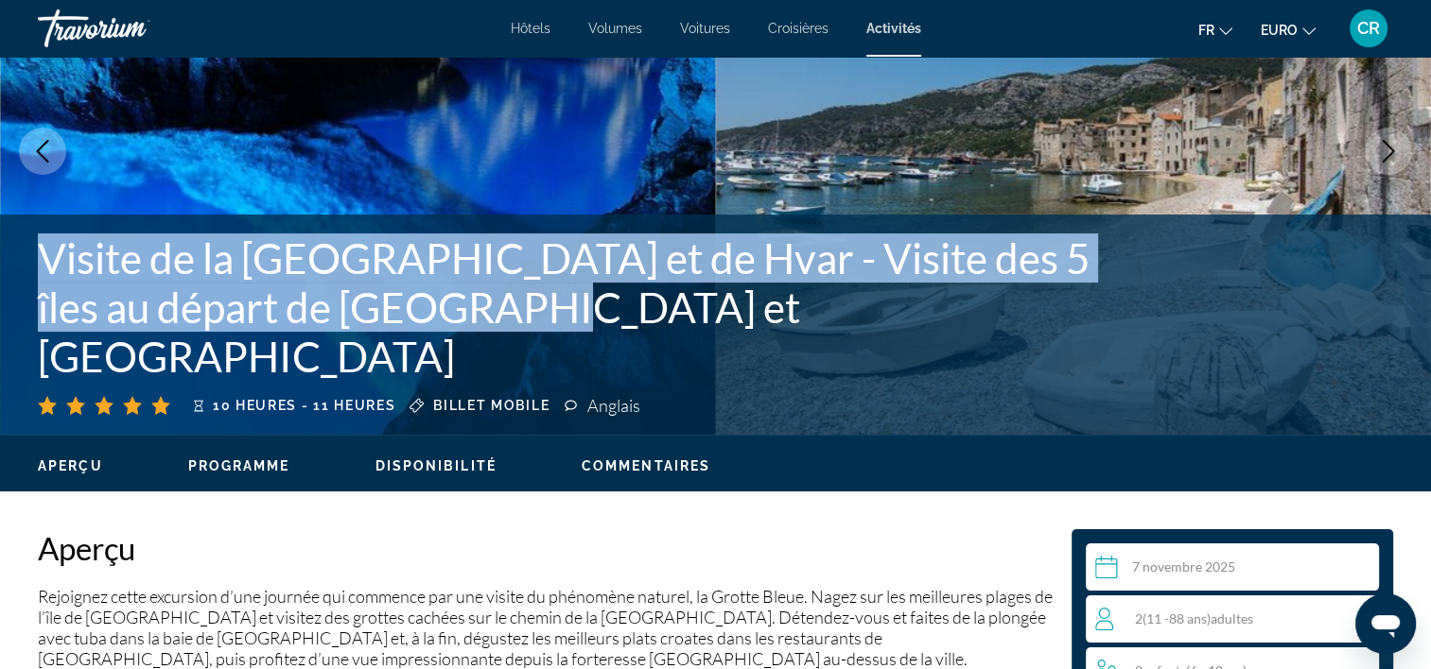
drag, startPoint x: 461, startPoint y: 360, endPoint x: 9, endPoint y: 318, distance: 454.9
click at [9, 318] on div "Visite de la [GEOGRAPHIC_DATA] et de Hvar - Visite des 5 îles au départ de [GEO…" at bounding box center [715, 325] width 1431 height 182
copy h1 "Visite de la [GEOGRAPHIC_DATA] et de Hvar - Visite des 5 îles au départ de [GEO…"
